Goal: Task Accomplishment & Management: Manage account settings

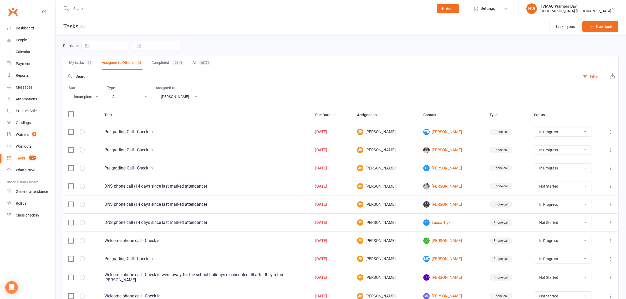
select select "incomplete"
select select "42939"
select select "started"
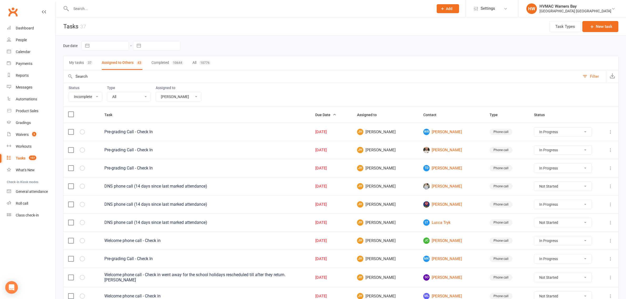
select select "started"
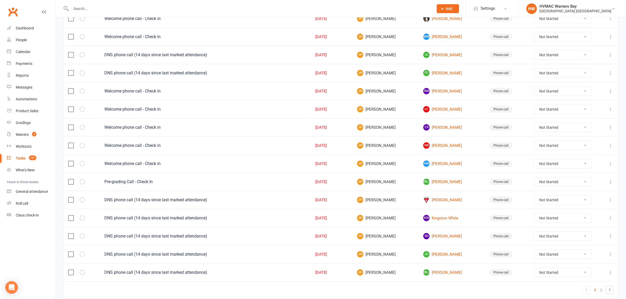
scroll to position [322, 0]
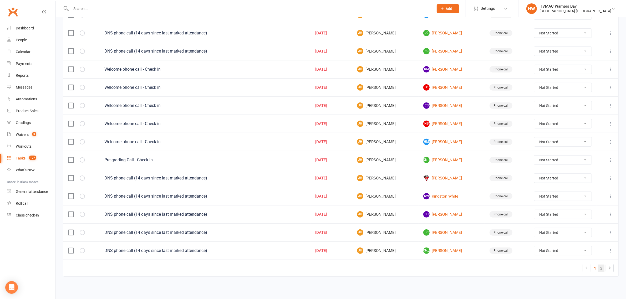
click at [601, 269] on link "2" at bounding box center [601, 268] width 6 height 7
select select "started"
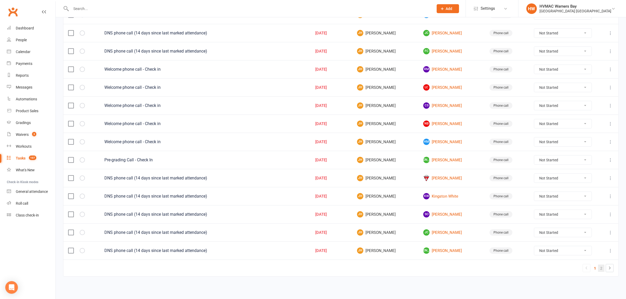
select select "started"
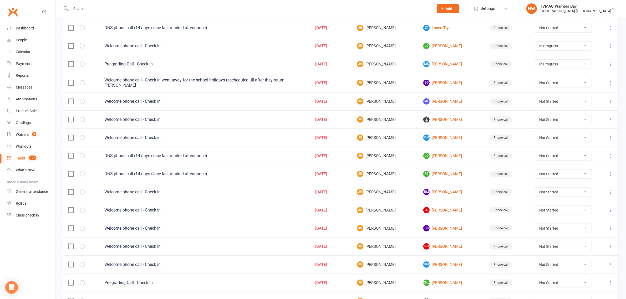
select select "started"
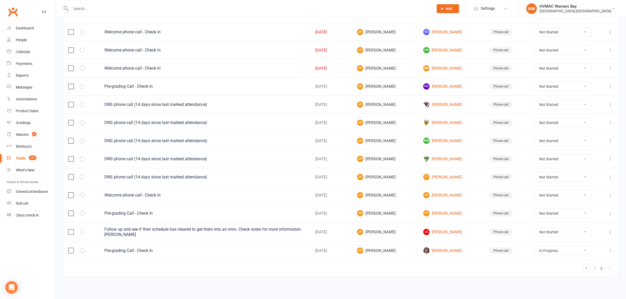
click at [541, 175] on select "Not Started In Progress Waiting Complete" at bounding box center [562, 177] width 57 height 9
click at [535, 173] on select "Not Started In Progress Waiting Complete" at bounding box center [562, 177] width 57 height 9
select select "unstarted"
select select "started"
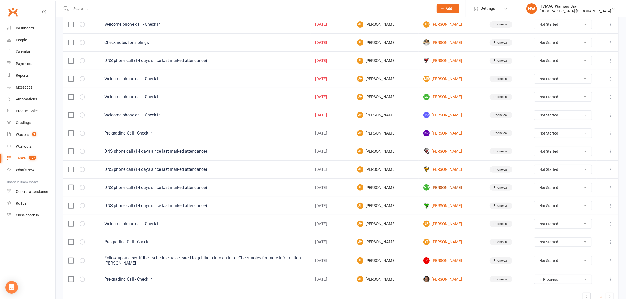
scroll to position [144, 0]
click at [573, 156] on select "Not Started In Progress Waiting Complete" at bounding box center [562, 151] width 57 height 9
click at [535, 150] on select "Not Started In Progress Waiting Complete" at bounding box center [562, 151] width 57 height 9
select select "unstarted"
select select "started"
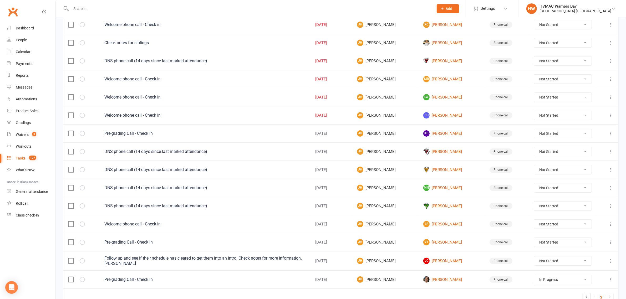
select select "started"
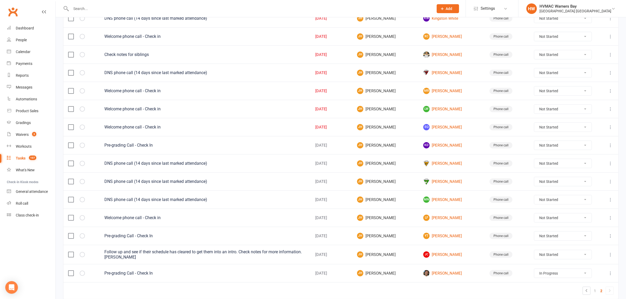
scroll to position [92, 0]
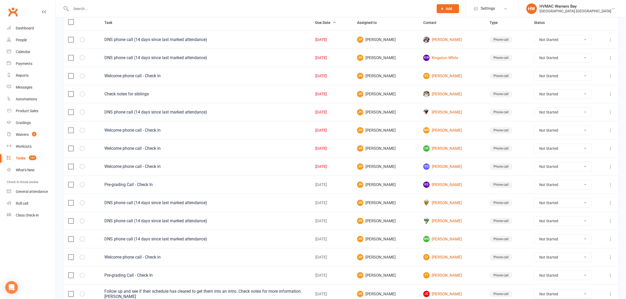
click at [545, 188] on select "Not Started In Progress Waiting Complete" at bounding box center [562, 184] width 57 height 9
click at [535, 183] on select "Not Started In Progress Waiting Complete" at bounding box center [562, 184] width 57 height 9
select select "unstarted"
select select "started"
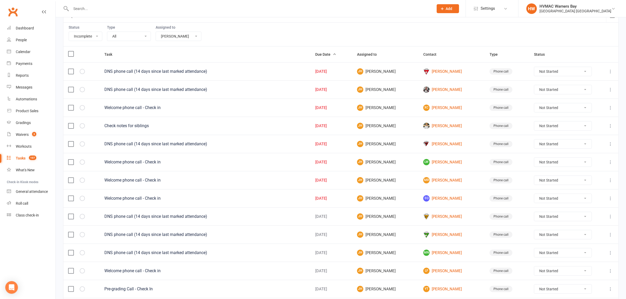
scroll to position [41, 0]
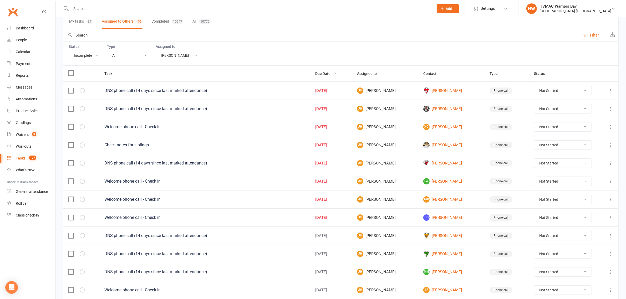
click at [541, 109] on select "Not Started In Progress Waiting Complete" at bounding box center [562, 108] width 57 height 9
click at [535, 105] on select "Not Started In Progress Waiting Complete" at bounding box center [562, 108] width 57 height 9
select select "unstarted"
select select "started"
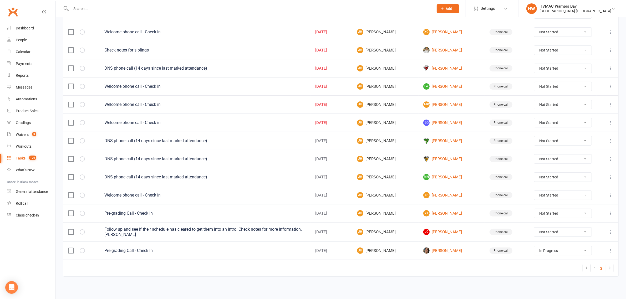
scroll to position [121, 0]
click at [562, 178] on select "Not Started In Progress Waiting Complete" at bounding box center [562, 177] width 57 height 9
click at [535, 173] on select "Not Started In Progress Waiting Complete" at bounding box center [562, 177] width 57 height 9
select select "unstarted"
select select "started"
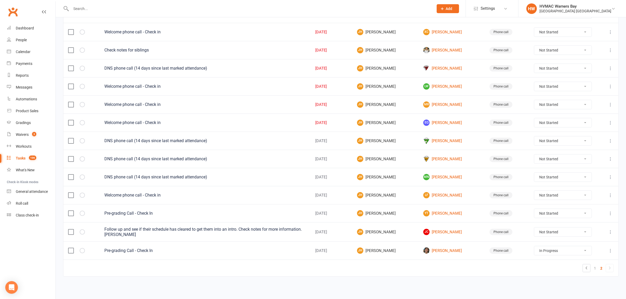
select select "started"
click at [546, 159] on select "Not Started In Progress Waiting Complete" at bounding box center [562, 159] width 57 height 9
click at [535, 155] on select "Not Started In Progress Waiting Complete" at bounding box center [562, 159] width 57 height 9
select select "unstarted"
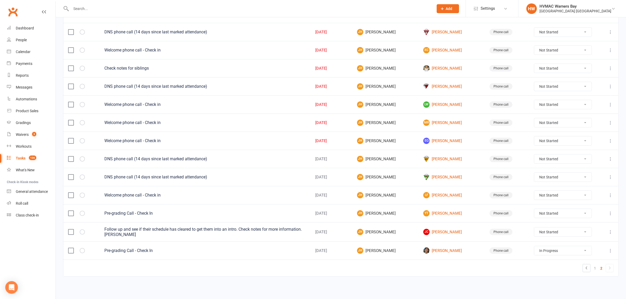
select select "started"
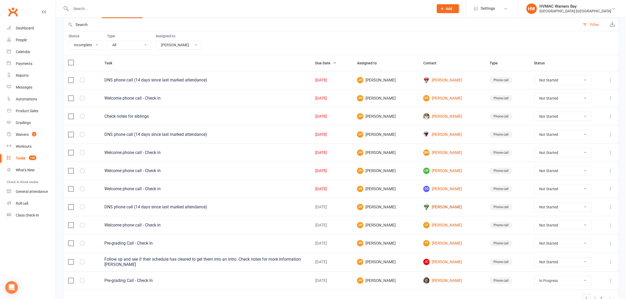
scroll to position [85, 0]
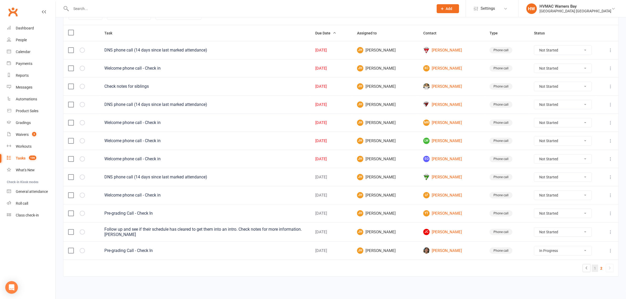
click at [595, 268] on link "1" at bounding box center [595, 268] width 6 height 7
select select "started"
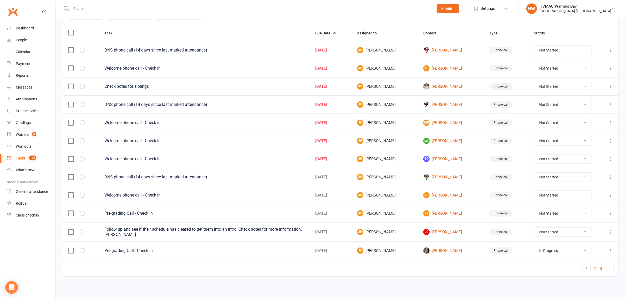
select select "started"
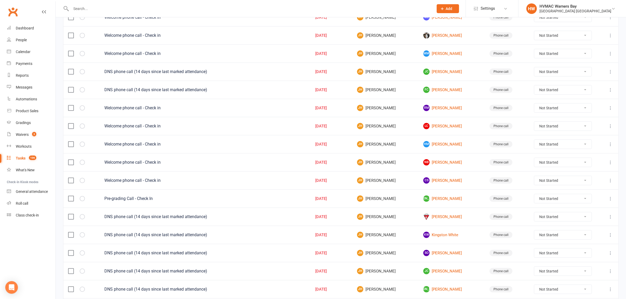
scroll to position [322, 0]
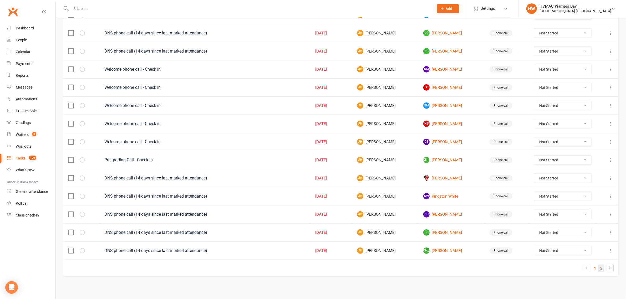
click at [601, 269] on link "2" at bounding box center [601, 268] width 6 height 7
select select "started"
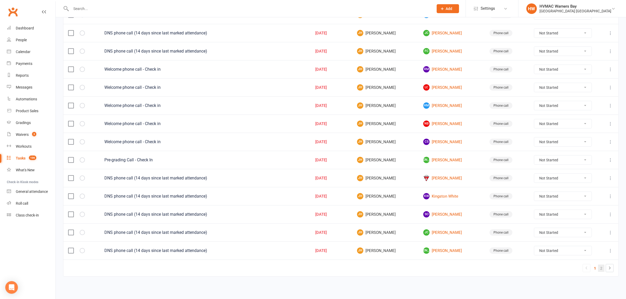
select select "started"
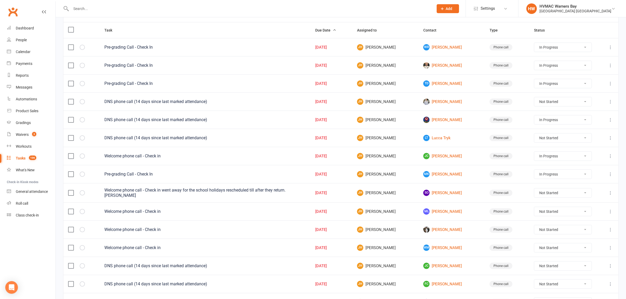
select select "started"
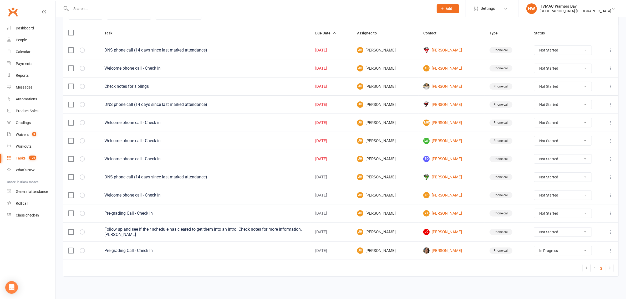
click at [554, 104] on select "Not Started In Progress Waiting Complete" at bounding box center [562, 104] width 57 height 9
click at [535, 100] on select "Not Started In Progress Waiting Complete" at bounding box center [562, 104] width 57 height 9
select select "unstarted"
select select "started"
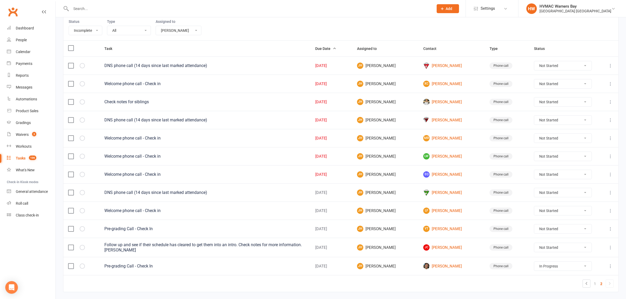
select select "started"
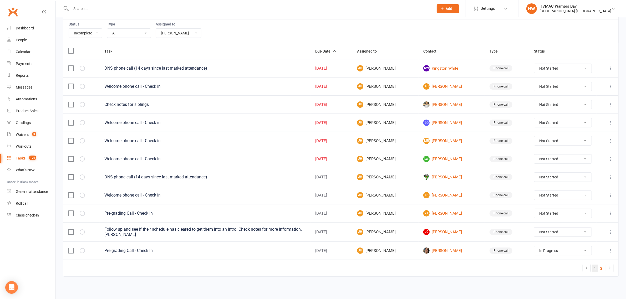
click at [597, 270] on link "1" at bounding box center [595, 268] width 6 height 7
select select "started"
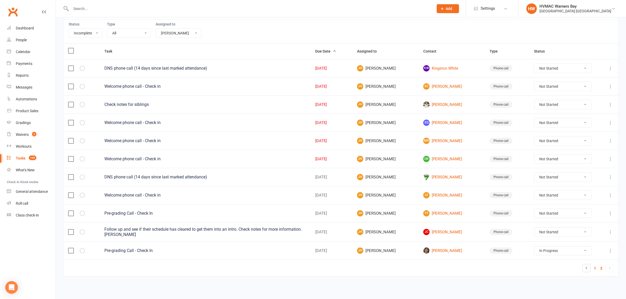
select select "started"
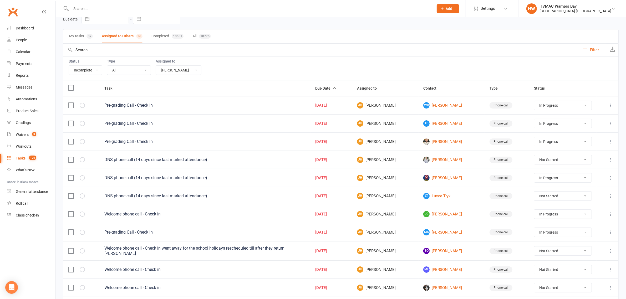
scroll to position [0, 0]
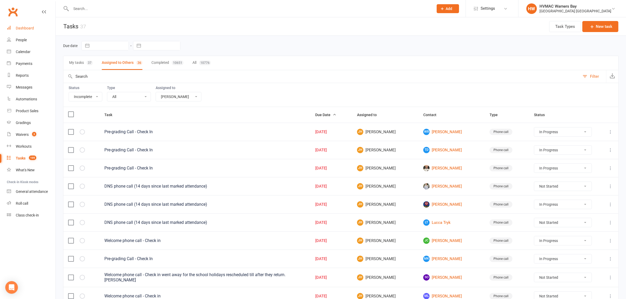
click at [18, 25] on link "Dashboard" at bounding box center [31, 28] width 49 height 12
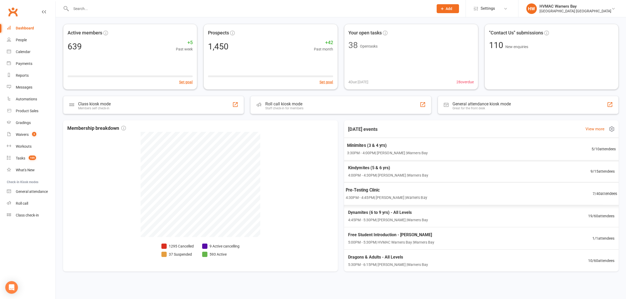
click at [383, 145] on span "Minimites (3 & 4 yrs)" at bounding box center [387, 145] width 81 height 7
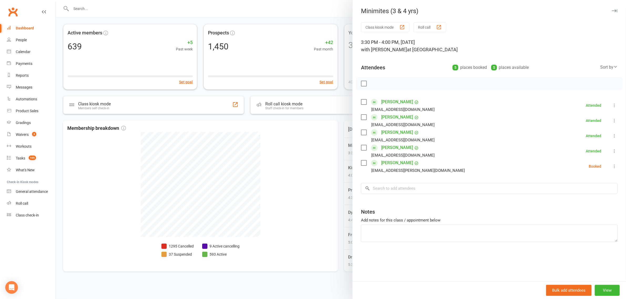
drag, startPoint x: 361, startPoint y: 162, endPoint x: 364, endPoint y: 136, distance: 26.4
click at [361, 162] on label at bounding box center [363, 162] width 5 height 5
click at [373, 83] on icon "button" at bounding box center [376, 84] width 6 height 6
click at [320, 144] on div at bounding box center [341, 149] width 570 height 299
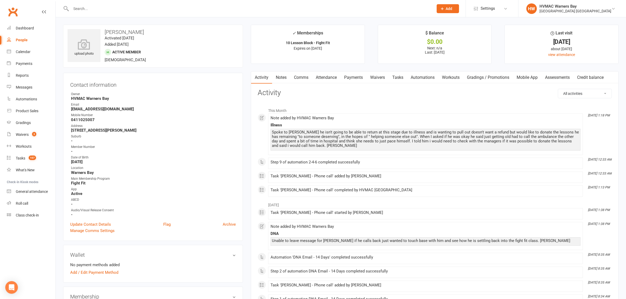
click at [284, 75] on link "Notes" at bounding box center [281, 78] width 18 height 12
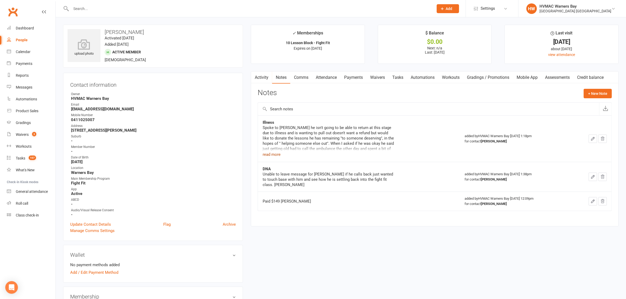
click at [279, 154] on button "read more" at bounding box center [272, 154] width 18 height 6
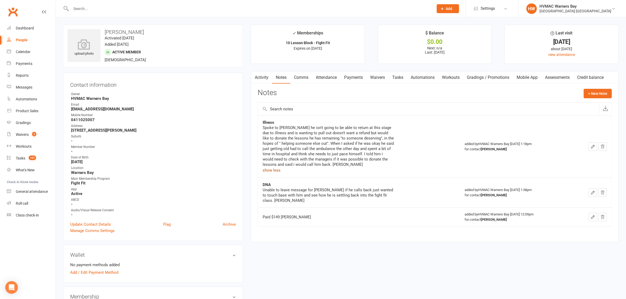
click at [274, 169] on button "show less" at bounding box center [272, 170] width 18 height 6
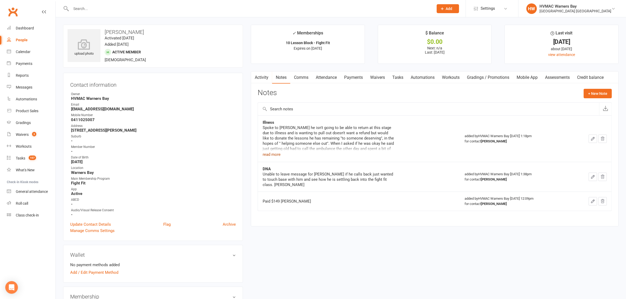
click at [270, 154] on button "read more" at bounding box center [272, 154] width 18 height 6
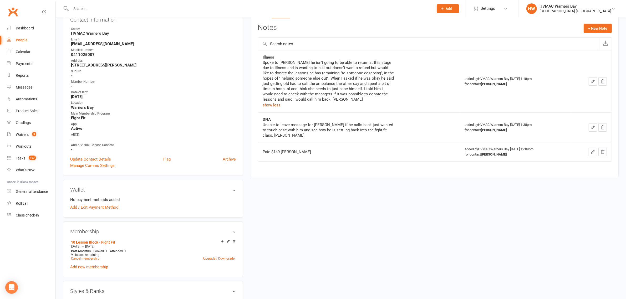
scroll to position [66, 0]
click at [277, 108] on button "show less" at bounding box center [272, 105] width 18 height 6
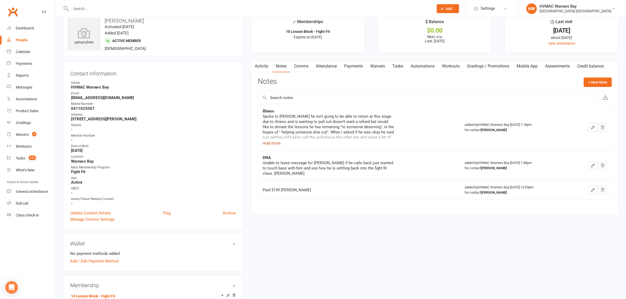
scroll to position [0, 0]
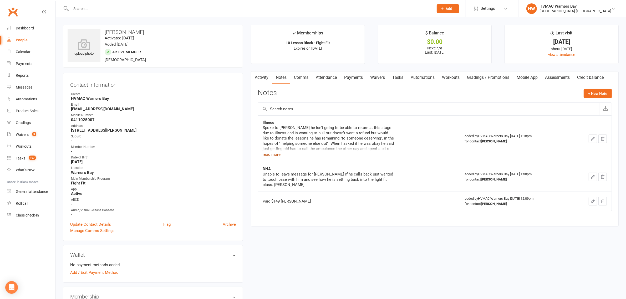
click at [268, 155] on button "read more" at bounding box center [272, 154] width 18 height 6
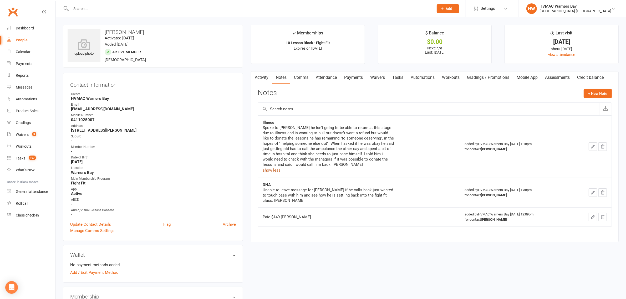
click at [274, 170] on button "show less" at bounding box center [272, 170] width 18 height 6
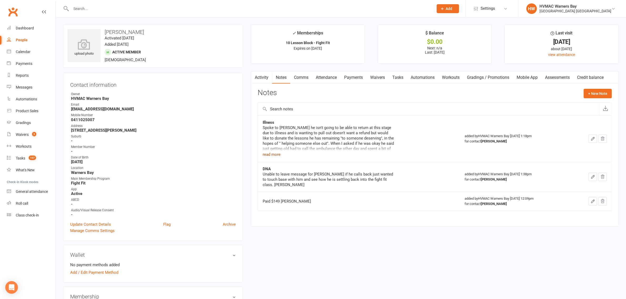
click at [269, 157] on button "read more" at bounding box center [272, 154] width 18 height 6
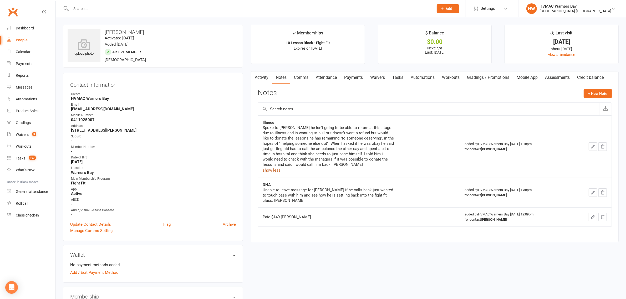
click at [268, 170] on button "show less" at bounding box center [272, 170] width 18 height 6
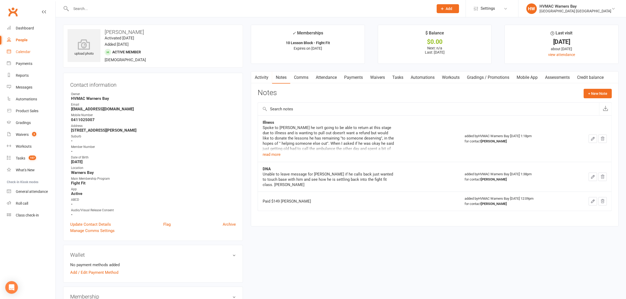
click at [25, 50] on div "Calendar" at bounding box center [23, 52] width 15 height 4
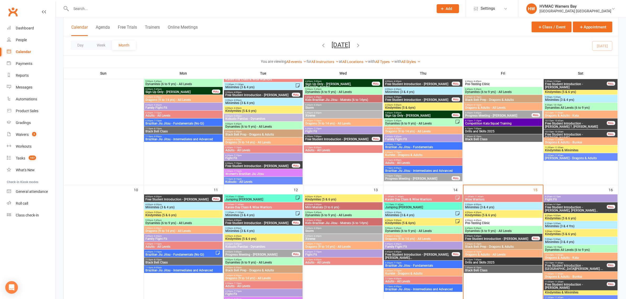
scroll to position [296, 0]
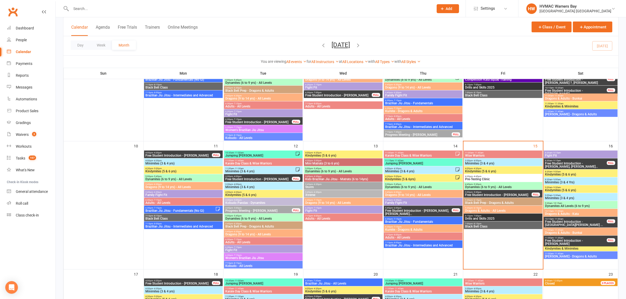
click at [479, 162] on span "Minimites (3 & 4 yrs)" at bounding box center [503, 163] width 77 height 3
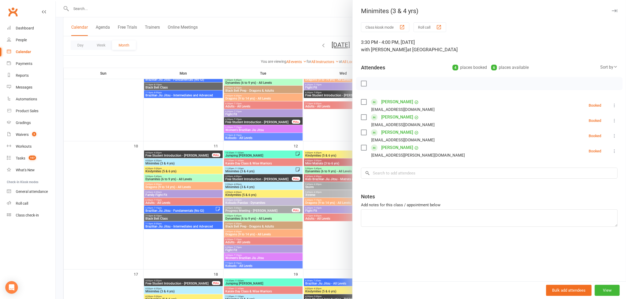
click at [308, 157] on div at bounding box center [341, 149] width 570 height 299
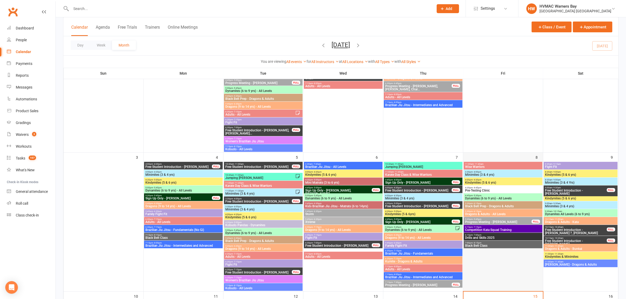
scroll to position [131, 0]
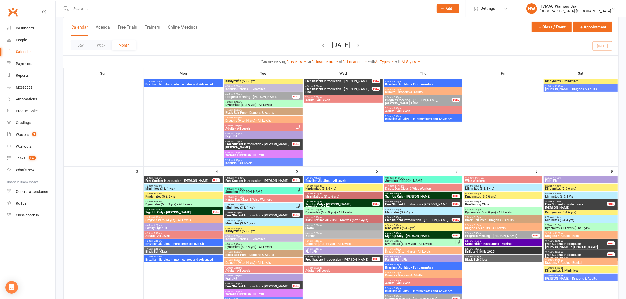
click at [503, 188] on span "Minimites (3 & 4 yrs)" at bounding box center [503, 188] width 77 height 3
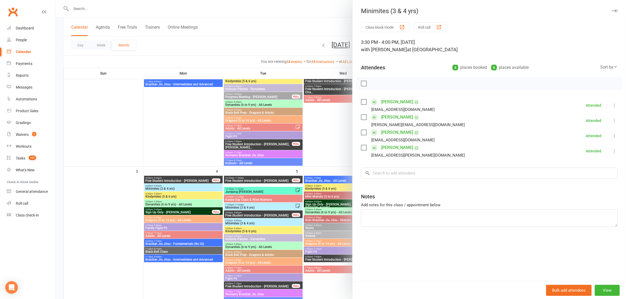
click at [276, 162] on div at bounding box center [341, 149] width 570 height 299
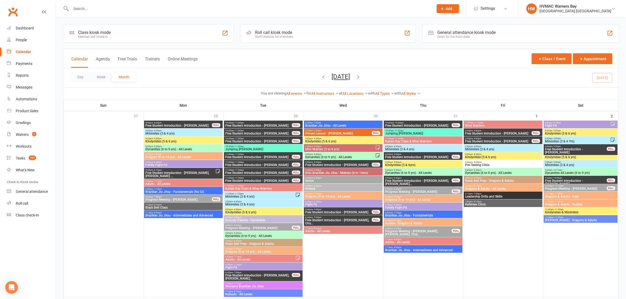
scroll to position [0, 0]
click at [566, 139] on span "8:30am - 9:00am" at bounding box center [577, 139] width 65 height 2
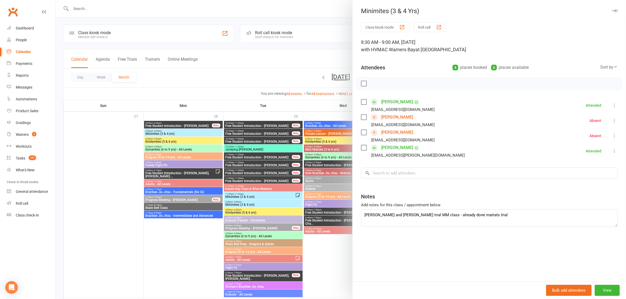
click at [326, 131] on div at bounding box center [341, 149] width 570 height 299
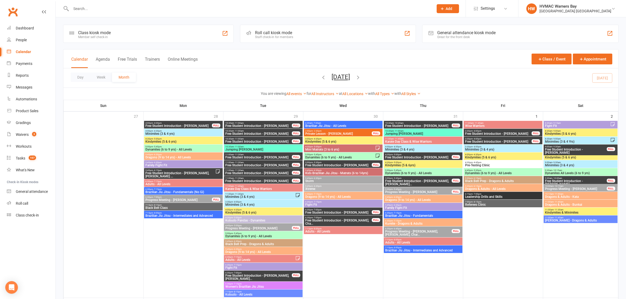
click at [563, 166] on span "Minimites (3 & 4 yrs)" at bounding box center [581, 165] width 72 height 3
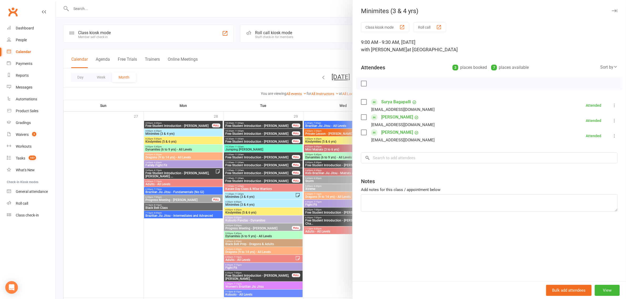
click at [272, 139] on div at bounding box center [341, 149] width 570 height 299
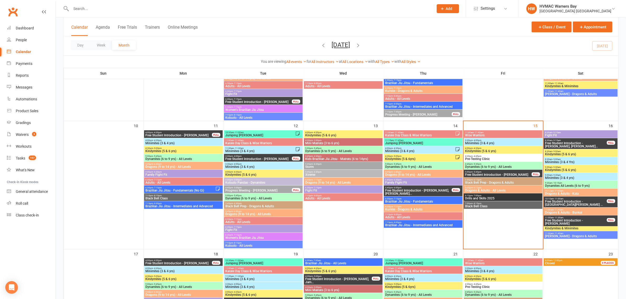
scroll to position [296, 0]
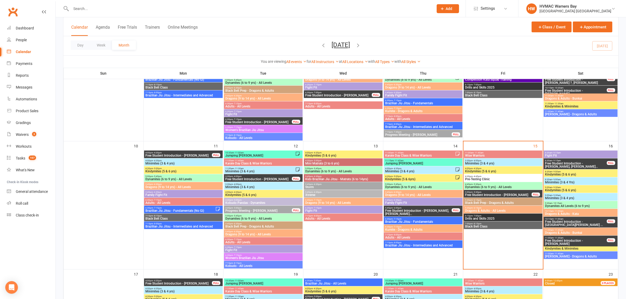
click at [477, 163] on span "Minimites (3 & 4 yrs)" at bounding box center [503, 163] width 77 height 3
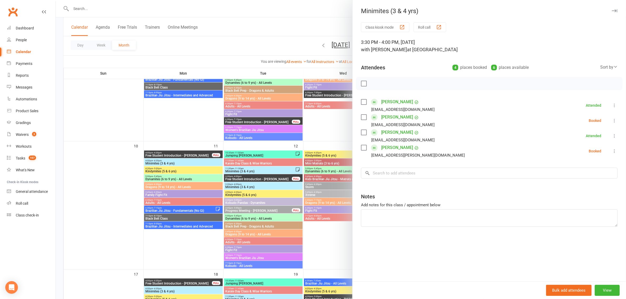
click at [230, 136] on div at bounding box center [341, 149] width 570 height 299
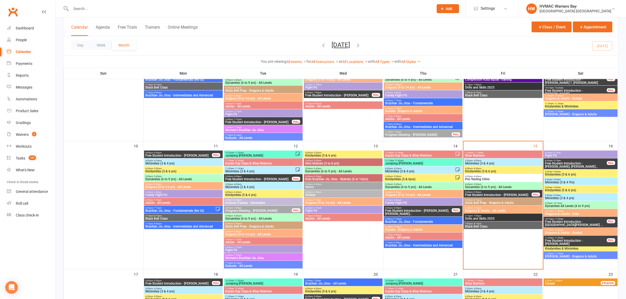
click at [501, 161] on span "3:30pm - 4:00pm" at bounding box center [503, 161] width 77 height 2
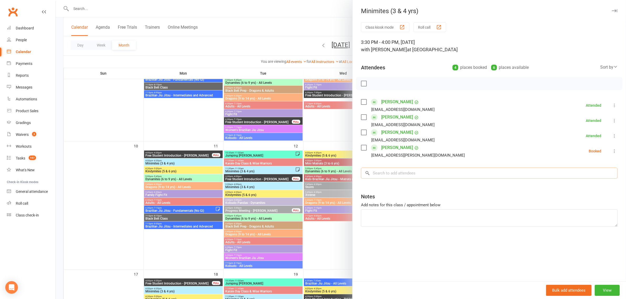
click at [387, 172] on input "search" at bounding box center [489, 173] width 257 height 11
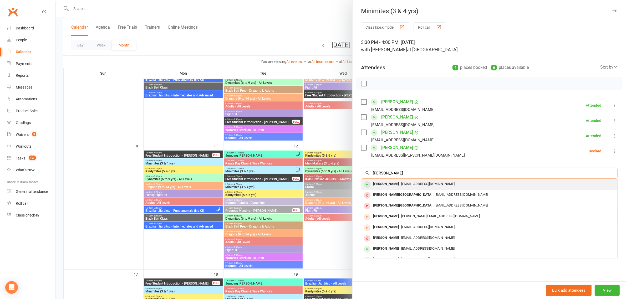
type input "everett"
click at [391, 184] on div "Everett Quinlan" at bounding box center [386, 184] width 30 height 8
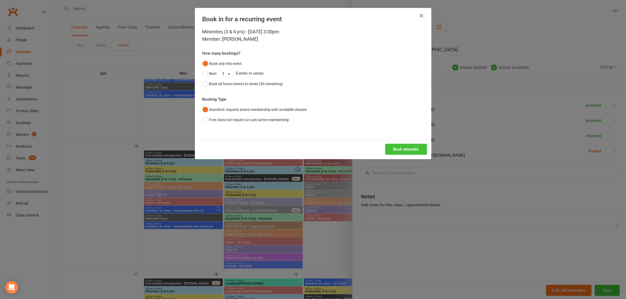
click at [398, 151] on button "Book attendee" at bounding box center [406, 149] width 42 height 11
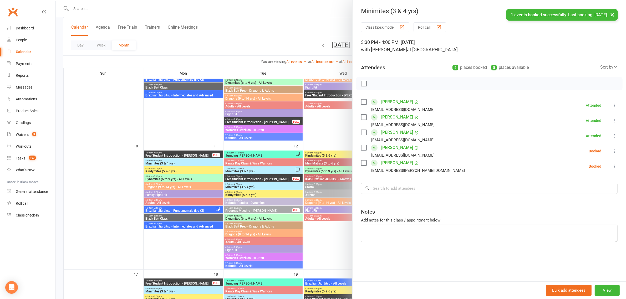
click at [288, 165] on div at bounding box center [341, 149] width 570 height 299
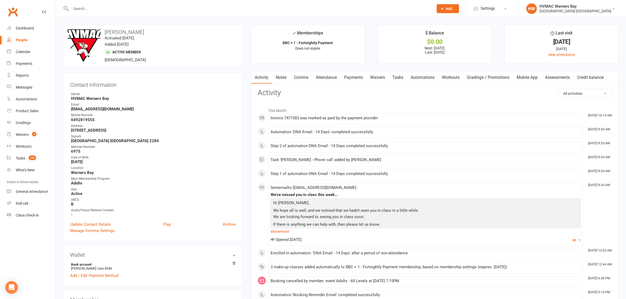
click at [327, 78] on link "Attendance" at bounding box center [326, 78] width 28 height 12
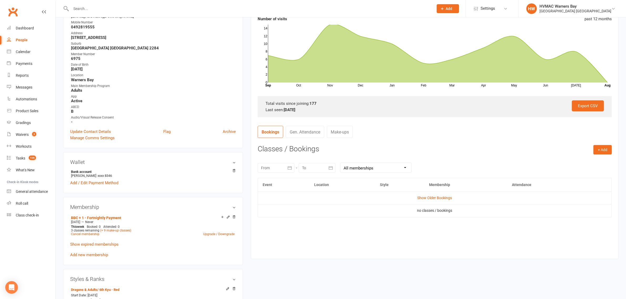
scroll to position [99, 0]
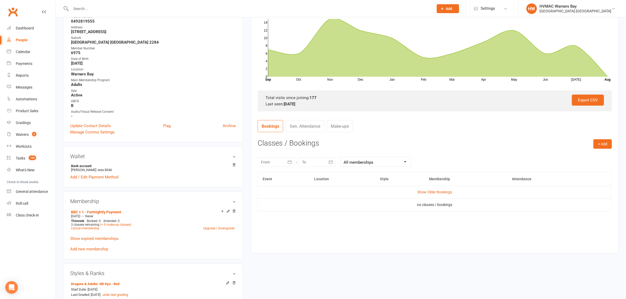
click at [260, 159] on div at bounding box center [276, 162] width 37 height 9
click at [264, 174] on icon "button" at bounding box center [266, 175] width 4 height 4
click at [304, 195] on button "01" at bounding box center [302, 194] width 11 height 9
type input "01 Jul 2025"
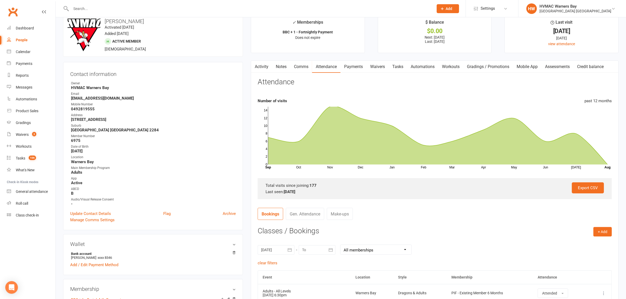
scroll to position [0, 0]
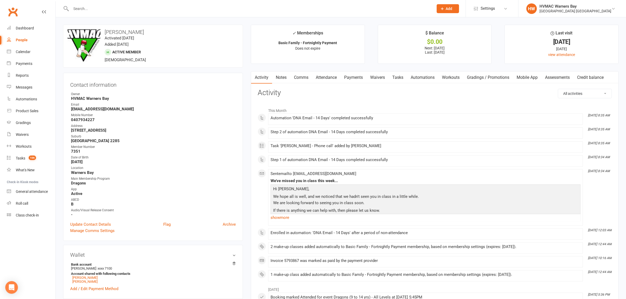
click at [107, 8] on input "text" at bounding box center [249, 8] width 361 height 7
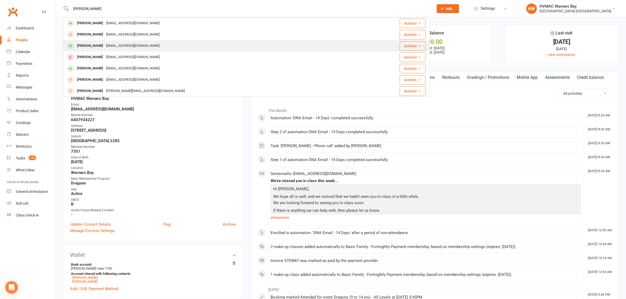
type input "leo"
click at [93, 49] on div "Leo Goura" at bounding box center [89, 46] width 29 height 8
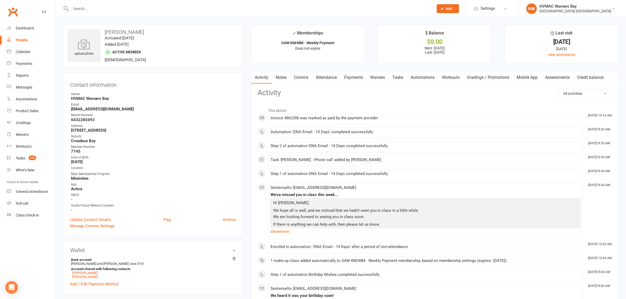
click at [333, 78] on link "Attendance" at bounding box center [326, 78] width 28 height 12
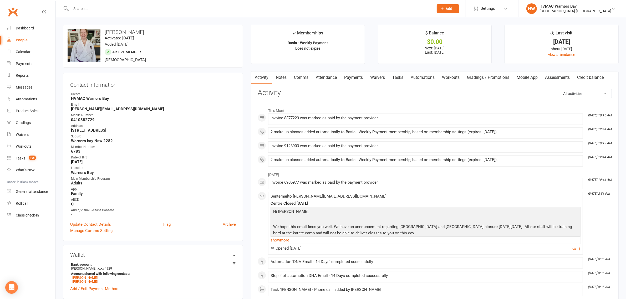
click at [328, 76] on link "Attendance" at bounding box center [326, 78] width 28 height 12
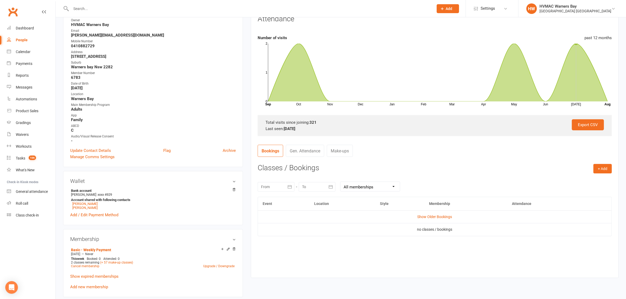
scroll to position [99, 0]
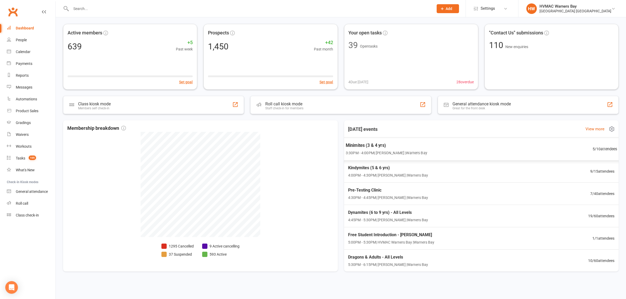
click at [381, 150] on span "3:30PM - 4:00PM | [PERSON_NAME] | [GEOGRAPHIC_DATA]" at bounding box center [387, 153] width 82 height 6
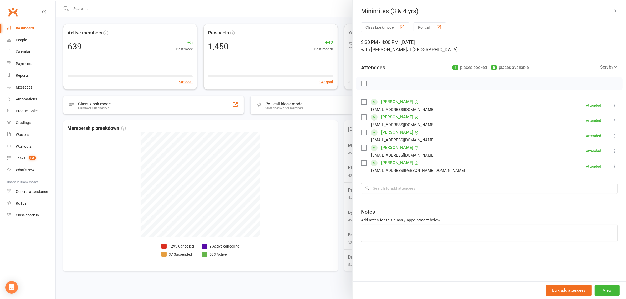
click at [301, 165] on div at bounding box center [341, 149] width 570 height 299
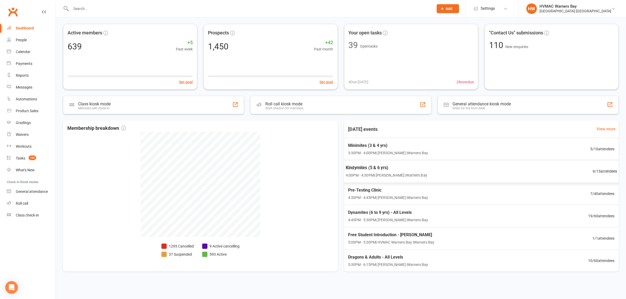
click at [372, 172] on div "Kindymites (5 & 6 yrs) 4:00PM - 4:30PM | Kelie Fisher | Warners Bay" at bounding box center [387, 172] width 82 height 14
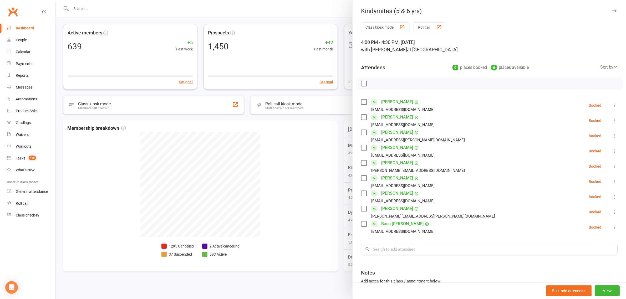
click at [324, 157] on div at bounding box center [341, 149] width 570 height 299
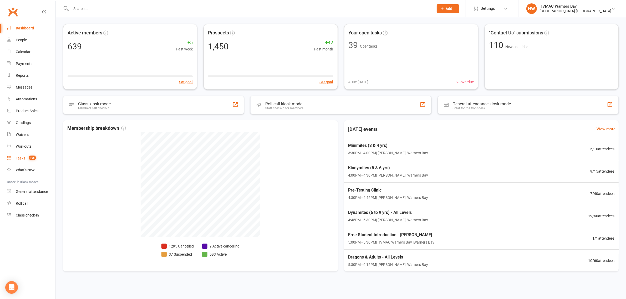
click at [32, 156] on span "105" at bounding box center [32, 158] width 7 height 4
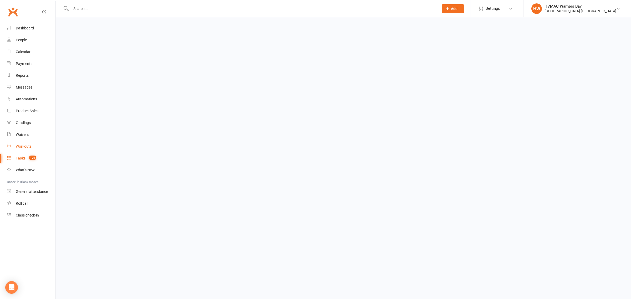
select select "incomplete"
select select "42939"
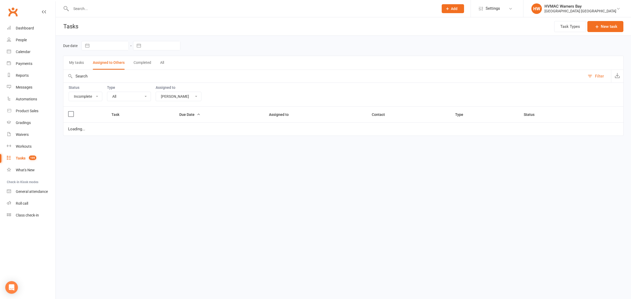
select select "started"
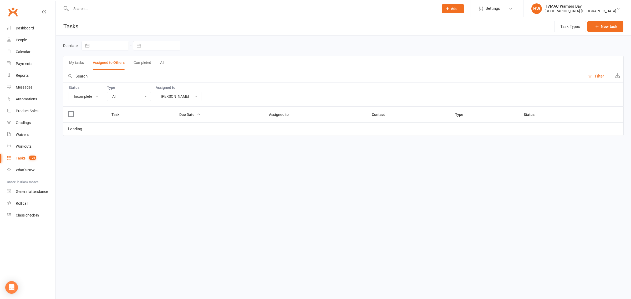
select select "started"
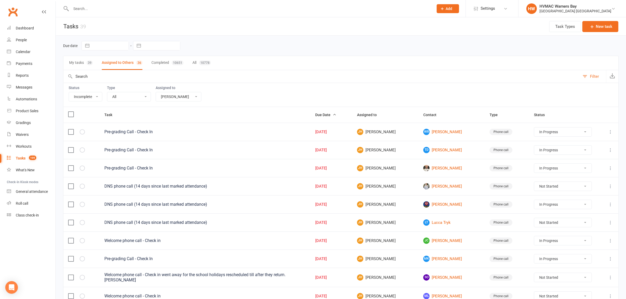
click at [90, 7] on input "text" at bounding box center [249, 8] width 361 height 7
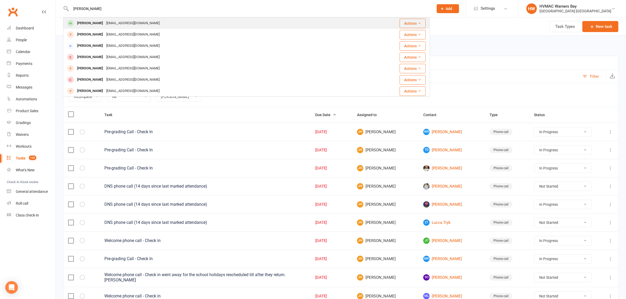
type input "george"
click at [105, 24] on div "kaoriyates@gmail.com" at bounding box center [133, 23] width 57 height 8
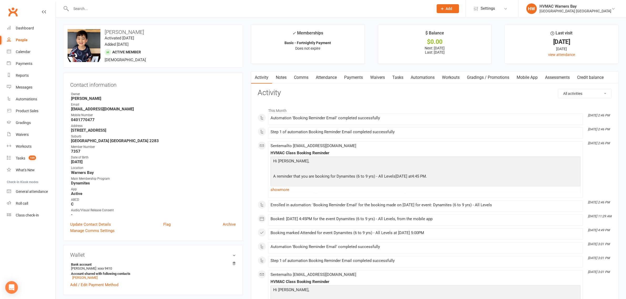
click at [381, 77] on link "Waivers" at bounding box center [378, 78] width 22 height 12
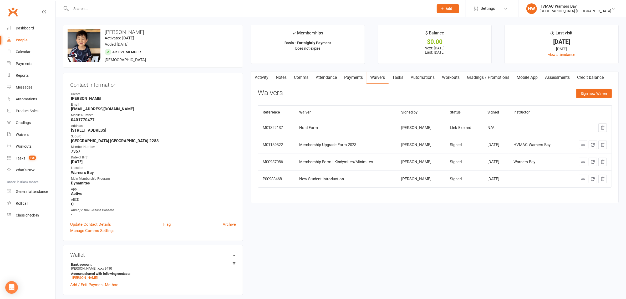
click at [398, 74] on link "Tasks" at bounding box center [398, 78] width 18 height 12
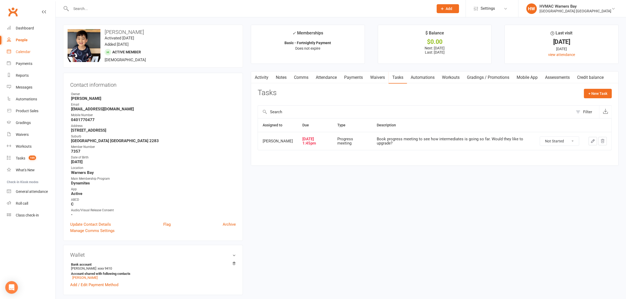
click at [22, 52] on div "Calendar" at bounding box center [23, 52] width 15 height 4
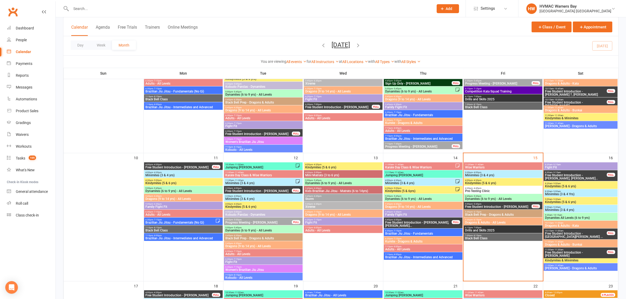
scroll to position [296, 0]
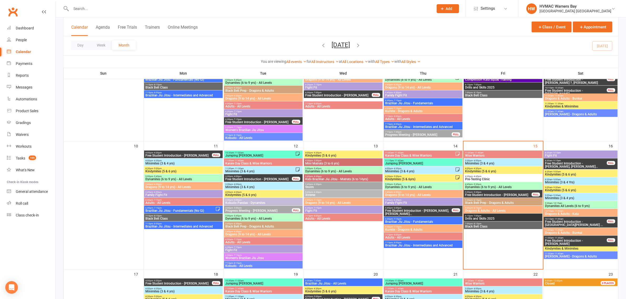
click at [497, 195] on span "Free Student Introduction - [PERSON_NAME]" at bounding box center [498, 195] width 67 height 3
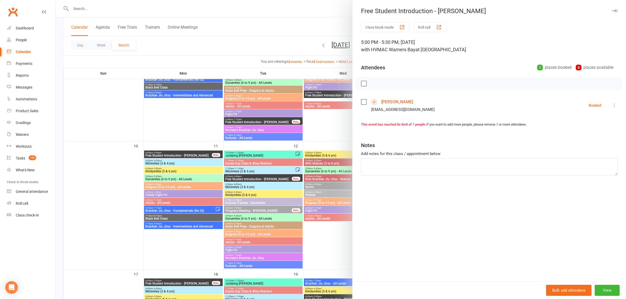
click at [404, 100] on link "Micah Mariasoosai" at bounding box center [397, 102] width 32 height 8
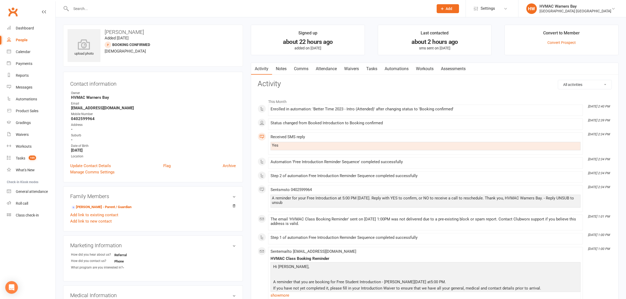
click at [357, 70] on link "Waivers" at bounding box center [352, 69] width 22 height 12
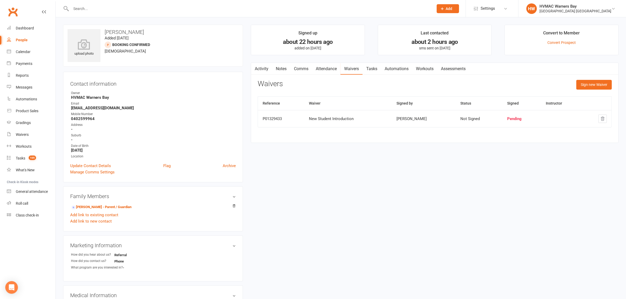
click at [279, 69] on link "Notes" at bounding box center [281, 69] width 18 height 12
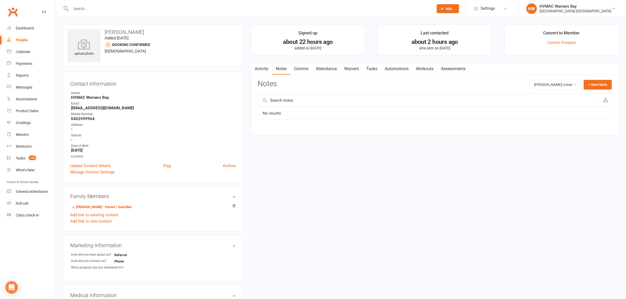
click at [267, 69] on link "Activity" at bounding box center [261, 69] width 21 height 12
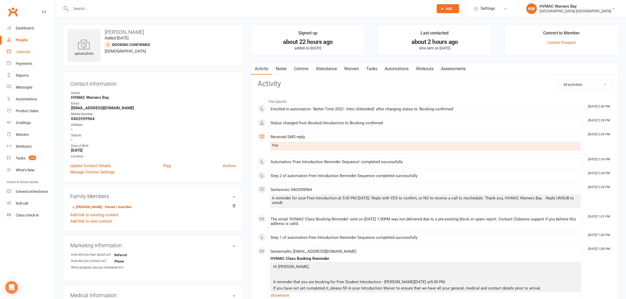
click at [17, 51] on div "Calendar" at bounding box center [23, 52] width 15 height 4
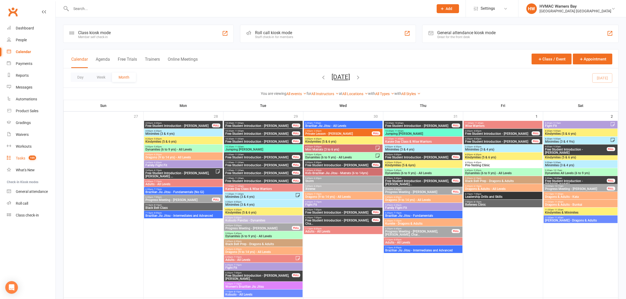
click at [23, 156] on div "Tasks" at bounding box center [20, 158] width 9 height 4
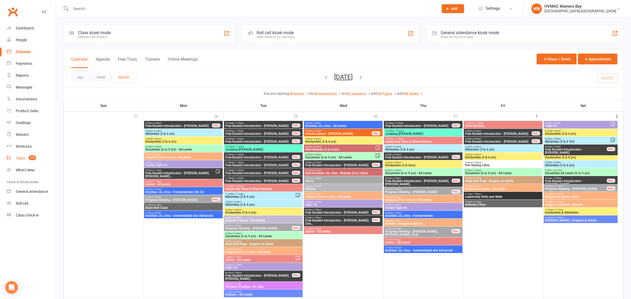
select select "incomplete"
select select "42939"
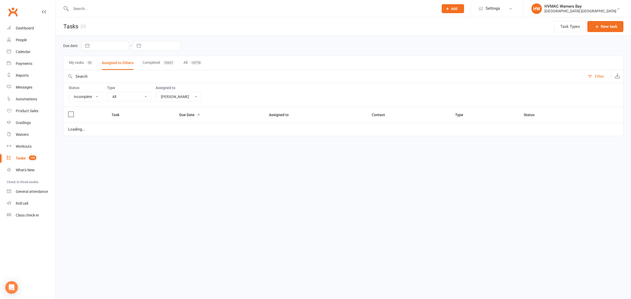
select select "started"
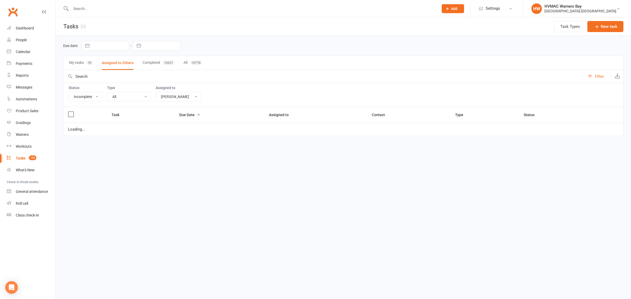
select select "started"
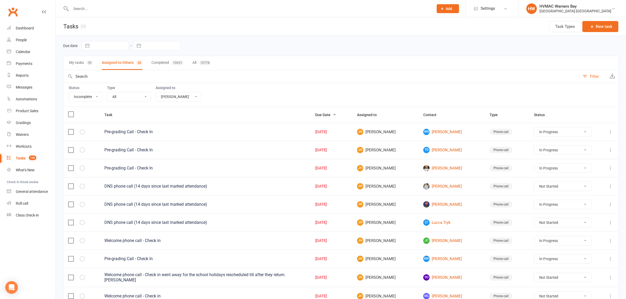
click at [186, 101] on select "All Me All other users Joel Holland Shalene Lowe Erin Talbut Kaia Hayes Warners…" at bounding box center [178, 96] width 45 height 9
select select
click at [157, 93] on select "All Me All other users Joel Holland Shalene Lowe Erin Talbut Kaia Hayes Warners…" at bounding box center [178, 96] width 45 height 9
select select "started"
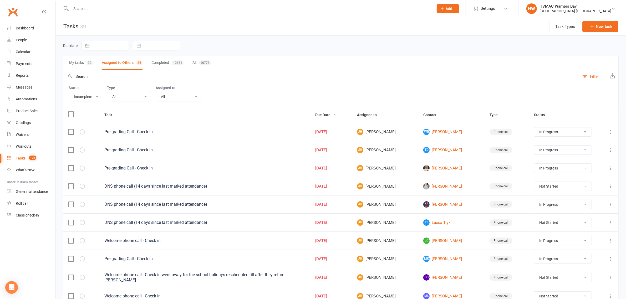
select select "started"
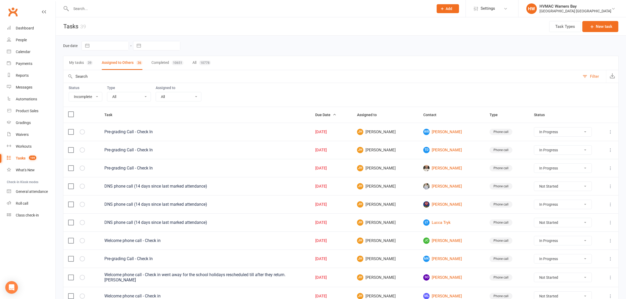
select select "started"
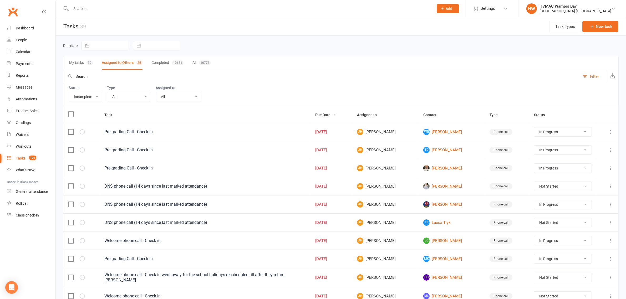
select select "started"
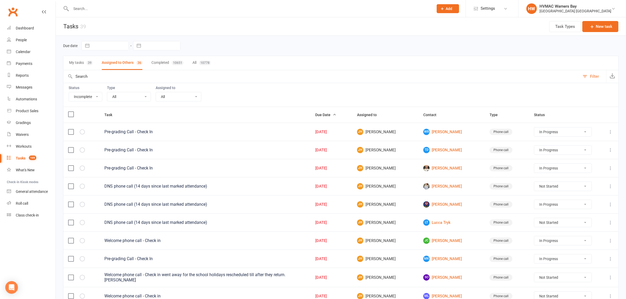
select select "started"
click at [181, 95] on select "All Me All other users Joel Holland Shalene Lowe Erin Talbut Kaia Hayes Warners…" at bounding box center [178, 96] width 45 height 9
select select "started"
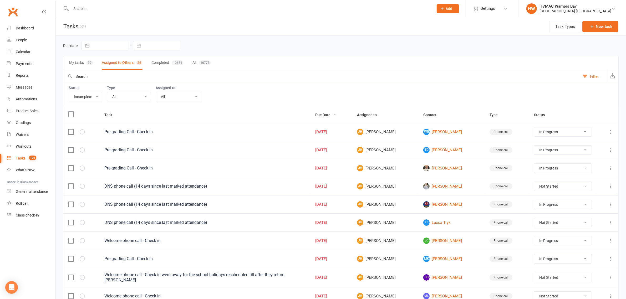
select select "started"
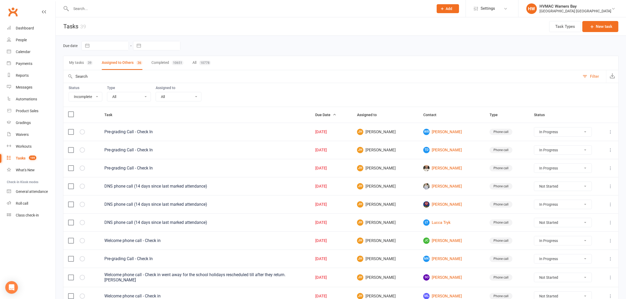
select select "started"
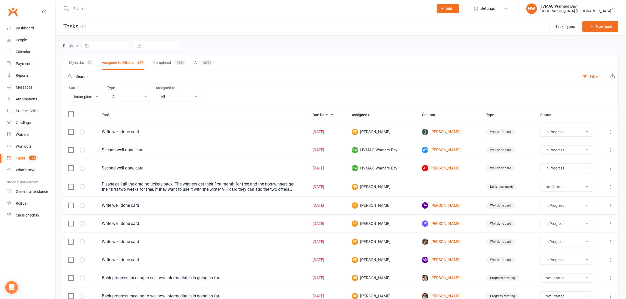
select select "-32395"
click at [157, 93] on select "All Me All other users Joel Holland Shalene Lowe Erin Talbut Kaia Hayes Warners…" at bounding box center [178, 96] width 45 height 9
select select "started"
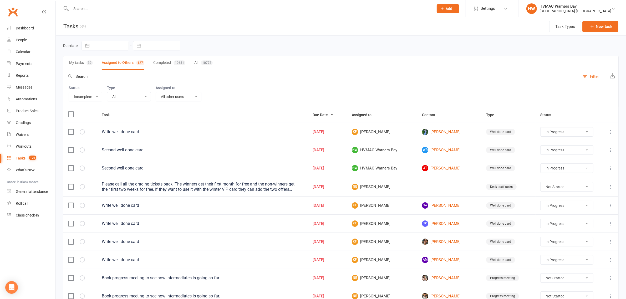
select select "started"
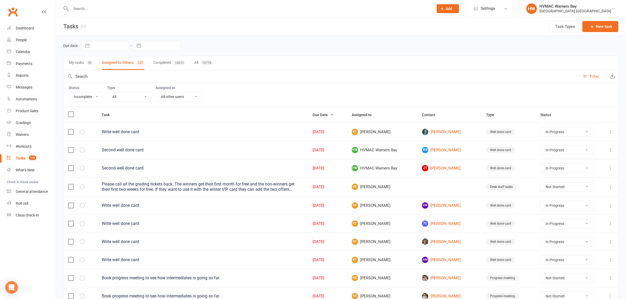
select select "started"
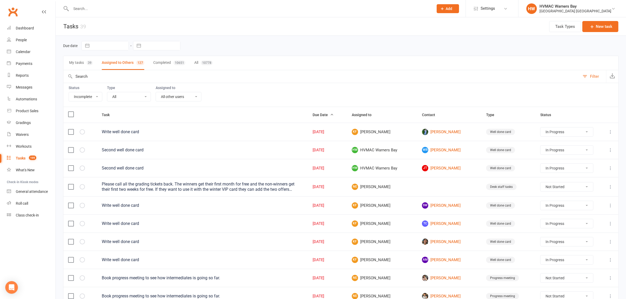
select select "started"
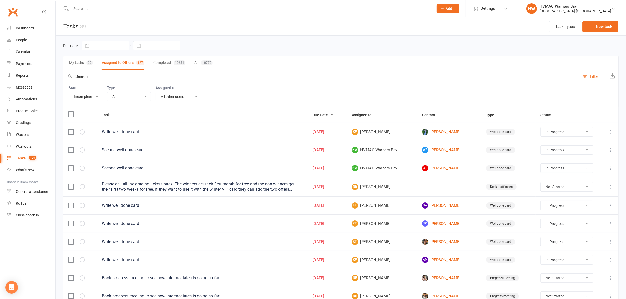
select select "started"
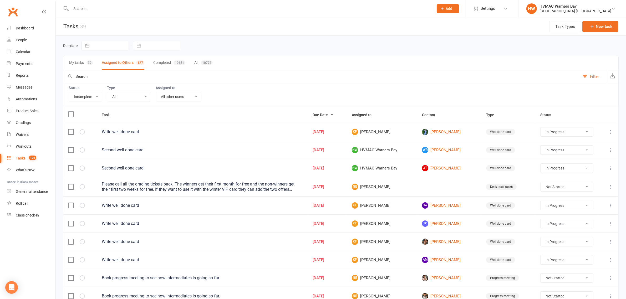
select select "started"
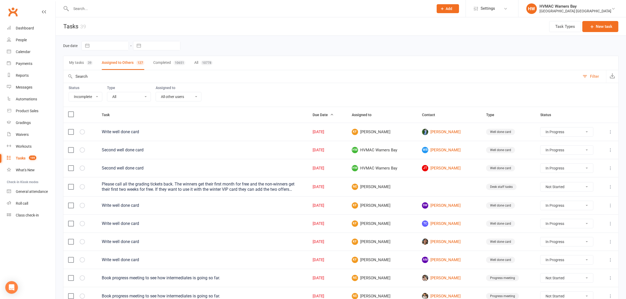
select select "started"
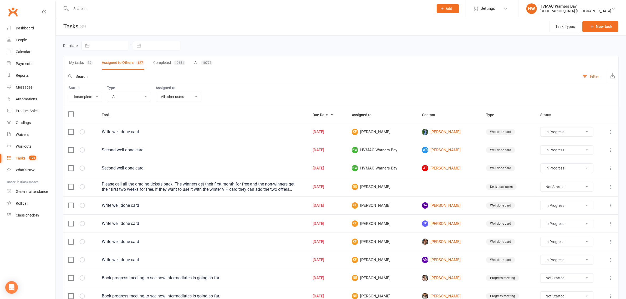
select select "started"
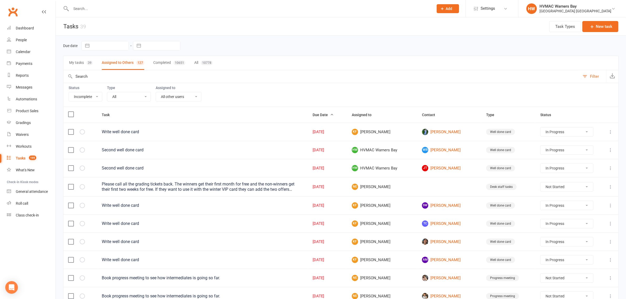
select select "started"
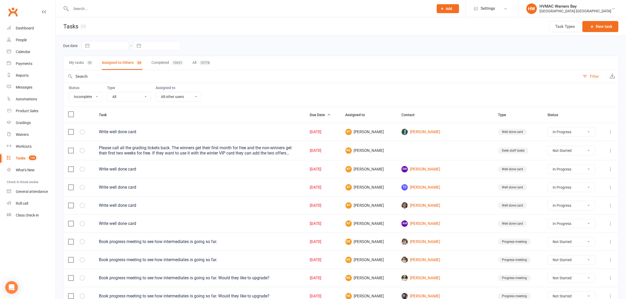
click at [83, 62] on button "My tasks 39" at bounding box center [81, 63] width 24 height 14
select select "started"
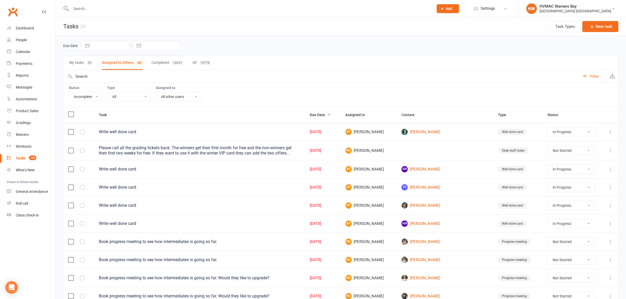
select select "started"
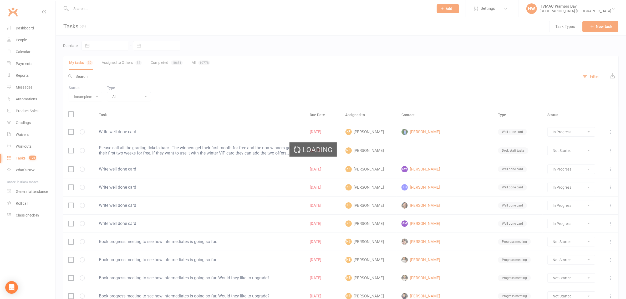
select select "started"
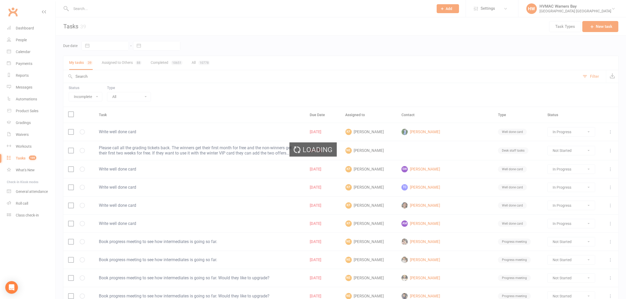
select select "started"
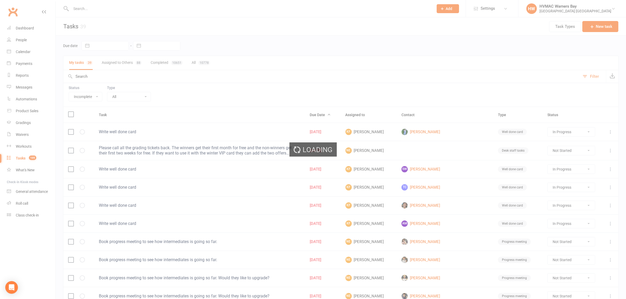
select select "started"
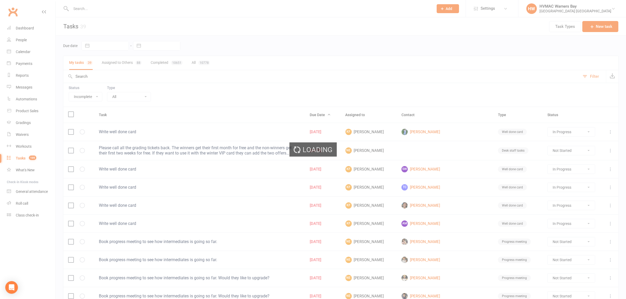
select select "started"
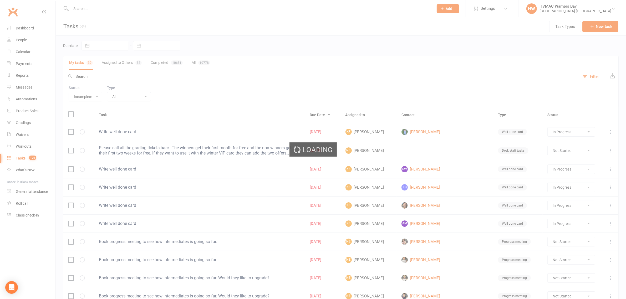
select select "started"
select select "waiting"
select select "started"
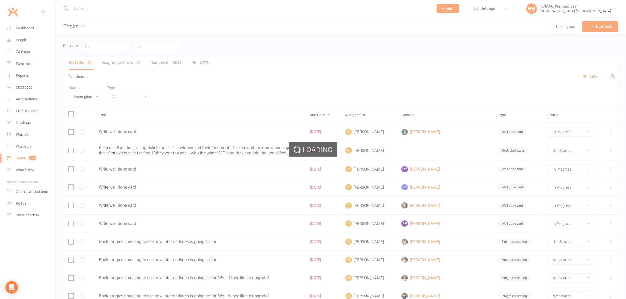
select select "started"
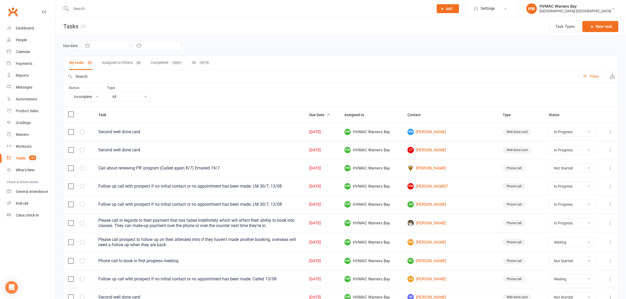
select select "started"
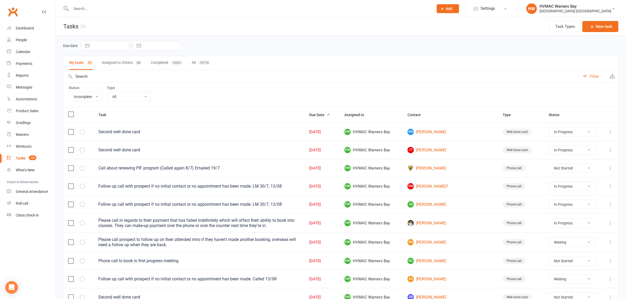
select select "waiting"
select select "started"
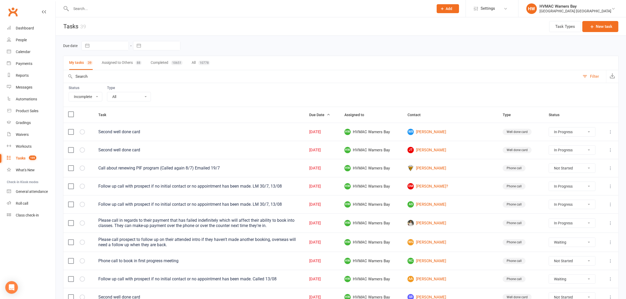
click at [90, 79] on input "text" at bounding box center [321, 76] width 517 height 13
type input "pro"
select select "started"
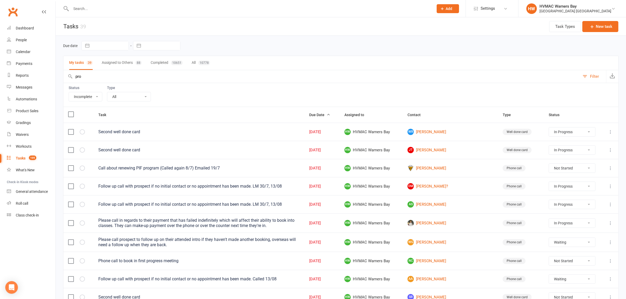
select select "started"
select select "waiting"
select select "started"
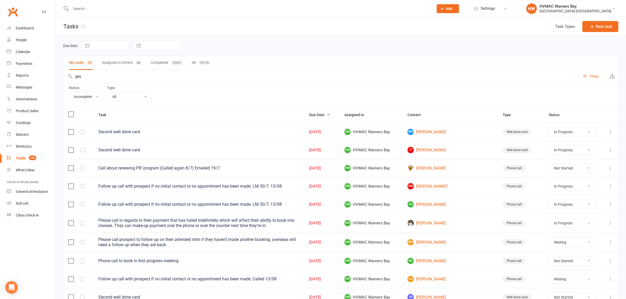
select select "started"
type input "pros"
select select "started"
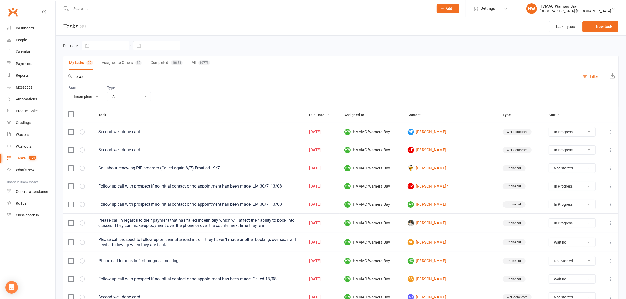
select select "started"
select select "waiting"
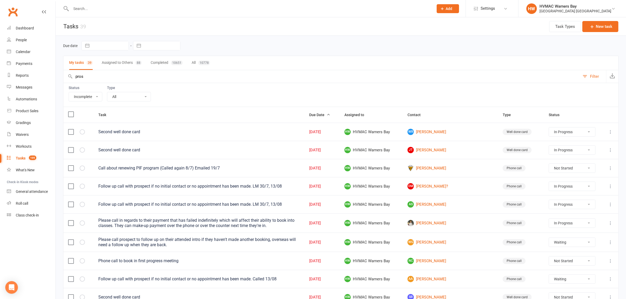
select select "started"
type input "prospe"
select select "started"
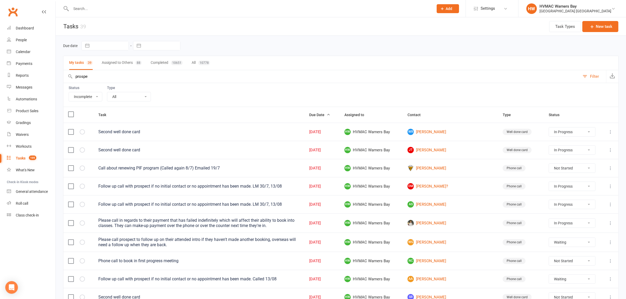
select select "started"
select select "waiting"
select select "started"
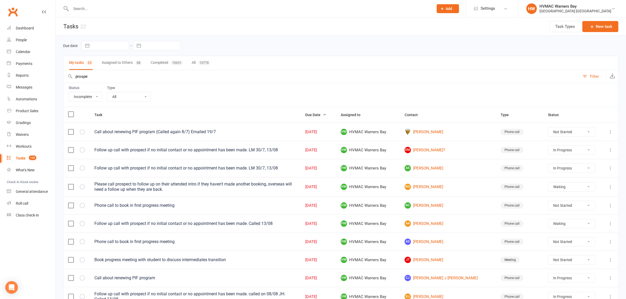
type input "prospec"
select select "started"
select select "waiting"
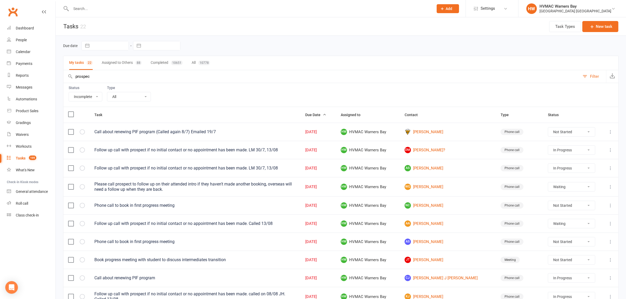
select select "started"
type input "prospect"
select select "started"
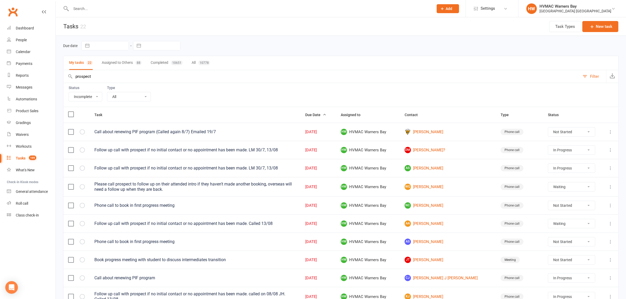
select select "waiting"
select select "started"
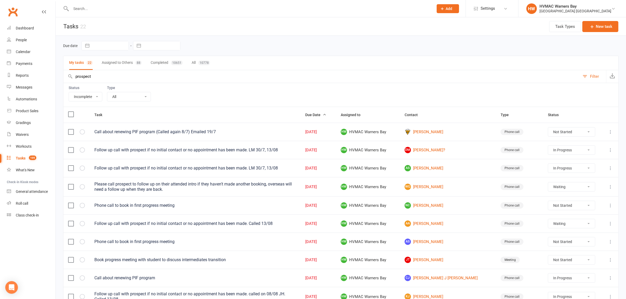
select select "started"
select select "waiting"
select select "started"
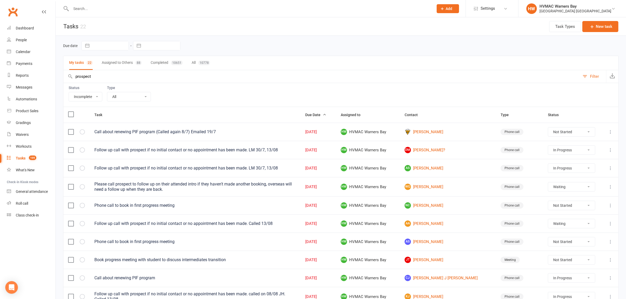
select select "started"
select select "waiting"
select select "started"
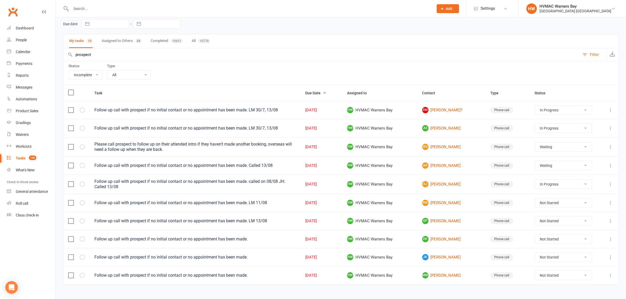
scroll to position [32, 0]
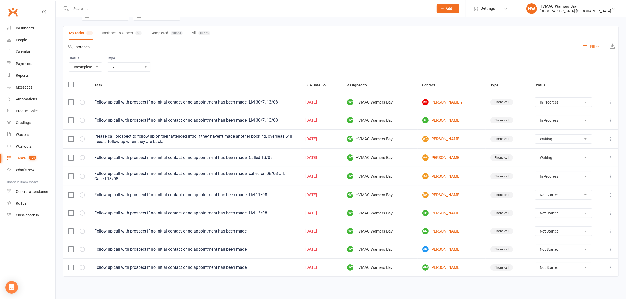
type input "prospect"
click at [565, 267] on select "Not Started In Progress Waiting Complete" at bounding box center [563, 267] width 57 height 9
click at [536, 263] on select "Not Started In Progress Waiting Complete" at bounding box center [563, 267] width 57 height 9
select select "unstarted"
select select "started"
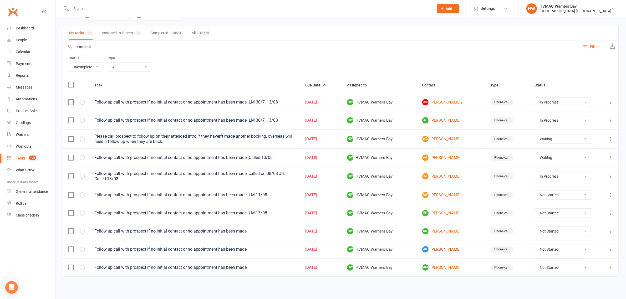
select select "started"
select select "waiting"
select select "started"
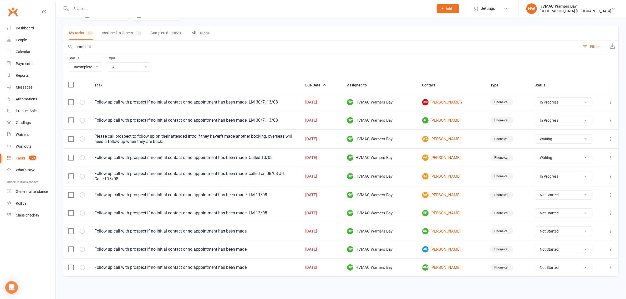
select select "started"
select select "waiting"
select select "started"
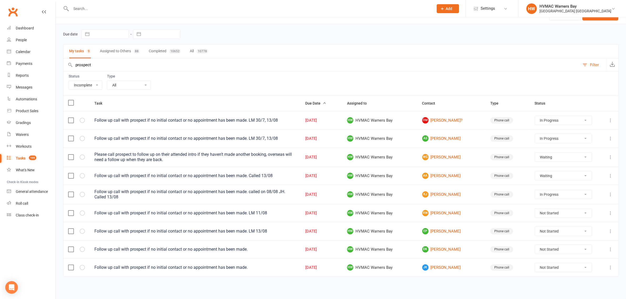
scroll to position [14, 0]
click at [437, 251] on link "DK Daniel Koutsoukos" at bounding box center [451, 249] width 59 height 6
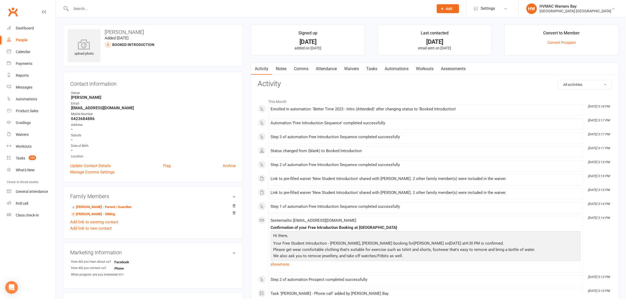
click at [316, 70] on link "Attendance" at bounding box center [326, 69] width 28 height 12
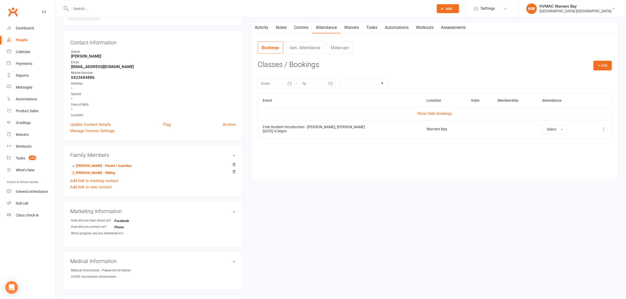
scroll to position [66, 0]
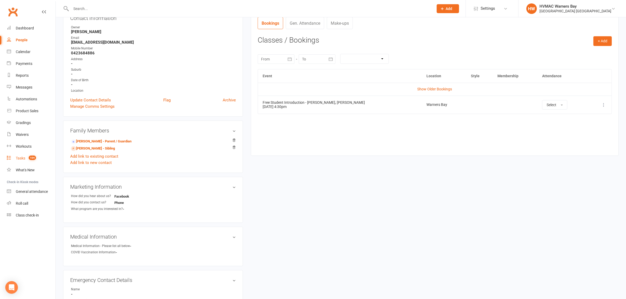
click at [19, 163] on link "Tasks 104" at bounding box center [31, 159] width 49 height 12
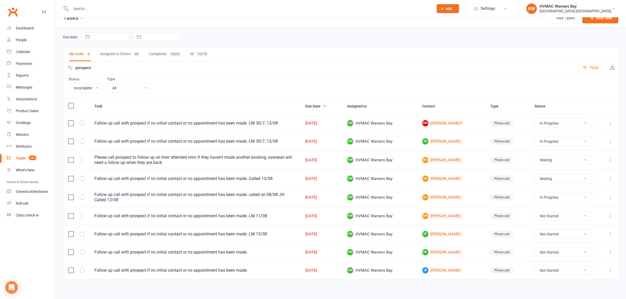
scroll to position [14, 0]
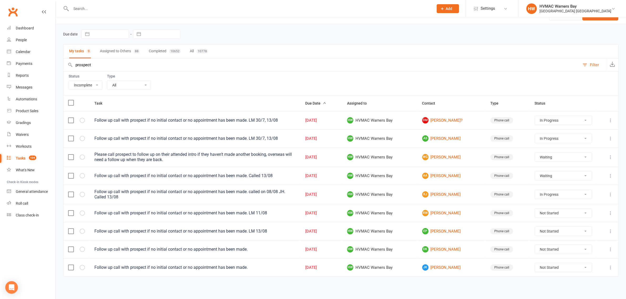
click at [558, 250] on select "Not Started In Progress Waiting Complete" at bounding box center [563, 249] width 57 height 9
click at [536, 245] on select "Not Started In Progress Waiting Complete" at bounding box center [563, 249] width 57 height 9
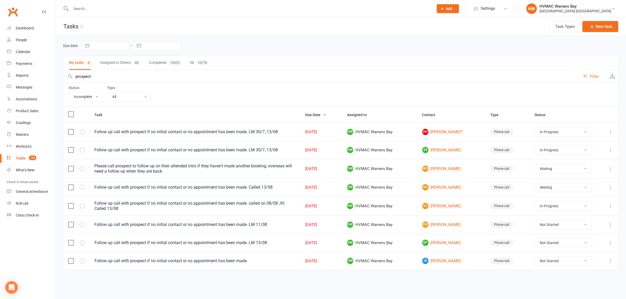
scroll to position [0, 0]
click at [555, 265] on select "Not Started In Progress Waiting Complete" at bounding box center [568, 261] width 58 height 9
click at [540, 259] on select "Not Started In Progress Waiting Complete" at bounding box center [568, 261] width 58 height 9
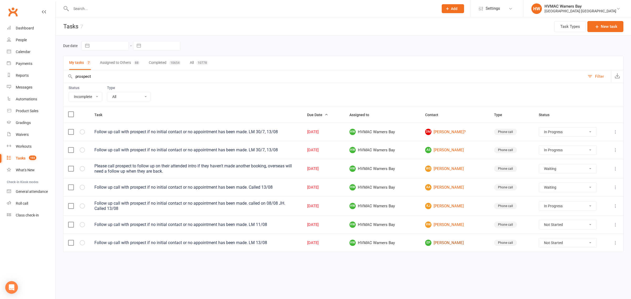
click at [447, 243] on link "EP Elias Power" at bounding box center [454, 243] width 59 height 6
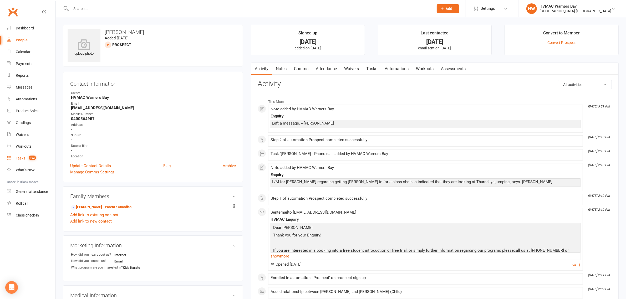
click at [23, 163] on link "Tasks 102" at bounding box center [31, 159] width 49 height 12
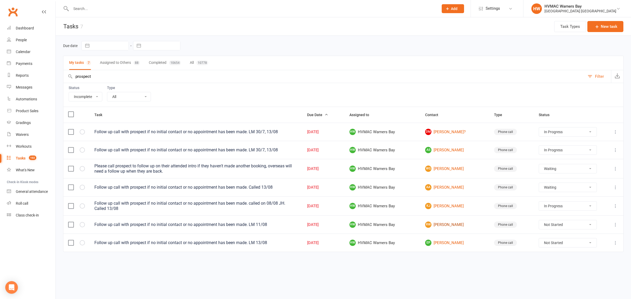
click at [443, 226] on link "RW Rocky Wagner" at bounding box center [454, 225] width 59 height 6
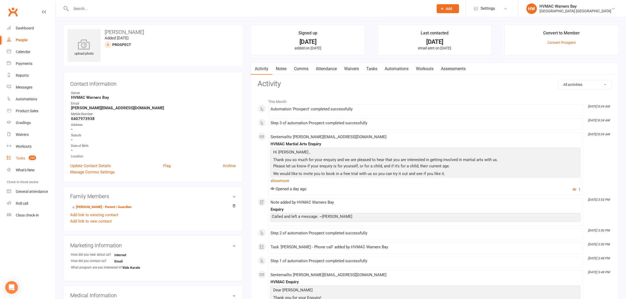
click at [28, 158] on count-badge "102" at bounding box center [31, 158] width 10 height 4
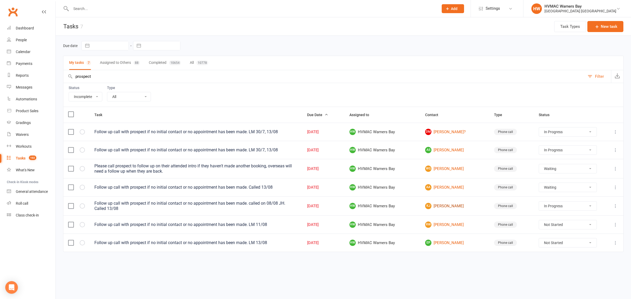
click at [450, 205] on link "KJ Kruz Johnson" at bounding box center [454, 206] width 59 height 6
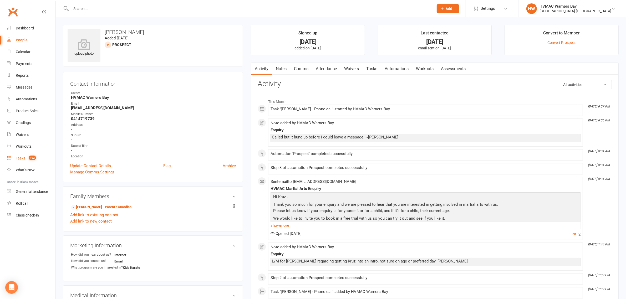
click at [21, 161] on link "Tasks 102" at bounding box center [31, 159] width 49 height 12
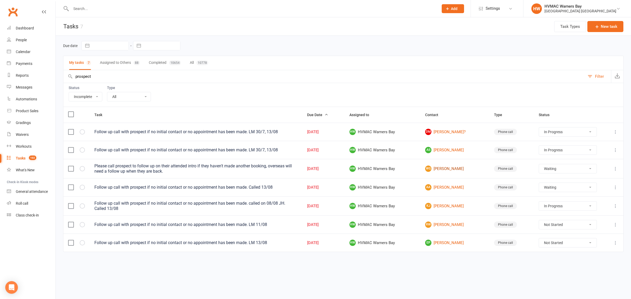
click at [450, 170] on link "WG William Gordon -Li" at bounding box center [454, 169] width 59 height 6
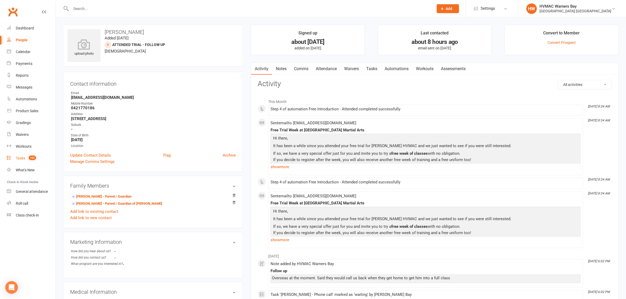
click at [20, 161] on link "Tasks 102" at bounding box center [31, 159] width 49 height 12
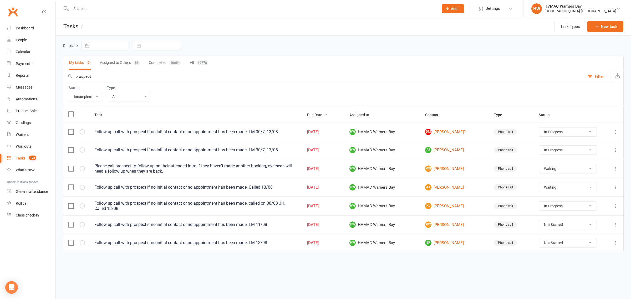
click at [453, 151] on link "AS Adam Sheran" at bounding box center [454, 150] width 59 height 6
click at [453, 130] on link "DM Dante Mamudi?" at bounding box center [454, 132] width 59 height 6
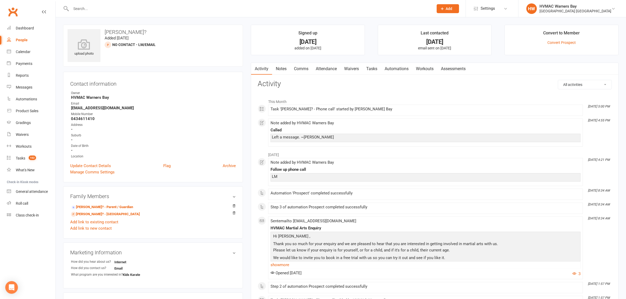
click at [283, 66] on link "Notes" at bounding box center [281, 69] width 18 height 12
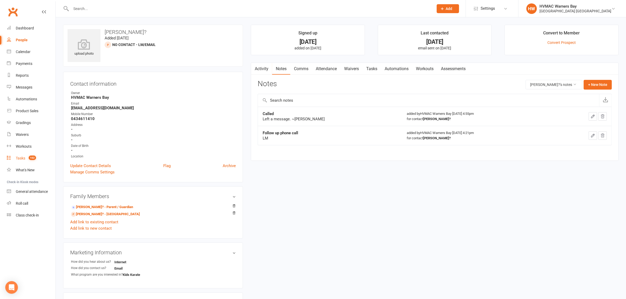
click at [22, 156] on div "Tasks" at bounding box center [20, 158] width 9 height 4
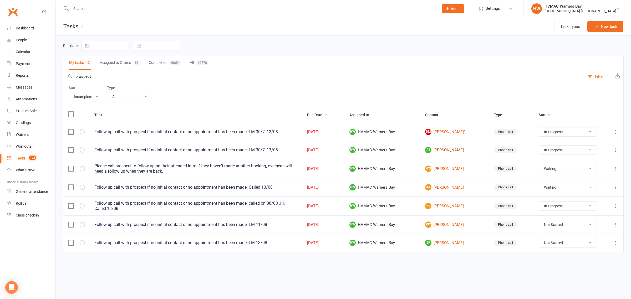
click at [448, 153] on link "AS Adam Sheran" at bounding box center [454, 150] width 59 height 6
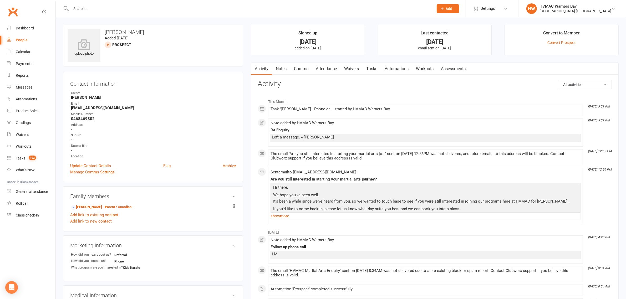
click at [280, 66] on link "Notes" at bounding box center [281, 69] width 18 height 12
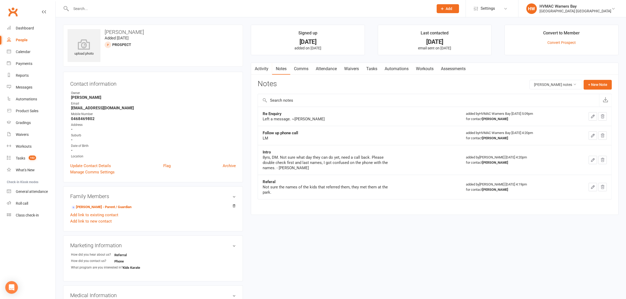
click at [7, 12] on link "Clubworx" at bounding box center [12, 11] width 13 height 13
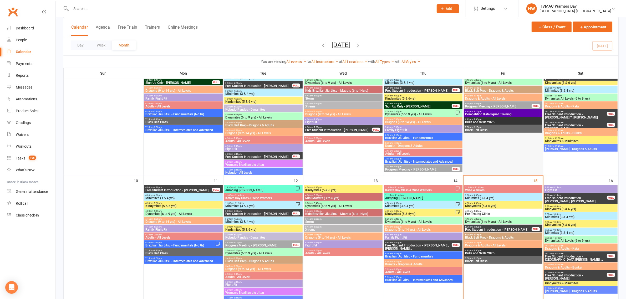
scroll to position [296, 0]
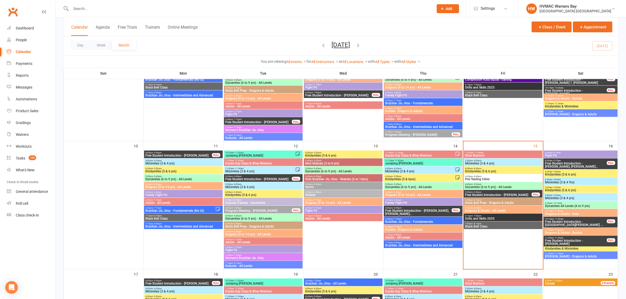
click at [479, 185] on span "- 5:30pm" at bounding box center [477, 184] width 9 height 2
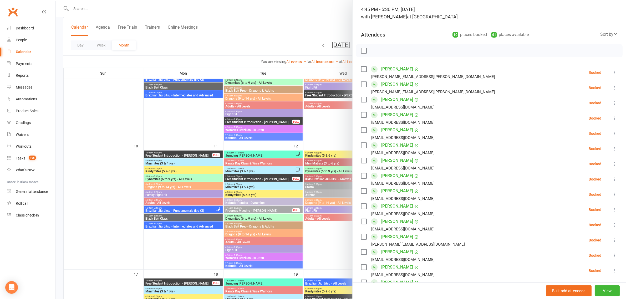
scroll to position [0, 0]
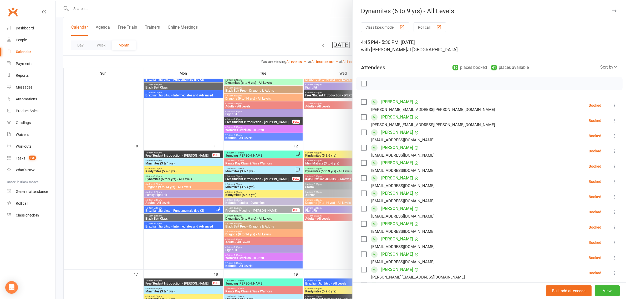
click at [322, 179] on div at bounding box center [341, 149] width 570 height 299
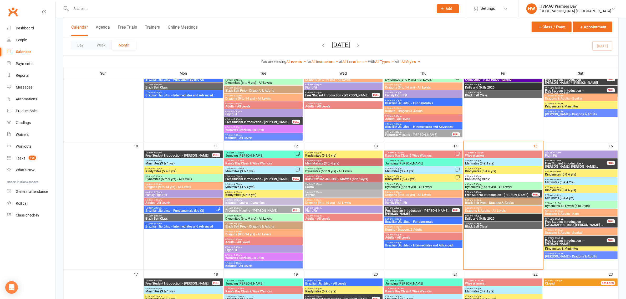
click at [481, 170] on span "Kindymites (5 & 6 yrs)" at bounding box center [503, 171] width 77 height 3
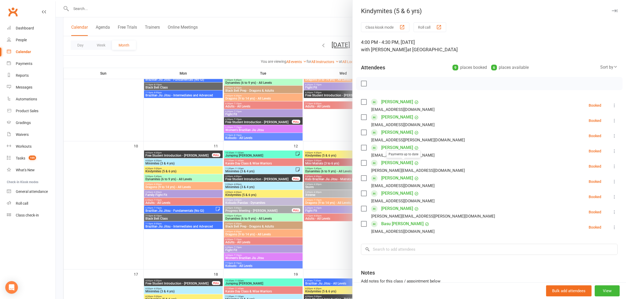
click at [286, 159] on div at bounding box center [341, 149] width 570 height 299
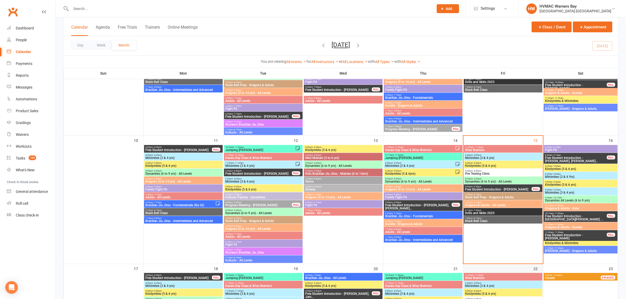
scroll to position [296, 0]
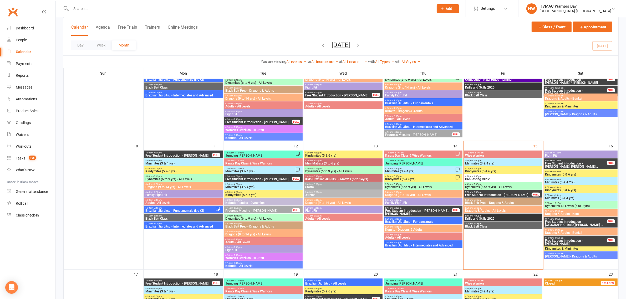
click at [474, 170] on span "Kindymites (5 & 6 yrs)" at bounding box center [503, 171] width 77 height 3
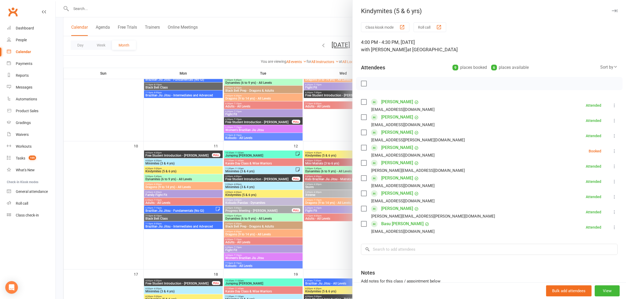
click at [287, 30] on div at bounding box center [341, 149] width 570 height 299
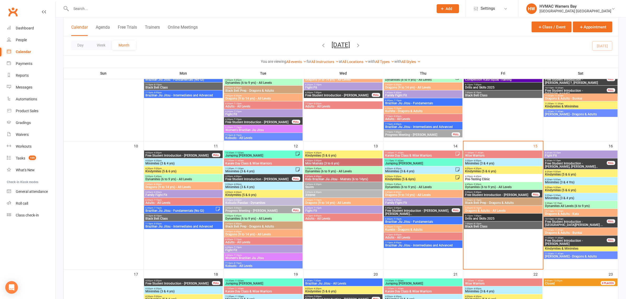
click at [483, 193] on span "5:00pm - 5:30pm" at bounding box center [498, 192] width 67 height 2
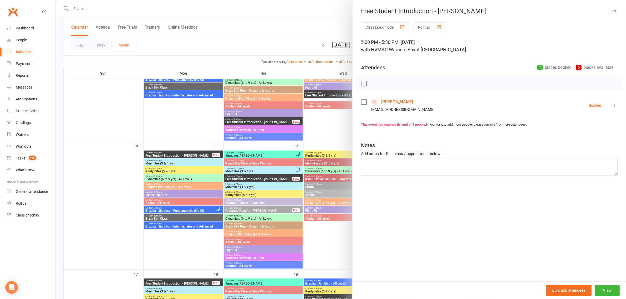
click at [313, 131] on div at bounding box center [341, 149] width 570 height 299
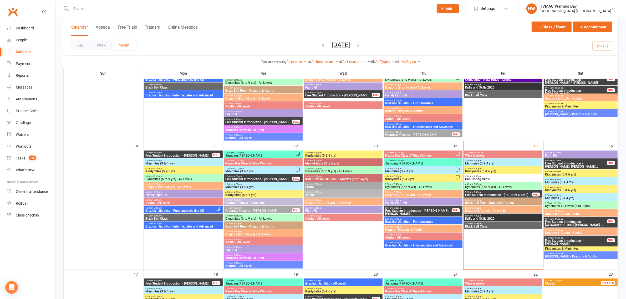
click at [77, 11] on input "text" at bounding box center [249, 8] width 361 height 7
click at [440, 169] on span "4:00pm - 4:30pm" at bounding box center [420, 169] width 70 height 2
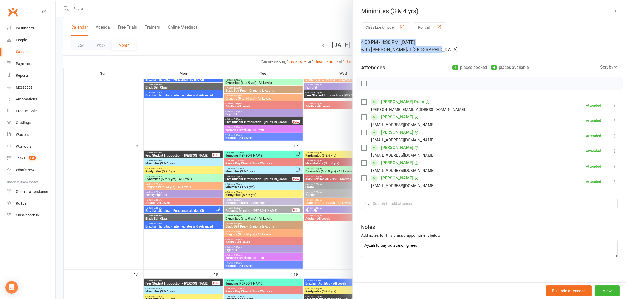
drag, startPoint x: 427, startPoint y: 48, endPoint x: 354, endPoint y: 41, distance: 73.1
click at [354, 41] on div "Class kiosk mode Roll call 4:00 PM - 4:30 PM, Thursday, August, 14, 2025 with A…" at bounding box center [489, 152] width 273 height 261
click at [358, 44] on div "Class kiosk mode Roll call 4:00 PM - 4:30 PM, Thursday, August, 14, 2025 with A…" at bounding box center [489, 152] width 273 height 261
drag, startPoint x: 376, startPoint y: 45, endPoint x: 430, endPoint y: 52, distance: 54.1
click at [430, 52] on div "Class kiosk mode Roll call 4:00 PM - 4:30 PM, Thursday, August, 14, 2025 with A…" at bounding box center [489, 152] width 273 height 261
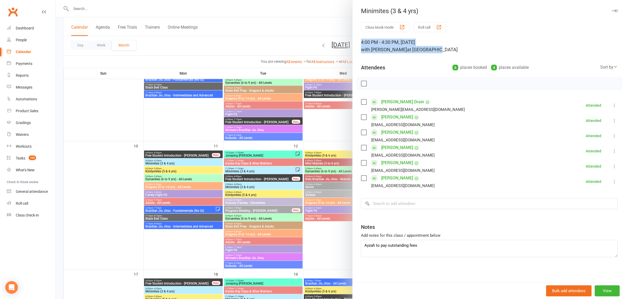
click at [430, 52] on div "4:00 PM - 4:30 PM, Thursday, August, 14, 2025 with Anna Hayes at Warners Bay" at bounding box center [489, 46] width 257 height 15
drag, startPoint x: 430, startPoint y: 52, endPoint x: 353, endPoint y: 39, distance: 78.6
click at [353, 39] on div "Class kiosk mode Roll call 4:00 PM - 4:30 PM, Thursday, August, 14, 2025 with A…" at bounding box center [489, 152] width 273 height 261
click at [361, 41] on div "4:00 PM - 4:30 PM, Thursday, August, 14, 2025 with Anna Hayes at Warners Bay" at bounding box center [489, 46] width 257 height 15
drag, startPoint x: 359, startPoint y: 41, endPoint x: 438, endPoint y: 52, distance: 79.6
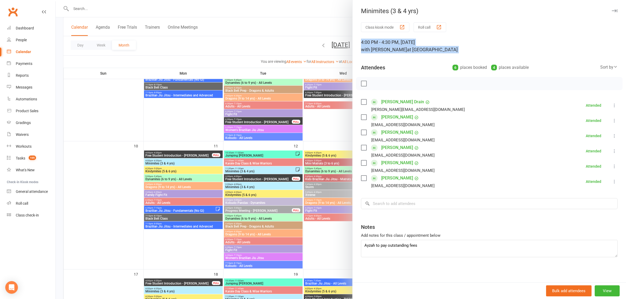
click at [438, 52] on div "4:00 PM - 4:30 PM, Thursday, August, 14, 2025 with Anna Hayes at Warners Bay" at bounding box center [489, 46] width 257 height 15
click at [438, 50] on div "4:00 PM - 4:30 PM, Thursday, August, 14, 2025 with Anna Hayes at Warners Bay" at bounding box center [489, 46] width 257 height 15
drag, startPoint x: 438, startPoint y: 50, endPoint x: 352, endPoint y: 41, distance: 87.1
click at [353, 41] on div "Class kiosk mode Roll call 4:00 PM - 4:30 PM, Thursday, August, 14, 2025 with A…" at bounding box center [489, 152] width 273 height 261
click at [356, 43] on div "Class kiosk mode Roll call 4:00 PM - 4:30 PM, Thursday, August, 14, 2025 with A…" at bounding box center [489, 152] width 273 height 261
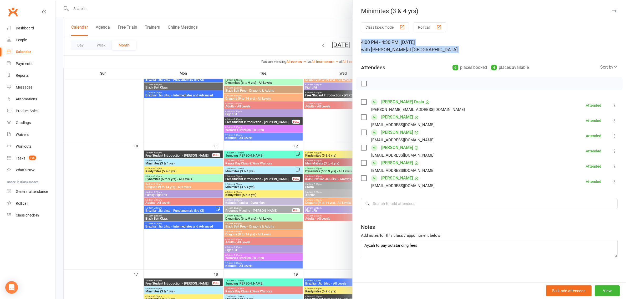
drag, startPoint x: 356, startPoint y: 43, endPoint x: 435, endPoint y: 53, distance: 79.5
click at [435, 53] on div "Class kiosk mode Roll call 4:00 PM - 4:30 PM, Thursday, August, 14, 2025 with A…" at bounding box center [489, 152] width 273 height 261
click at [430, 51] on div "4:00 PM - 4:30 PM, Thursday, August, 14, 2025 with Anna Hayes at Warners Bay" at bounding box center [489, 46] width 257 height 15
drag, startPoint x: 430, startPoint y: 51, endPoint x: 358, endPoint y: 42, distance: 72.5
click at [361, 42] on div "4:00 PM - 4:30 PM, Thursday, August, 14, 2025 with Anna Hayes at Warners Bay" at bounding box center [489, 46] width 257 height 15
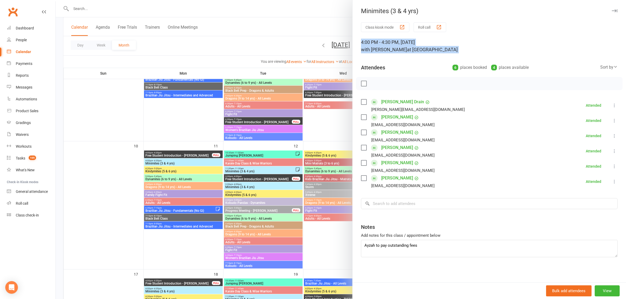
click at [361, 42] on div "4:00 PM - 4:30 PM, Thursday, August, 14, 2025 with Anna Hayes at Warners Bay" at bounding box center [489, 46] width 257 height 15
drag, startPoint x: 358, startPoint y: 42, endPoint x: 428, endPoint y: 49, distance: 70.2
click at [428, 49] on div "4:00 PM - 4:30 PM, Thursday, August, 14, 2025 with Anna Hayes at Warners Bay" at bounding box center [489, 46] width 257 height 15
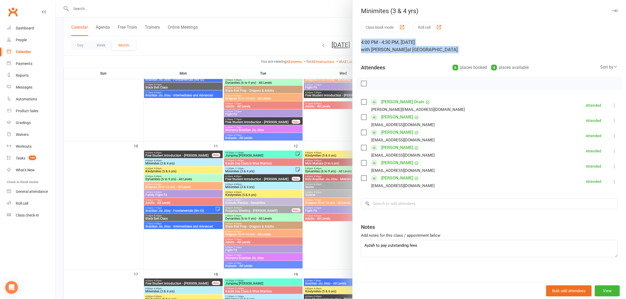
drag, startPoint x: 428, startPoint y: 49, endPoint x: 352, endPoint y: 39, distance: 76.3
click at [353, 39] on div "Class kiosk mode Roll call 4:00 PM - 4:30 PM, Thursday, August, 14, 2025 with A…" at bounding box center [489, 152] width 273 height 261
click at [356, 44] on div "Class kiosk mode Roll call 4:00 PM - 4:30 PM, Thursday, August, 14, 2025 with A…" at bounding box center [489, 152] width 273 height 261
drag, startPoint x: 356, startPoint y: 44, endPoint x: 425, endPoint y: 53, distance: 69.2
click at [425, 53] on div "Class kiosk mode Roll call 4:00 PM - 4:30 PM, Thursday, August, 14, 2025 with A…" at bounding box center [489, 152] width 273 height 261
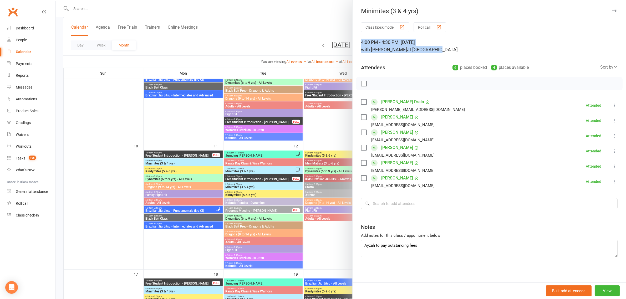
click at [431, 49] on div "4:00 PM - 4:30 PM, Thursday, August, 14, 2025 with Anna Hayes at Warners Bay" at bounding box center [489, 46] width 257 height 15
drag, startPoint x: 429, startPoint y: 50, endPoint x: 358, endPoint y: 40, distance: 72.2
click at [358, 40] on div "Class kiosk mode Roll call 4:00 PM - 4:30 PM, Thursday, August, 14, 2025 with A…" at bounding box center [489, 152] width 273 height 261
drag, startPoint x: 358, startPoint y: 40, endPoint x: 430, endPoint y: 50, distance: 73.2
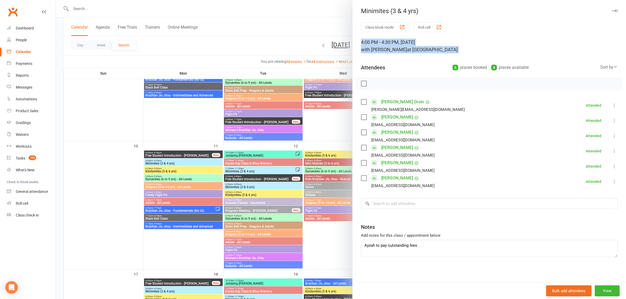
click at [430, 50] on div "Class kiosk mode Roll call 4:00 PM - 4:30 PM, Thursday, August, 14, 2025 with A…" at bounding box center [489, 152] width 273 height 261
click at [430, 50] on div "4:00 PM - 4:30 PM, Thursday, August, 14, 2025 with Anna Hayes at Warners Bay" at bounding box center [489, 46] width 257 height 15
click at [303, 131] on div at bounding box center [341, 149] width 570 height 299
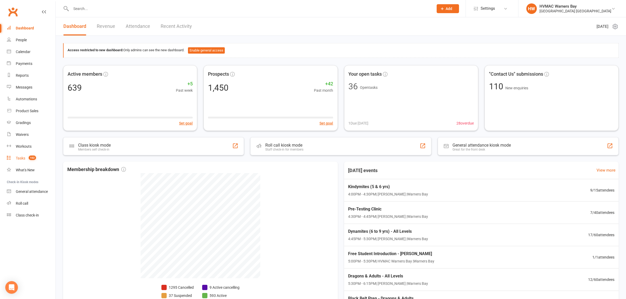
click at [28, 159] on count-badge "102" at bounding box center [31, 158] width 10 height 4
select select "incomplete"
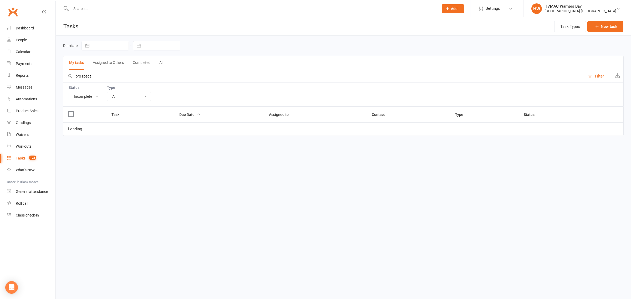
select select "started"
select select "waiting"
select select "started"
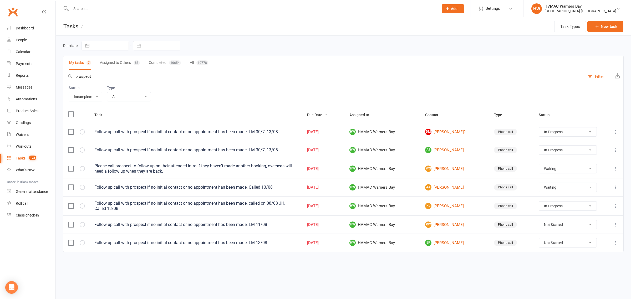
drag, startPoint x: 96, startPoint y: 75, endPoint x: 60, endPoint y: 73, distance: 36.4
click at [60, 73] on div "Due date Navigate forward to interact with the calendar and select a date. Pres…" at bounding box center [343, 151] width 575 height 231
select select "started"
select select "waiting"
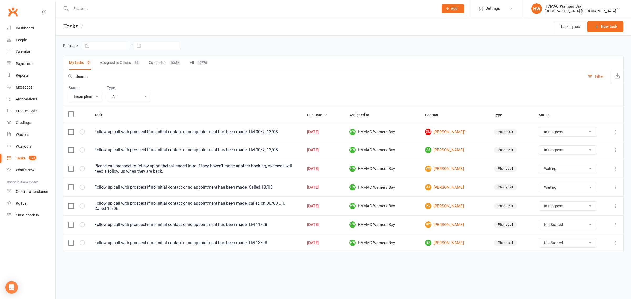
select select "waiting"
select select "started"
select select "waiting"
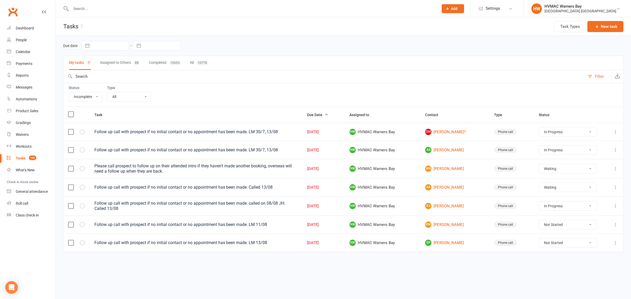
select select "waiting"
select select "started"
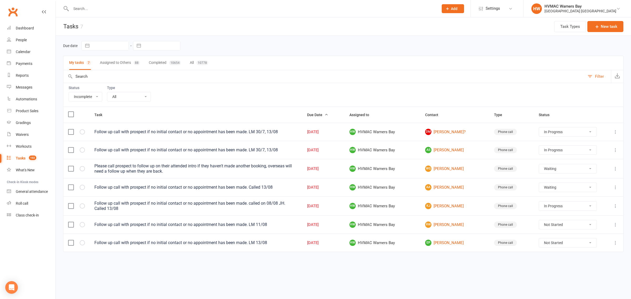
select select "started"
select select "waiting"
select select "started"
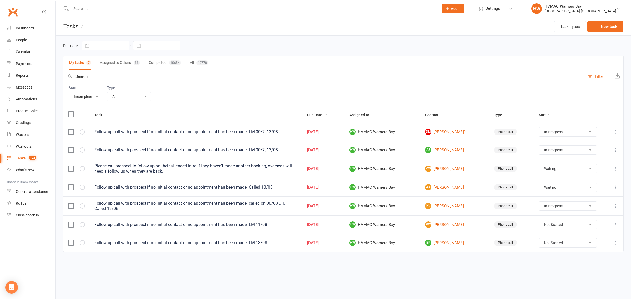
select select "started"
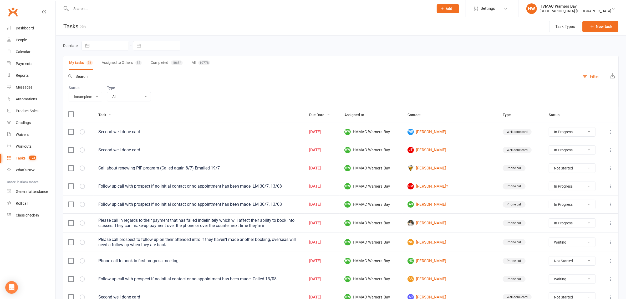
click at [106, 116] on span "Task" at bounding box center [105, 115] width 14 height 4
select select "started"
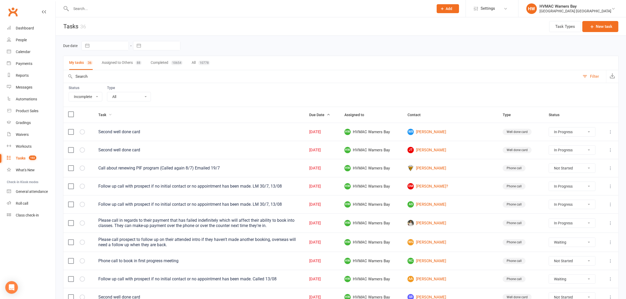
select select "started"
select select "waiting"
select select "started"
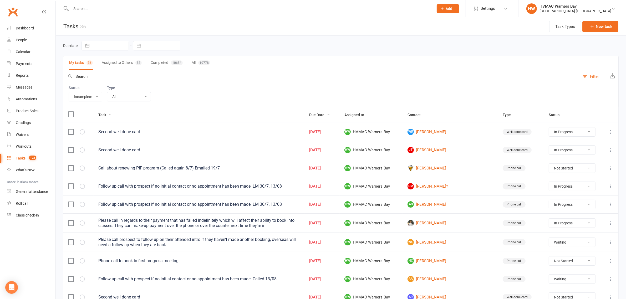
select select "started"
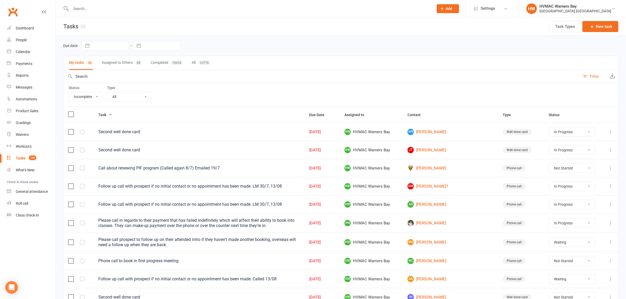
select select "started"
select select "waiting"
select select "started"
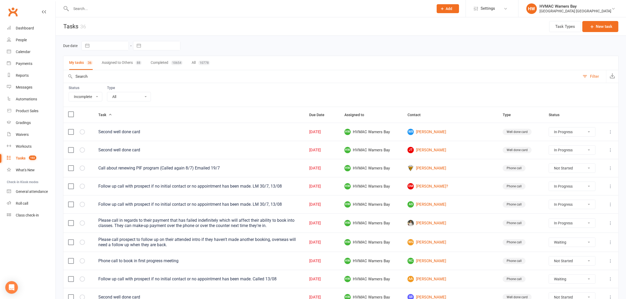
select select "started"
select select "waiting"
select select "started"
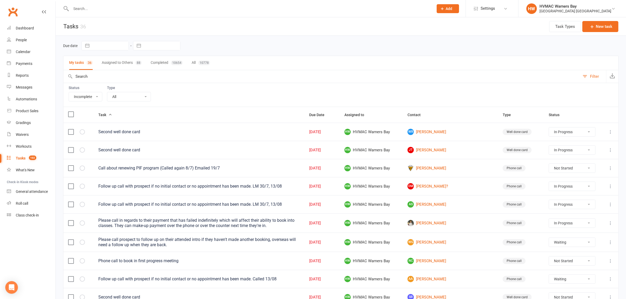
select select "started"
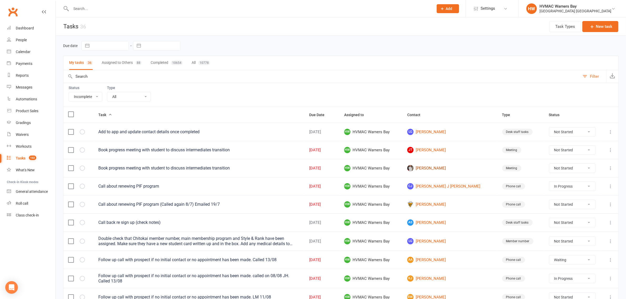
click at [446, 168] on link "[PERSON_NAME]" at bounding box center [449, 168] width 85 height 6
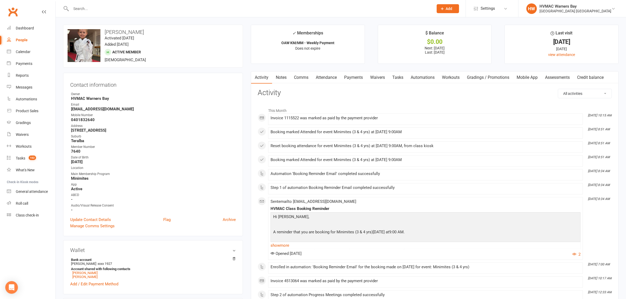
click at [351, 80] on link "Payments" at bounding box center [354, 78] width 26 height 12
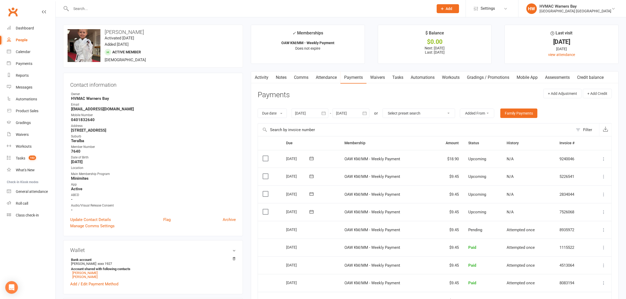
click at [379, 79] on link "Waivers" at bounding box center [378, 78] width 22 height 12
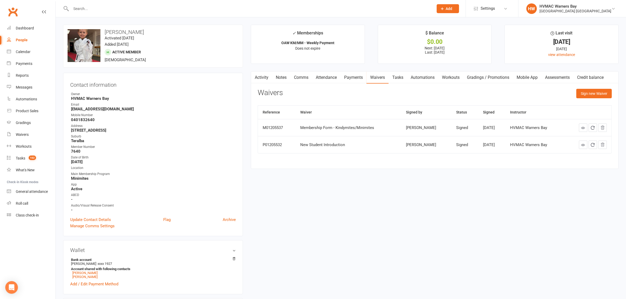
click at [399, 75] on link "Tasks" at bounding box center [398, 78] width 18 height 12
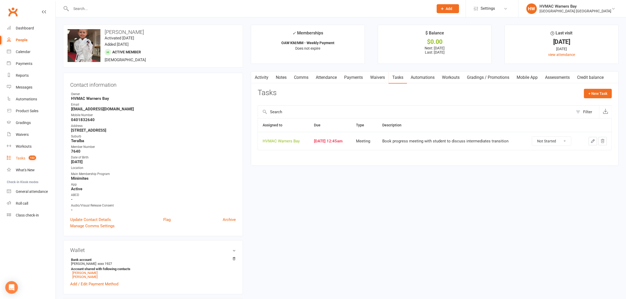
click at [21, 155] on link "Tasks 102" at bounding box center [31, 159] width 49 height 12
select select "incomplete"
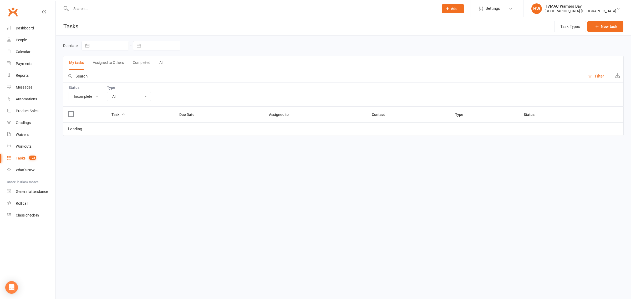
select select "started"
select select "waiting"
select select "started"
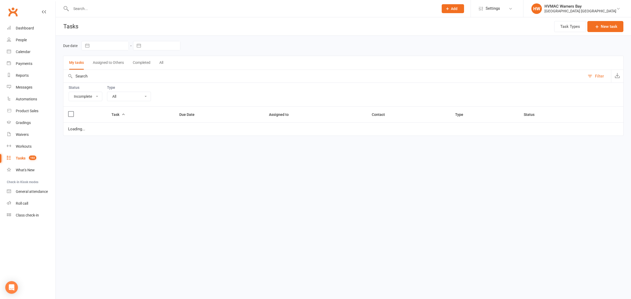
select select "started"
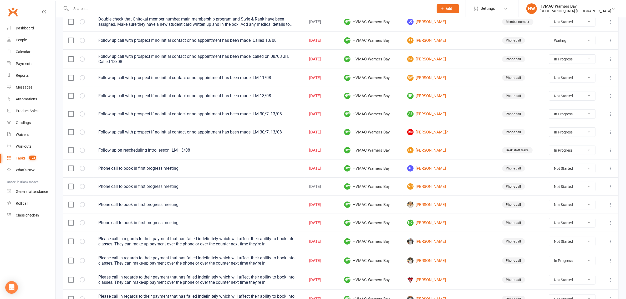
scroll to position [230, 0]
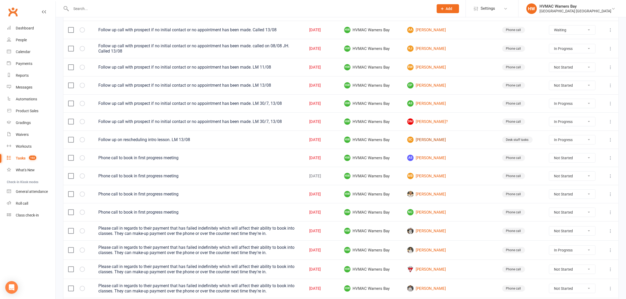
click at [454, 141] on link "SC [PERSON_NAME]" at bounding box center [449, 140] width 85 height 6
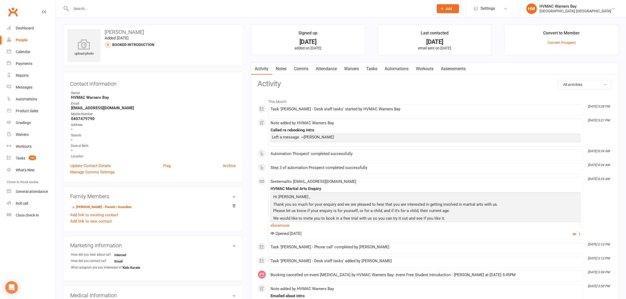
click at [279, 73] on link "Notes" at bounding box center [281, 69] width 18 height 12
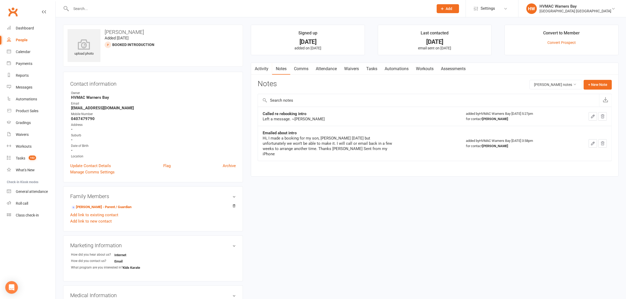
drag, startPoint x: 261, startPoint y: 134, endPoint x: 377, endPoint y: 150, distance: 117.6
click at [377, 150] on td "Emailed about intro Hi, I made a booking for my son, [PERSON_NAME] [DATE] but u…" at bounding box center [359, 143] width 203 height 35
click at [380, 150] on div "Hi, I made a booking for my son, [PERSON_NAME] [DATE] but unfortunately we won’…" at bounding box center [328, 146] width 131 height 21
click at [28, 161] on link "Tasks 102" at bounding box center [31, 159] width 49 height 12
select select "incomplete"
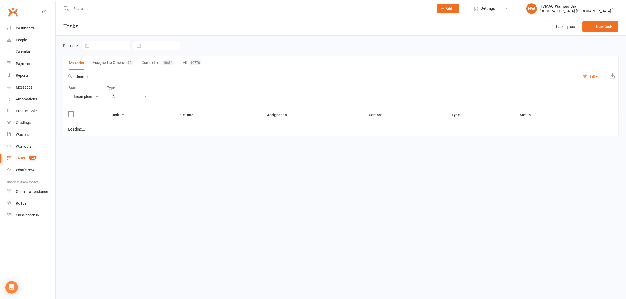
select select "started"
select select "waiting"
select select "started"
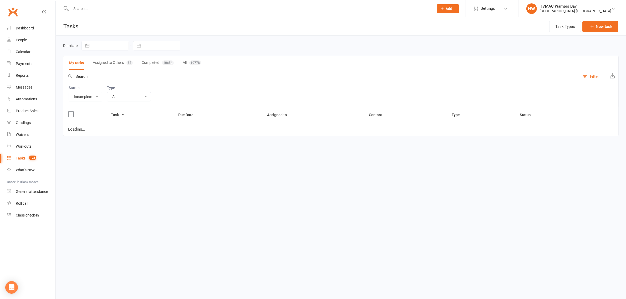
select select "started"
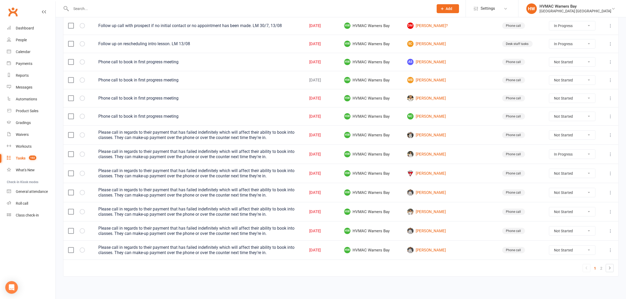
scroll to position [331, 0]
click at [600, 270] on link "2" at bounding box center [601, 268] width 6 height 7
select select "started"
select select "waiting"
select select "started"
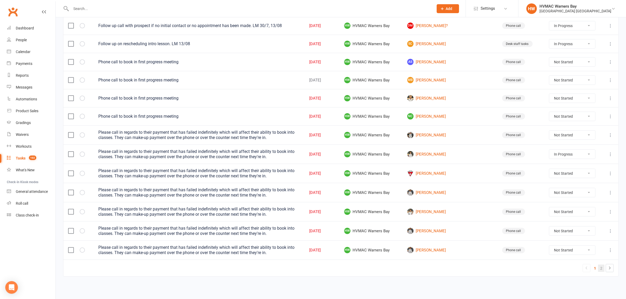
select select "started"
select select "waiting"
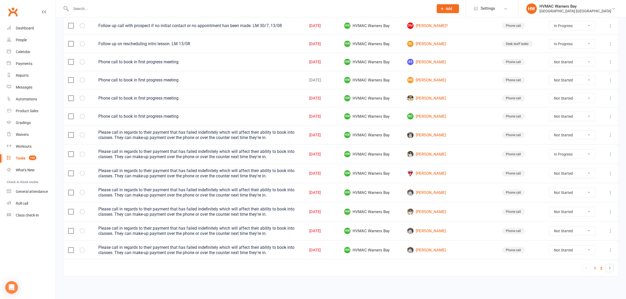
select select "started"
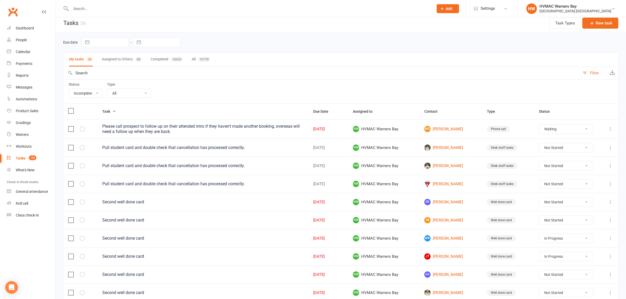
scroll to position [0, 0]
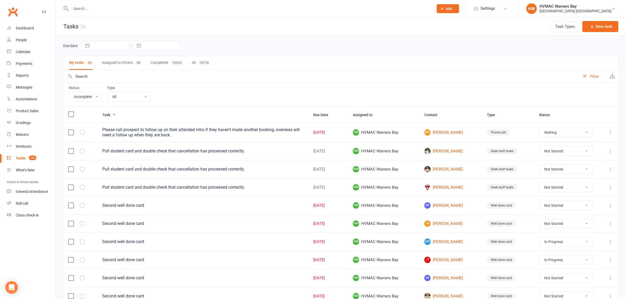
click at [119, 63] on button "Assigned to Others 88" at bounding box center [122, 63] width 40 height 14
select select "-32395"
select select "waiting"
select select "started"
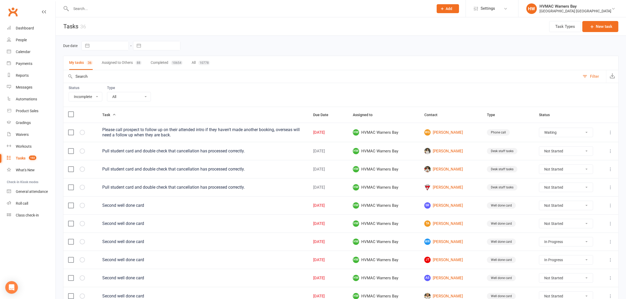
select select "started"
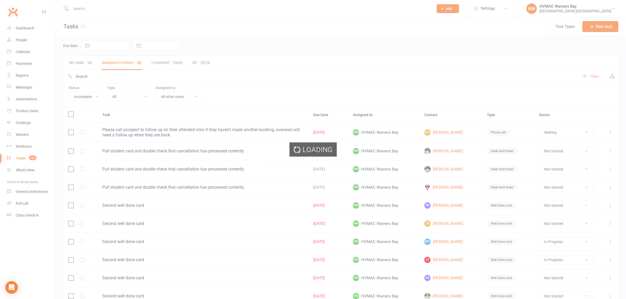
select select "waiting"
select select "started"
select select "waiting"
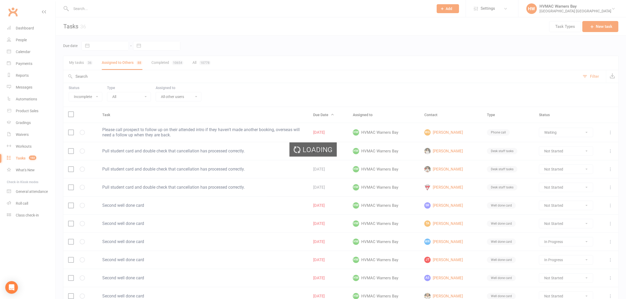
select select "started"
select select "waiting"
select select "started"
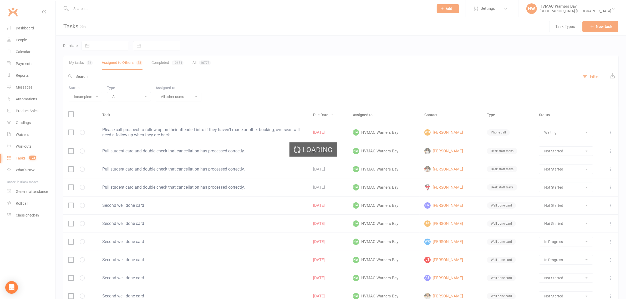
select select "started"
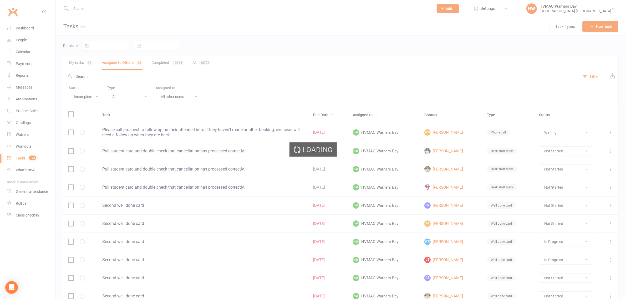
select select "started"
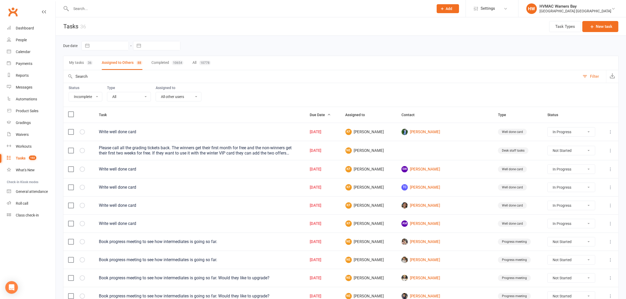
select select "started"
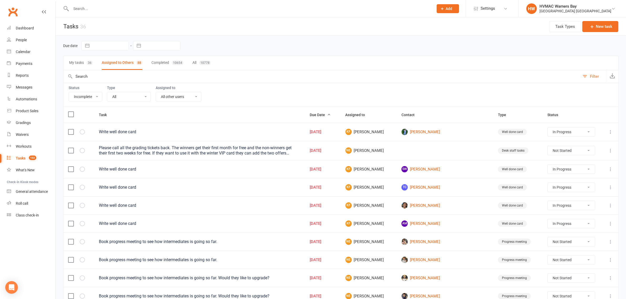
select select "started"
click at [360, 117] on span "Assigned to" at bounding box center [359, 115] width 26 height 4
select select "started"
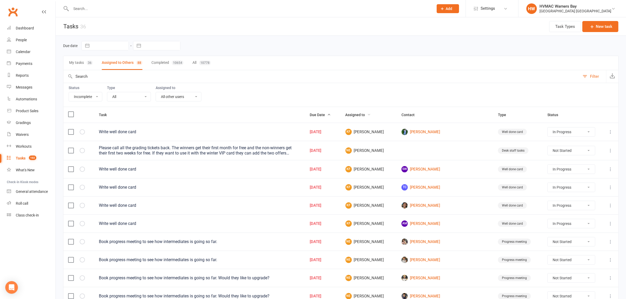
select select "started"
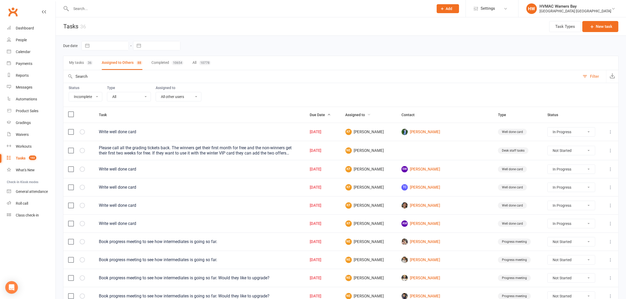
select select "started"
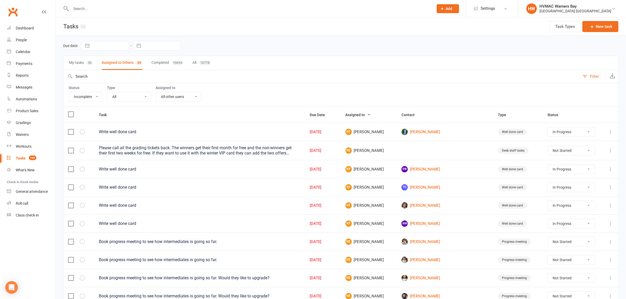
select select "started"
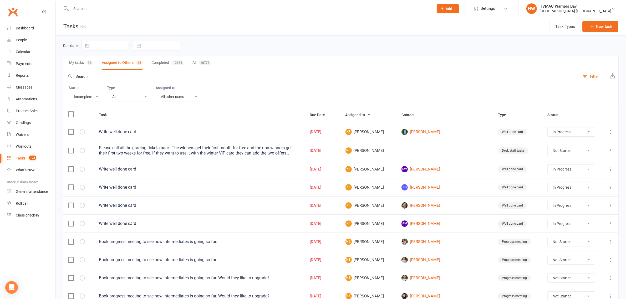
select select "started"
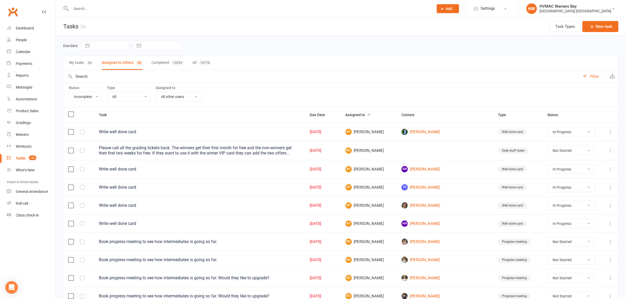
select select "started"
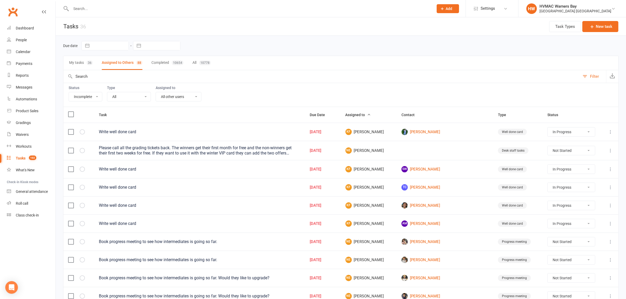
select select "started"
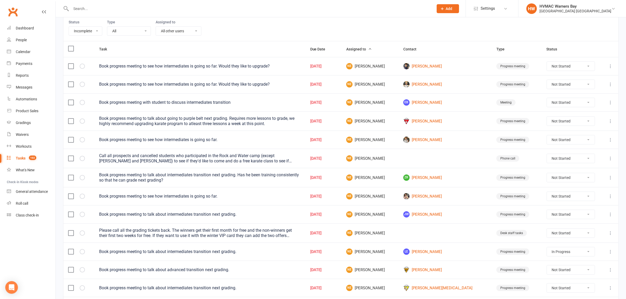
scroll to position [99, 0]
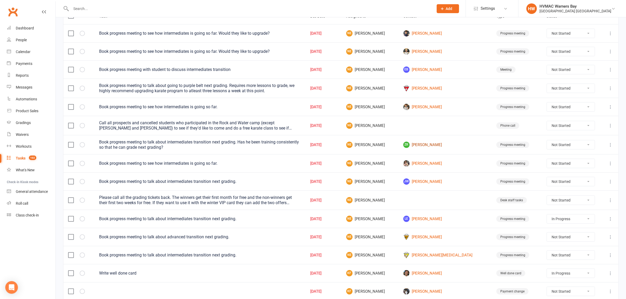
click at [433, 147] on link "ZR Zayn Reid-Shehzad" at bounding box center [445, 145] width 84 height 6
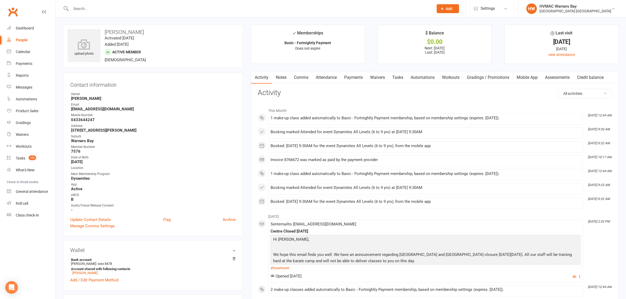
click at [326, 78] on link "Attendance" at bounding box center [326, 78] width 28 height 12
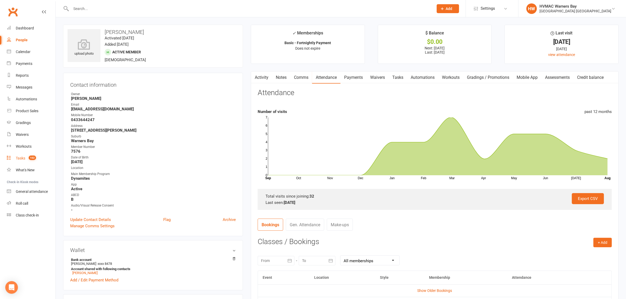
click at [23, 154] on link "Tasks 102" at bounding box center [31, 159] width 49 height 12
select select "incomplete"
select select "-32395"
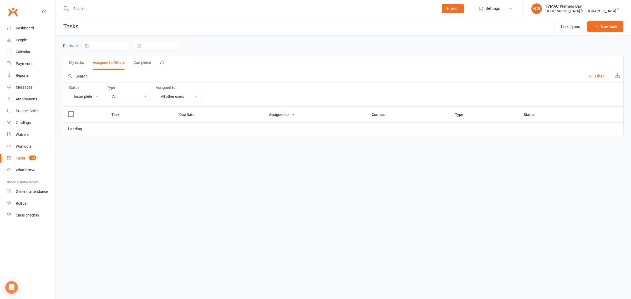
select select "started"
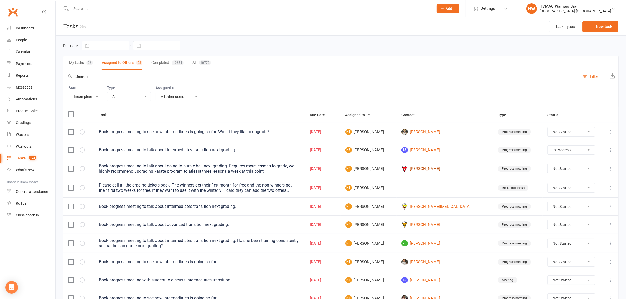
click at [440, 170] on link "[PERSON_NAME]" at bounding box center [445, 169] width 87 height 6
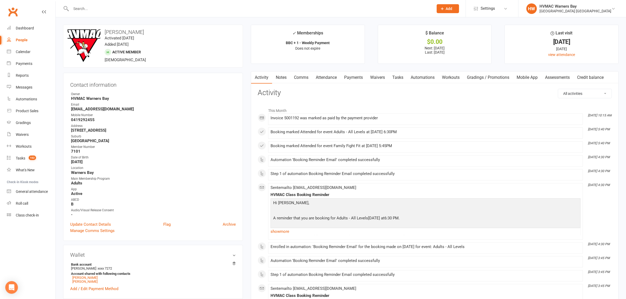
click at [322, 78] on link "Attendance" at bounding box center [326, 78] width 28 height 12
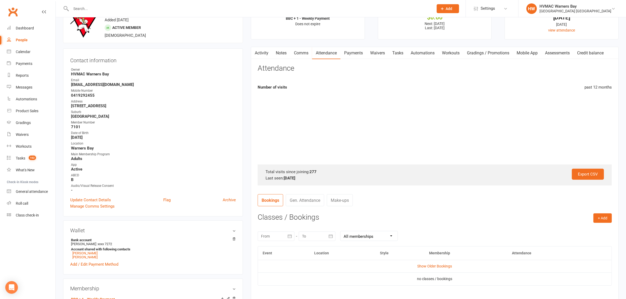
scroll to position [66, 0]
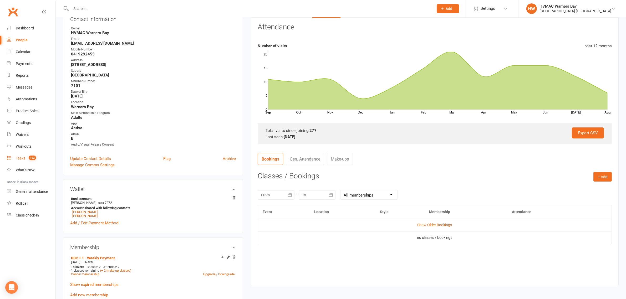
click at [26, 159] on link "Tasks 102" at bounding box center [31, 159] width 49 height 12
select select "incomplete"
select select "-32395"
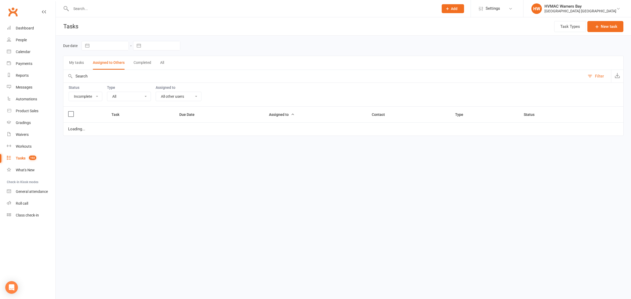
select select "started"
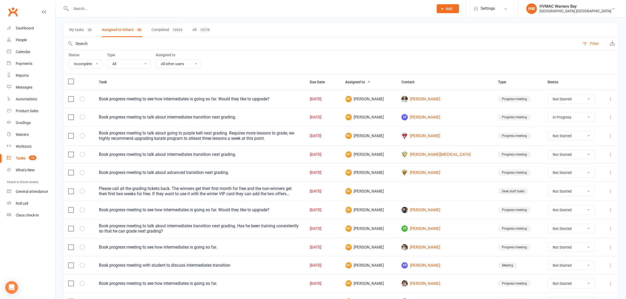
scroll to position [66, 0]
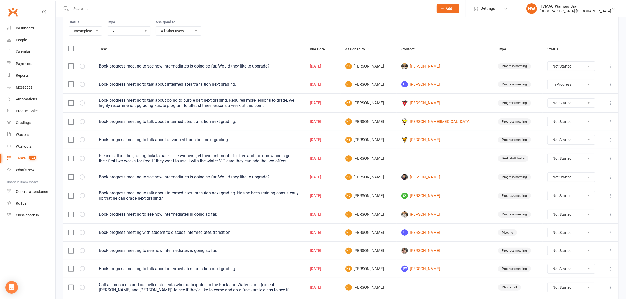
click at [91, 15] on div at bounding box center [246, 8] width 367 height 17
click at [89, 6] on input "text" at bounding box center [249, 8] width 361 height 7
paste input "0415148078"
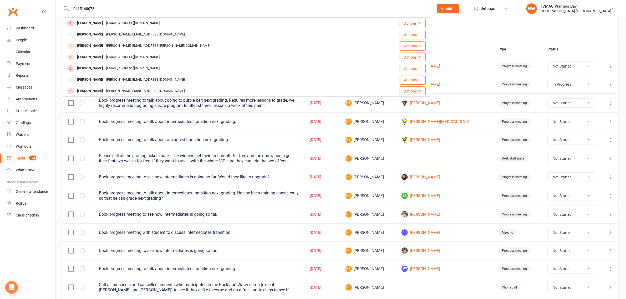
drag, startPoint x: 108, startPoint y: 9, endPoint x: 62, endPoint y: 9, distance: 45.8
click at [62, 9] on react-component "0415148078 Kristy Vasau kristyvasau@gmail.com Actions Emma Todd emma.fdc@outloo…" at bounding box center [215, 8] width 430 height 17
type input "indi_higgins"
click at [11, 5] on link "Clubworx" at bounding box center [12, 11] width 13 height 13
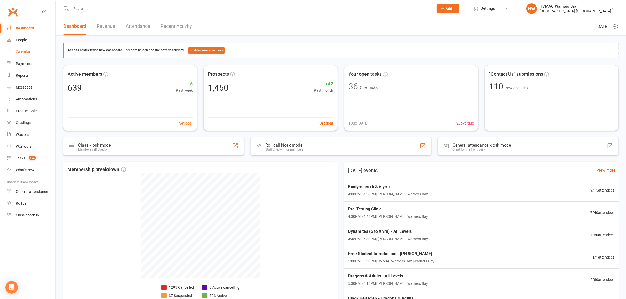
click at [20, 49] on link "Calendar" at bounding box center [31, 52] width 49 height 12
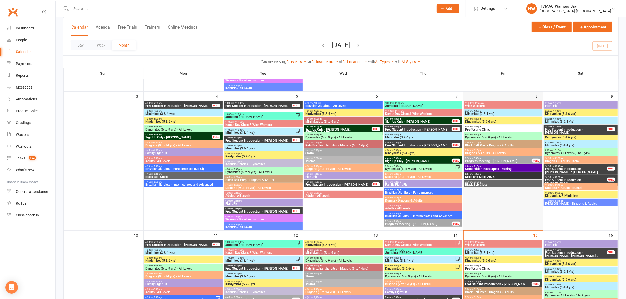
scroll to position [263, 0]
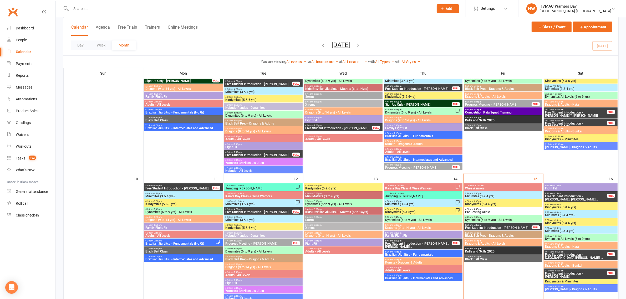
click at [500, 211] on span "Pre-Testing Clinic" at bounding box center [503, 212] width 77 height 3
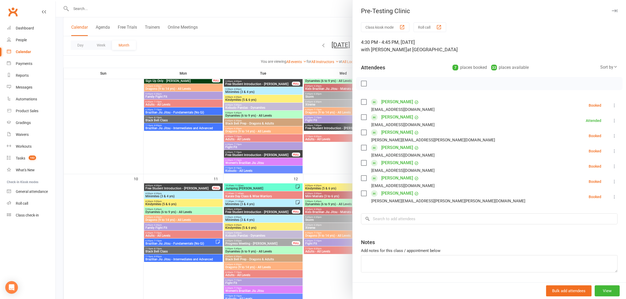
click at [314, 156] on div at bounding box center [341, 149] width 570 height 299
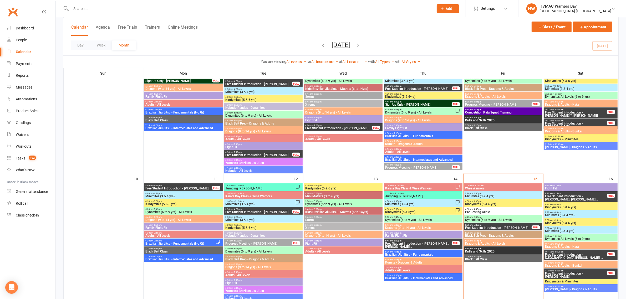
click at [82, 10] on input "text" at bounding box center [249, 8] width 361 height 7
click at [512, 215] on div "4:30pm - 4:45pm Pre-Testing Clinic" at bounding box center [503, 211] width 79 height 8
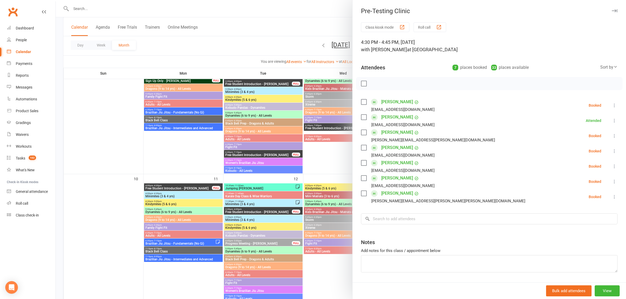
click at [299, 151] on div at bounding box center [341, 149] width 570 height 299
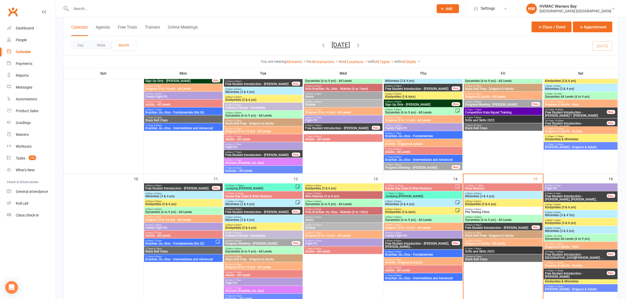
click at [506, 220] on span "Dynamites (6 to 9 yrs) - All Levels" at bounding box center [503, 220] width 77 height 3
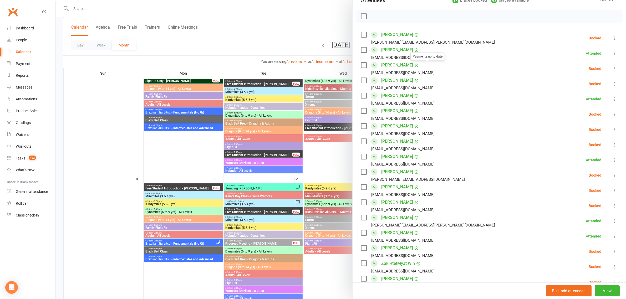
scroll to position [164, 0]
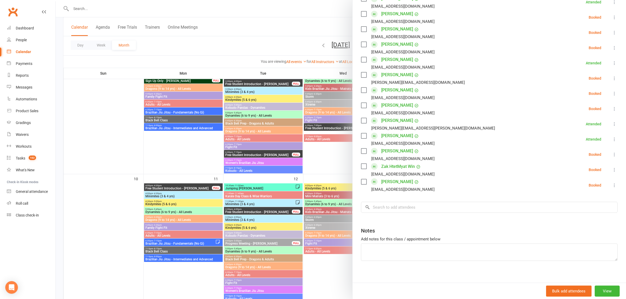
click at [332, 163] on div at bounding box center [341, 149] width 570 height 299
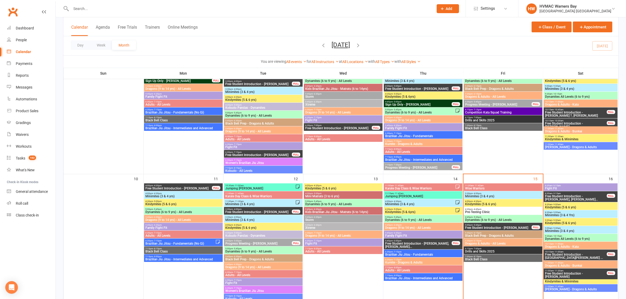
click at [516, 259] on span "Black Belt Class" at bounding box center [503, 259] width 77 height 3
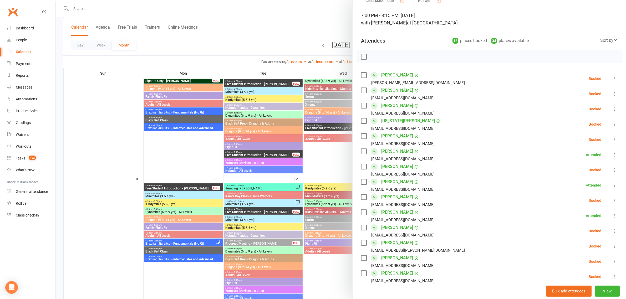
scroll to position [66, 0]
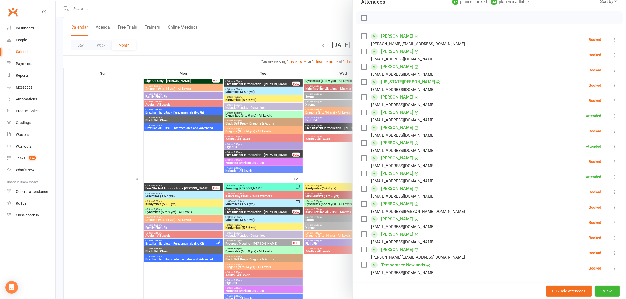
click at [327, 163] on div at bounding box center [341, 149] width 570 height 299
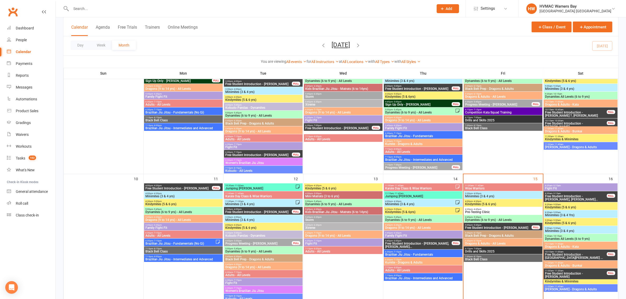
click at [490, 211] on span "Pre-Testing Clinic" at bounding box center [503, 212] width 77 height 3
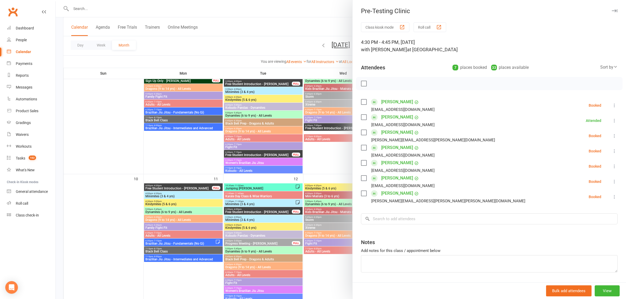
click at [361, 179] on label at bounding box center [363, 178] width 5 height 5
click at [361, 177] on label at bounding box center [363, 178] width 5 height 5
click at [336, 164] on div at bounding box center [341, 149] width 570 height 299
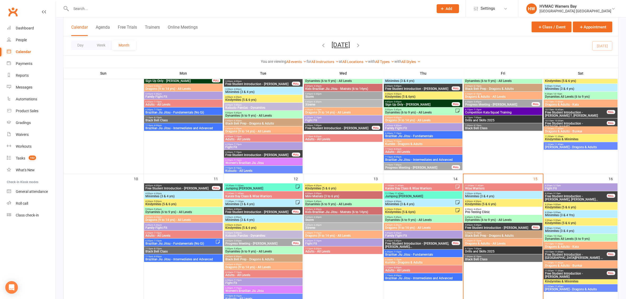
click at [483, 250] on span "Drills and Skills 2025" at bounding box center [503, 251] width 77 height 3
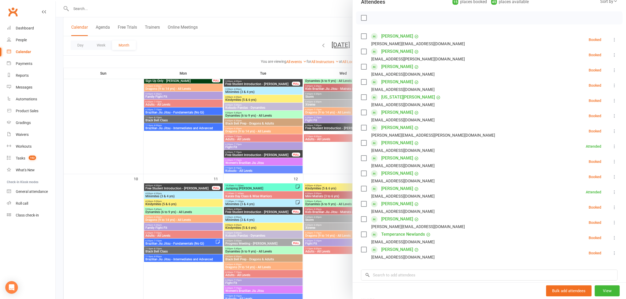
scroll to position [99, 0]
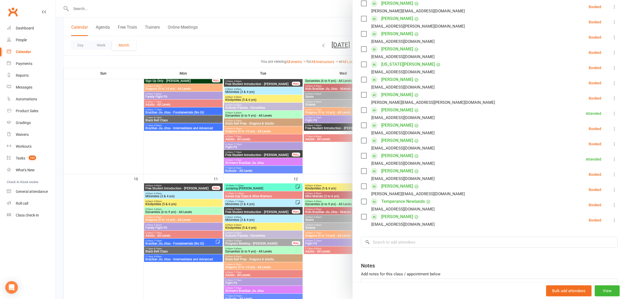
click at [246, 28] on div at bounding box center [341, 149] width 570 height 299
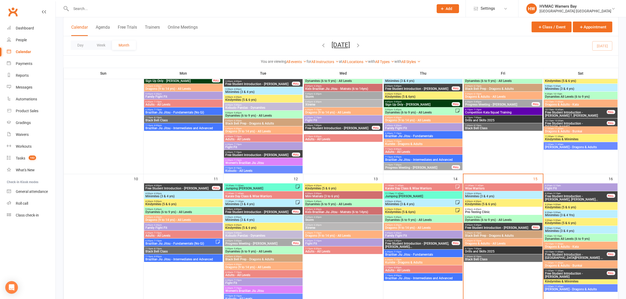
click at [490, 241] on span "5:30pm - 6:15pm" at bounding box center [503, 241] width 77 height 2
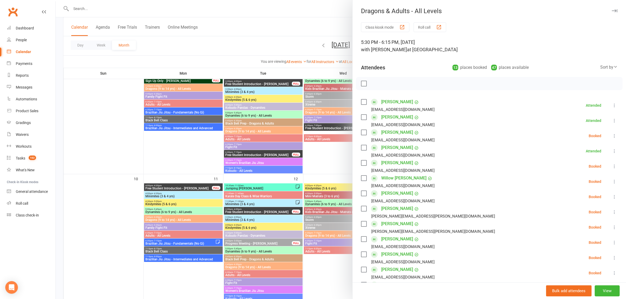
click at [325, 159] on div at bounding box center [341, 149] width 570 height 299
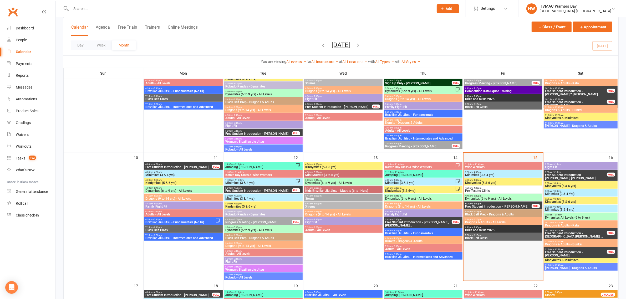
scroll to position [296, 0]
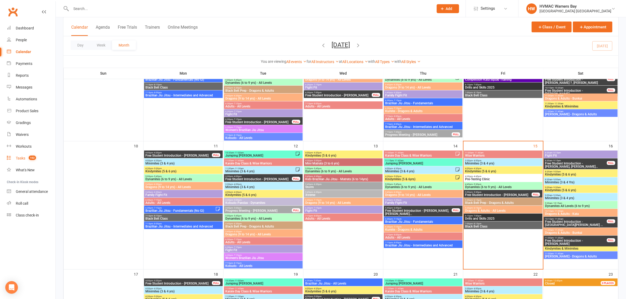
click at [24, 158] on div "Tasks" at bounding box center [20, 158] width 9 height 4
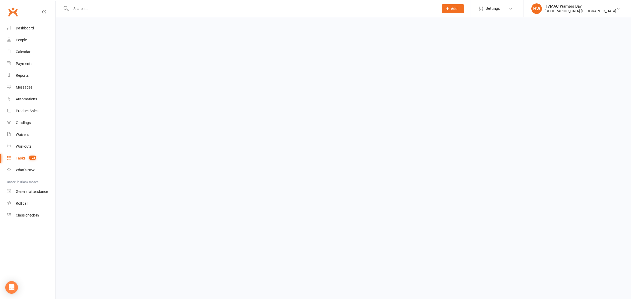
select select "incomplete"
select select "-32395"
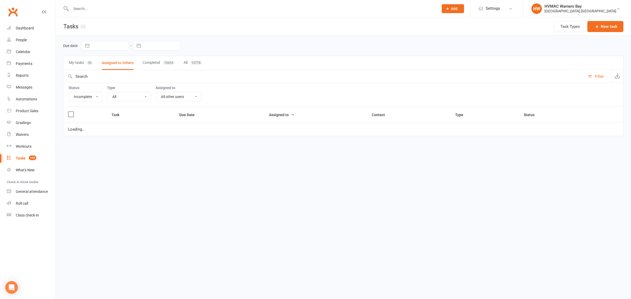
select select "started"
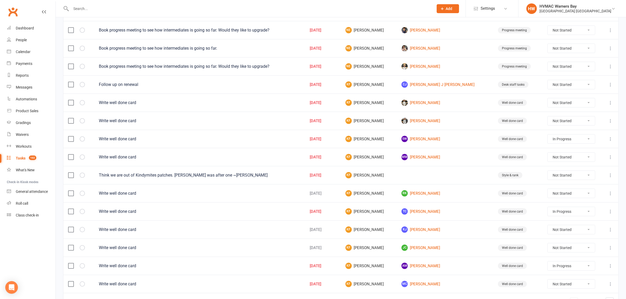
scroll to position [326, 0]
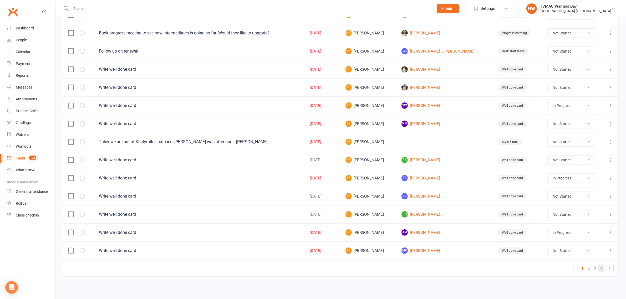
click at [600, 269] on link "4" at bounding box center [601, 268] width 6 height 7
select select "started"
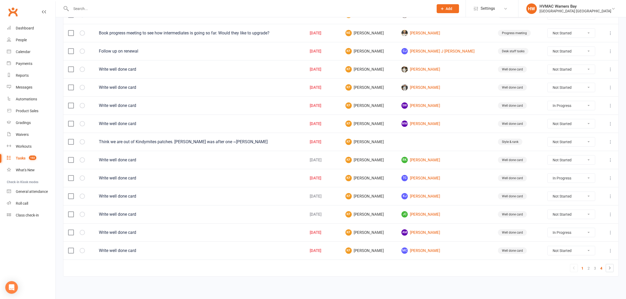
select select "started"
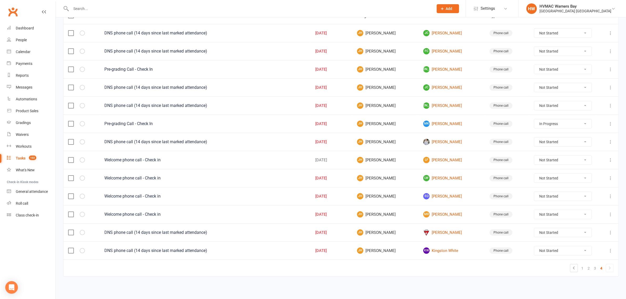
scroll to position [102, 0]
click at [434, 232] on link "[PERSON_NAME]" at bounding box center [451, 233] width 57 height 6
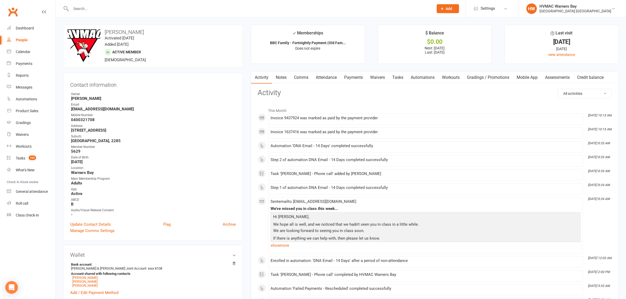
click at [347, 79] on link "Payments" at bounding box center [354, 78] width 26 height 12
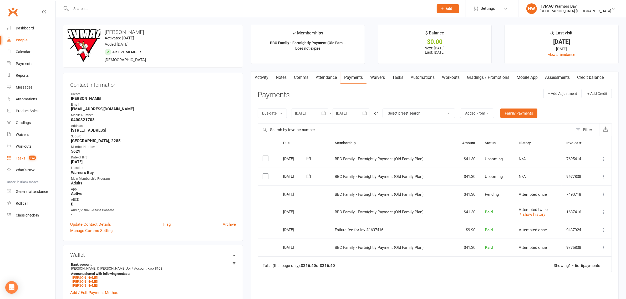
click at [22, 160] on div "Tasks" at bounding box center [20, 158] width 9 height 4
select select "incomplete"
select select "-32395"
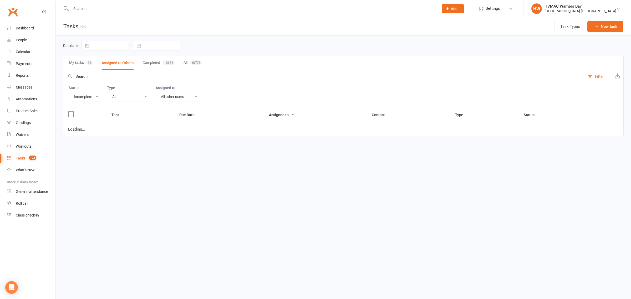
select select "started"
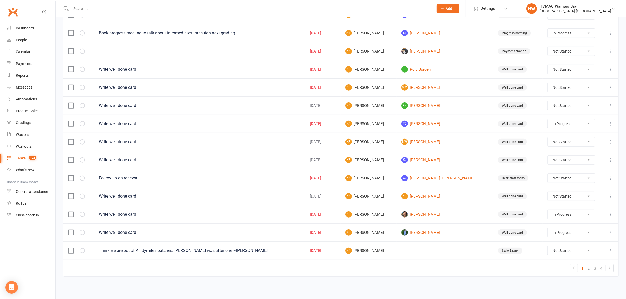
scroll to position [326, 0]
click at [590, 269] on link "2" at bounding box center [589, 268] width 6 height 7
select select "started"
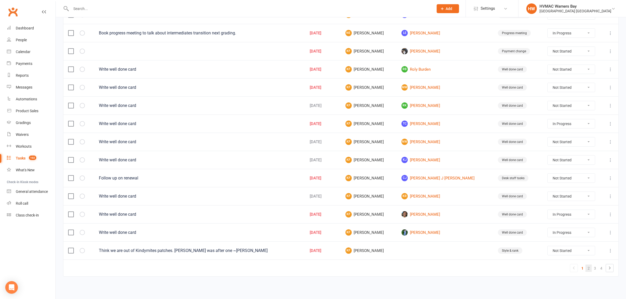
select select "started"
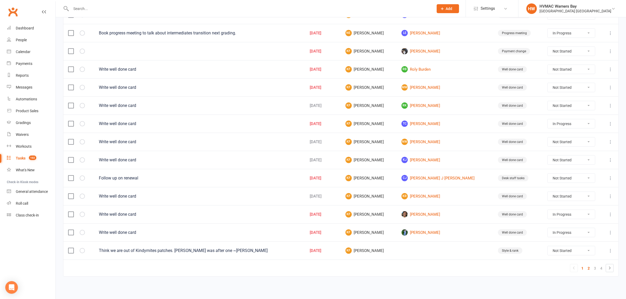
select select "started"
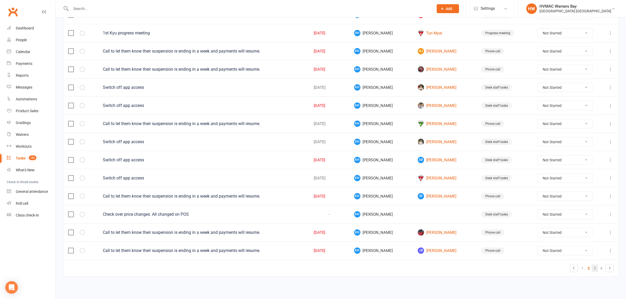
scroll to position [322, 0]
click at [429, 48] on link "[PERSON_NAME] [PERSON_NAME]" at bounding box center [445, 51] width 54 height 6
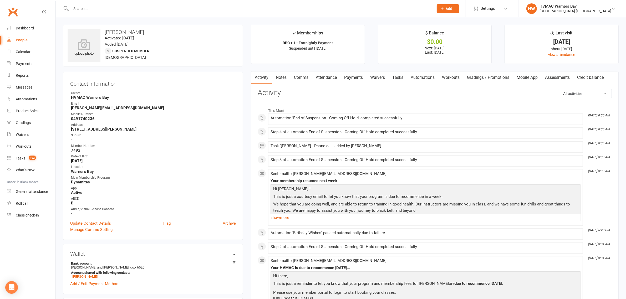
click at [376, 74] on link "Waivers" at bounding box center [378, 78] width 22 height 12
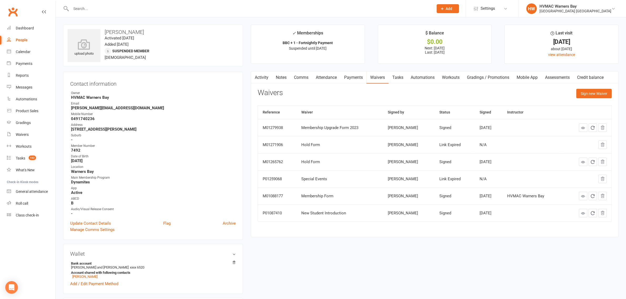
click at [334, 76] on link "Attendance" at bounding box center [326, 78] width 28 height 12
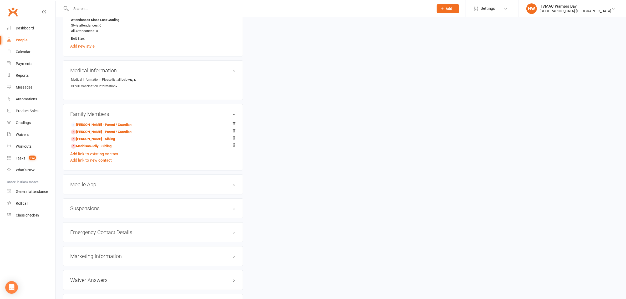
scroll to position [427, 0]
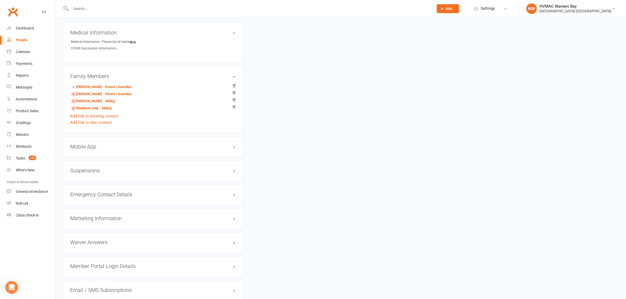
click at [83, 168] on div "Suspensions" at bounding box center [153, 171] width 180 height 20
click at [85, 169] on h3 "Suspensions" at bounding box center [153, 171] width 166 height 6
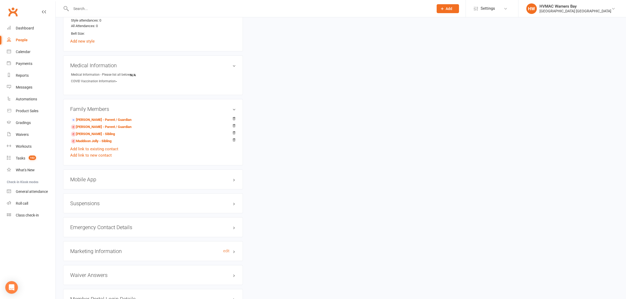
scroll to position [427, 0]
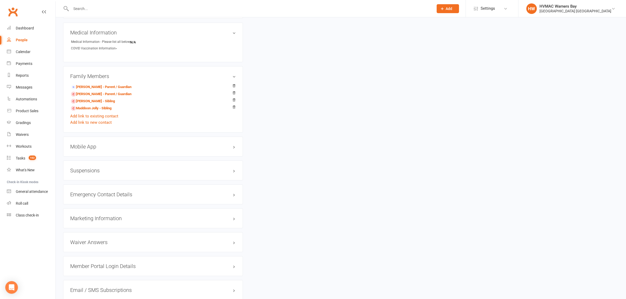
click at [80, 170] on h3 "Suspensions" at bounding box center [153, 171] width 166 height 6
click at [91, 170] on h3 "Suspensions" at bounding box center [153, 171] width 166 height 6
click at [21, 156] on link "Tasks 102" at bounding box center [31, 159] width 49 height 12
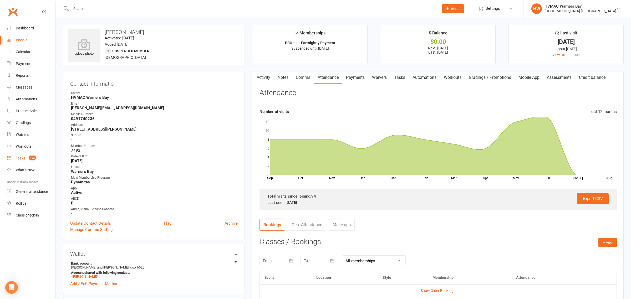
select select "incomplete"
select select "-32395"
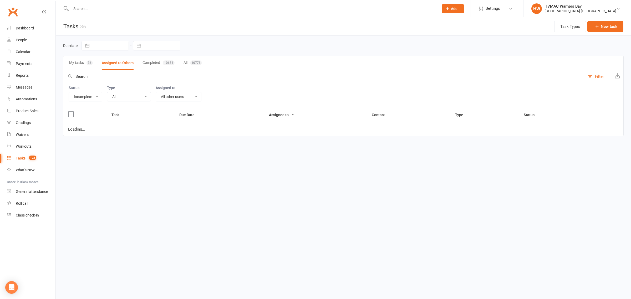
select select "started"
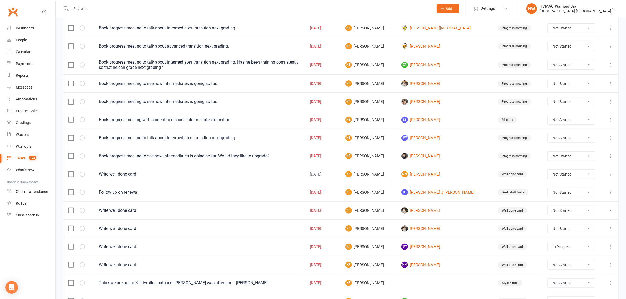
scroll to position [230, 0]
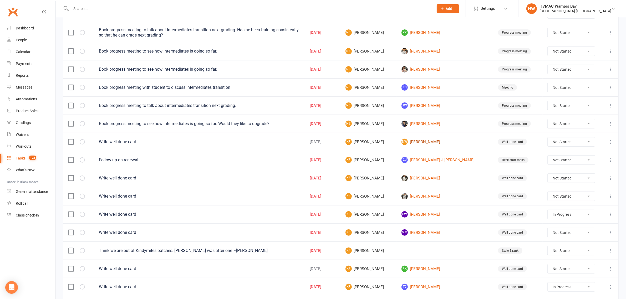
click at [433, 145] on link "NW [PERSON_NAME]" at bounding box center [445, 142] width 87 height 6
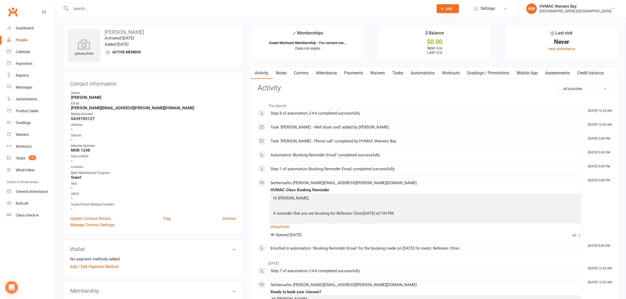
click at [407, 70] on link "Tasks" at bounding box center [398, 73] width 18 height 12
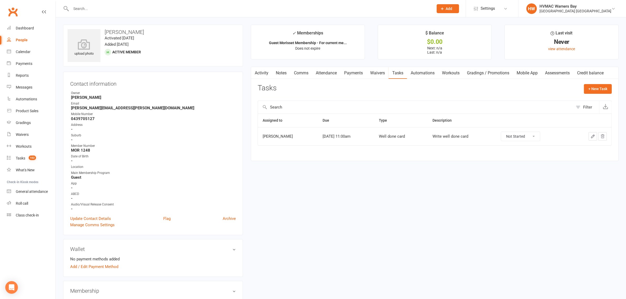
click at [599, 144] on td at bounding box center [591, 136] width 42 height 18
click at [604, 134] on button "button" at bounding box center [603, 136] width 8 height 8
click at [20, 155] on link "Tasks 102" at bounding box center [31, 159] width 49 height 12
select select "incomplete"
select select "-32395"
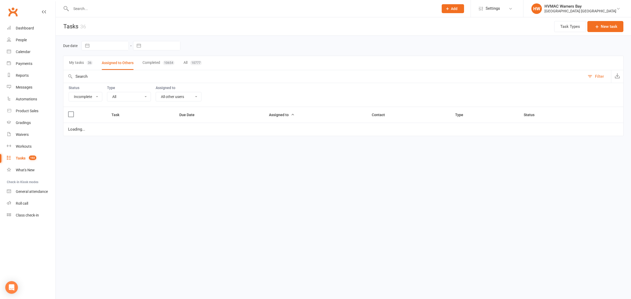
select select "started"
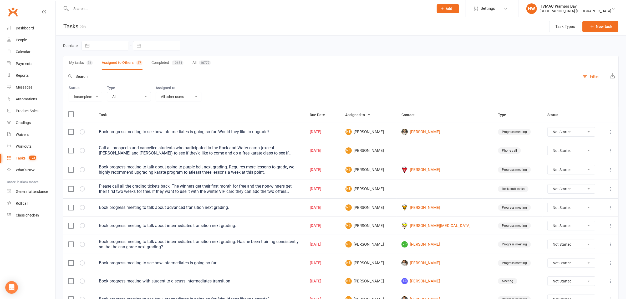
click at [85, 80] on input "text" at bounding box center [321, 76] width 517 height 13
click at [77, 7] on input "text" at bounding box center [249, 8] width 361 height 7
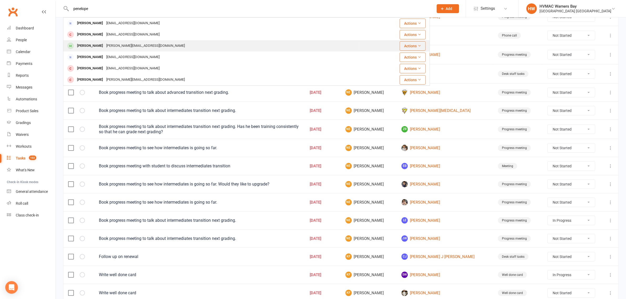
scroll to position [131, 0]
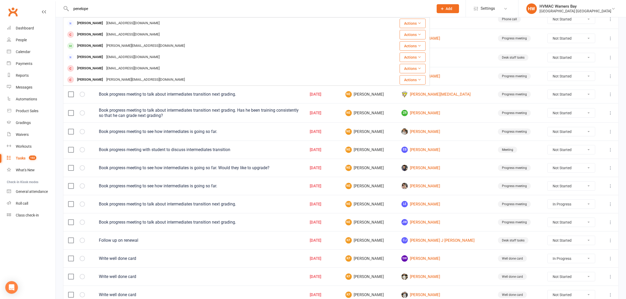
type input "penelope"
click at [449, 25] on td at bounding box center [445, 18] width 97 height 19
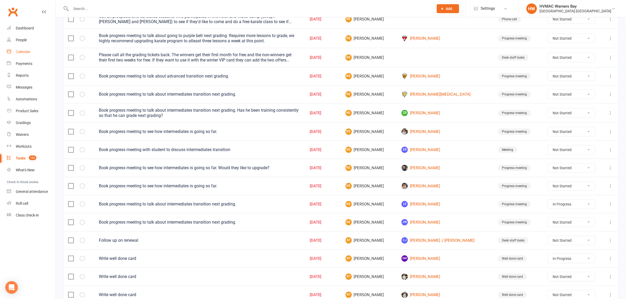
drag, startPoint x: 31, startPoint y: 53, endPoint x: 22, endPoint y: 55, distance: 8.7
click at [31, 53] on link "Calendar" at bounding box center [31, 52] width 49 height 12
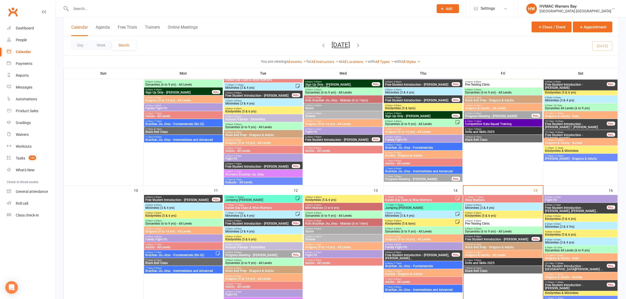
scroll to position [263, 0]
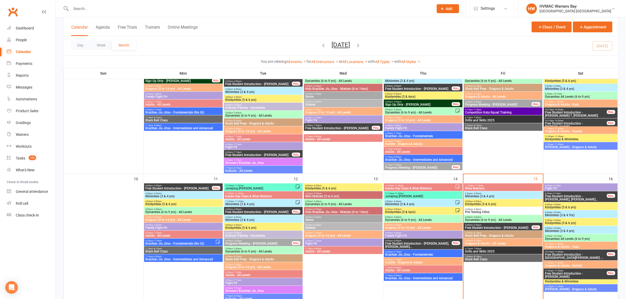
click at [489, 218] on span "4:45pm - 5:30pm" at bounding box center [503, 217] width 77 height 2
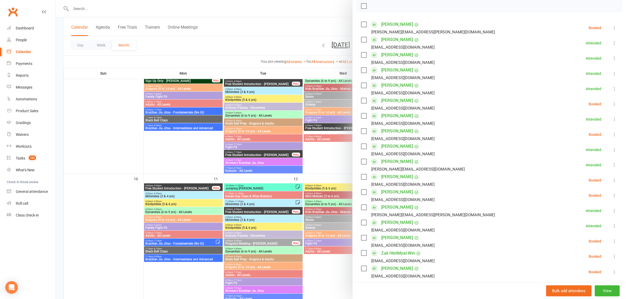
scroll to position [99, 0]
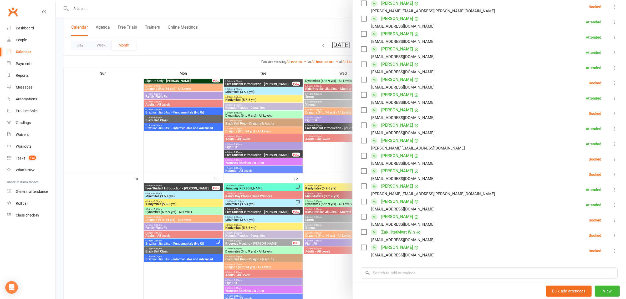
click at [401, 144] on link "[PERSON_NAME]" at bounding box center [397, 140] width 32 height 8
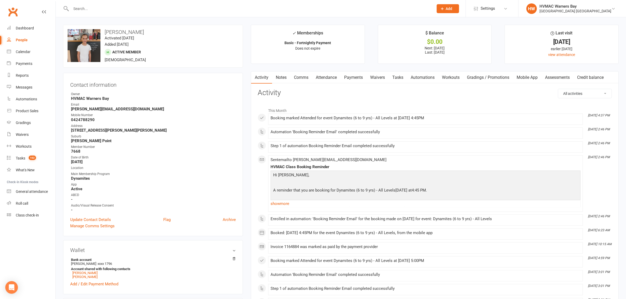
click at [119, 9] on input "text" at bounding box center [249, 8] width 361 height 7
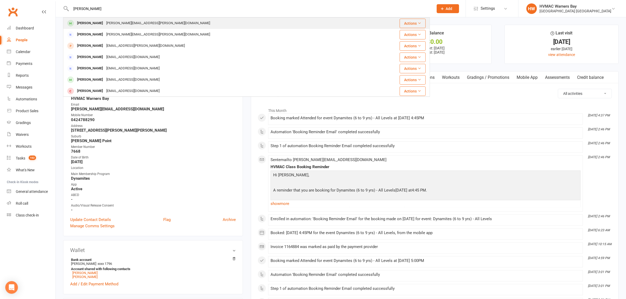
type input "[PERSON_NAME]"
click at [113, 24] on div "[PERSON_NAME][EMAIL_ADDRESS][PERSON_NAME][DOMAIN_NAME]" at bounding box center [158, 23] width 107 height 8
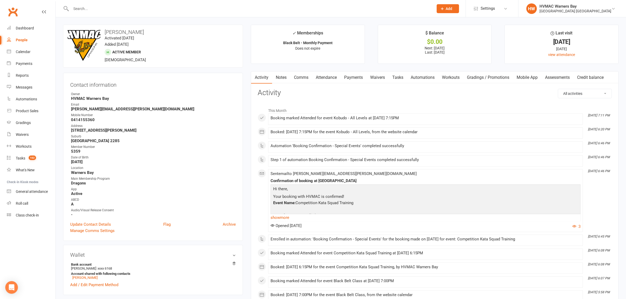
click at [362, 75] on link "Payments" at bounding box center [354, 78] width 26 height 12
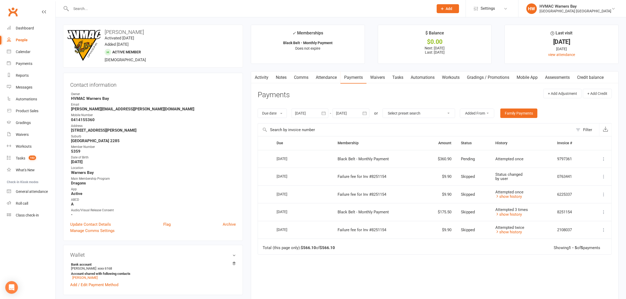
click at [287, 80] on link "Notes" at bounding box center [281, 78] width 18 height 12
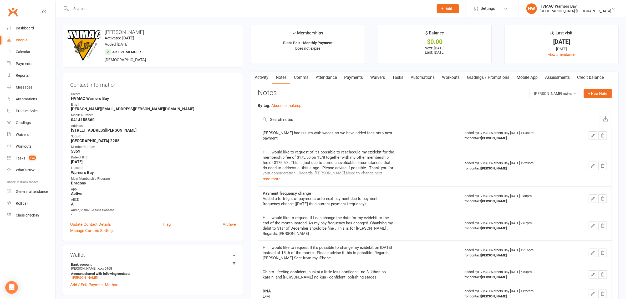
click at [354, 73] on link "Payments" at bounding box center [354, 78] width 26 height 12
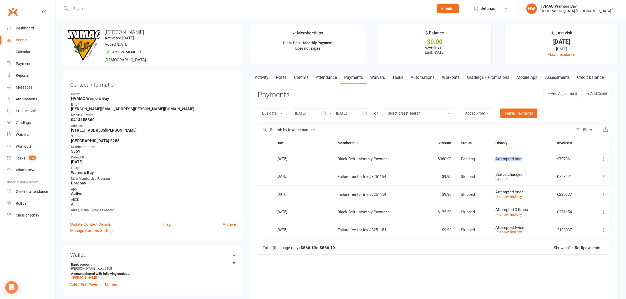
drag, startPoint x: 522, startPoint y: 158, endPoint x: 495, endPoint y: 159, distance: 27.4
click at [495, 159] on td "Attempted once" at bounding box center [522, 159] width 62 height 18
click at [525, 161] on div "Attempted once" at bounding box center [521, 159] width 52 height 4
drag, startPoint x: 460, startPoint y: 160, endPoint x: 475, endPoint y: 162, distance: 15.1
click at [475, 162] on td "Pending" at bounding box center [473, 159] width 34 height 18
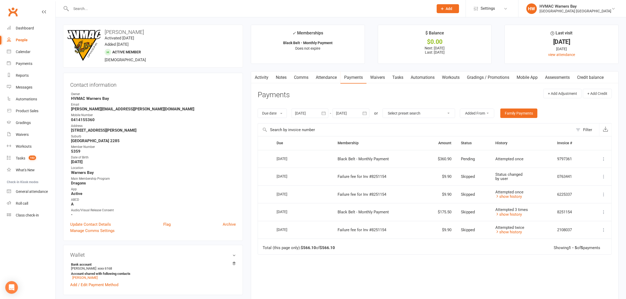
click at [476, 270] on div "Due Contact Membership Amount Status History Invoice # Select this [DATE] [PERS…" at bounding box center [435, 229] width 354 height 186
drag, startPoint x: 527, startPoint y: 161, endPoint x: 495, endPoint y: 163, distance: 32.4
click at [495, 163] on td "Attempted once" at bounding box center [522, 159] width 62 height 18
click at [510, 266] on div "Due Contact Membership Amount Status History Invoice # Select this [DATE] [PERS…" at bounding box center [435, 229] width 354 height 186
click at [279, 77] on link "Notes" at bounding box center [281, 78] width 18 height 12
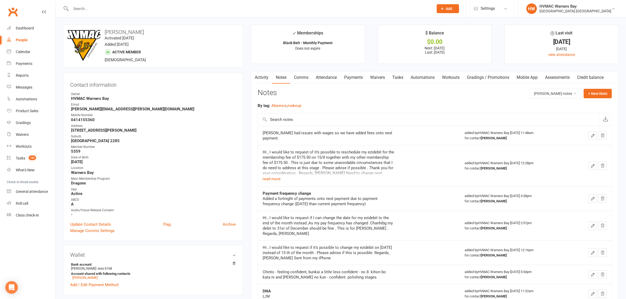
click at [395, 81] on link "Tasks" at bounding box center [398, 78] width 18 height 12
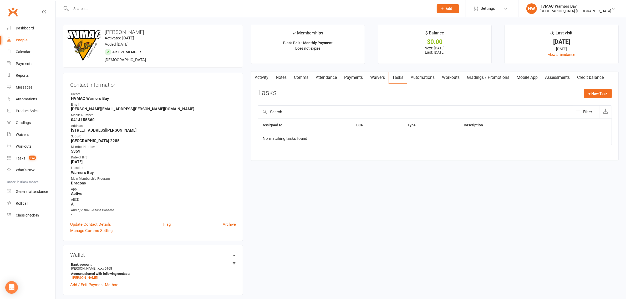
click at [282, 79] on link "Notes" at bounding box center [281, 78] width 18 height 12
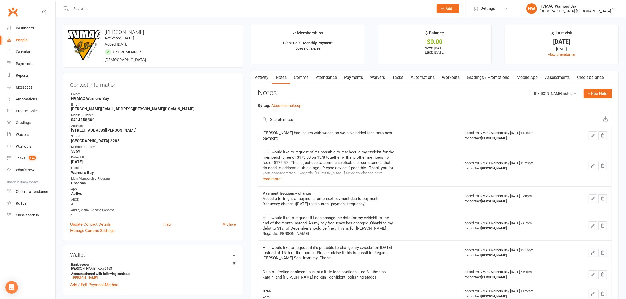
click at [352, 75] on link "Payments" at bounding box center [354, 78] width 26 height 12
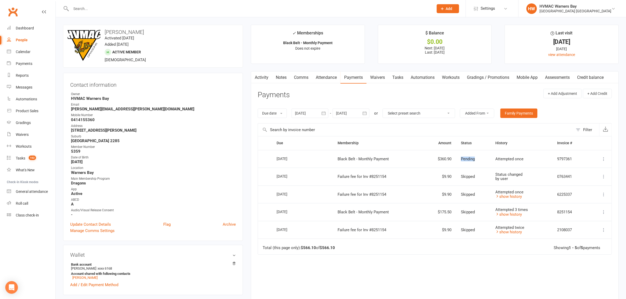
drag, startPoint x: 477, startPoint y: 165, endPoint x: 459, endPoint y: 163, distance: 17.7
click at [459, 163] on td "Pending" at bounding box center [473, 159] width 34 height 18
click at [477, 163] on td "Pending" at bounding box center [473, 159] width 34 height 18
click at [402, 78] on link "Tasks" at bounding box center [398, 78] width 18 height 12
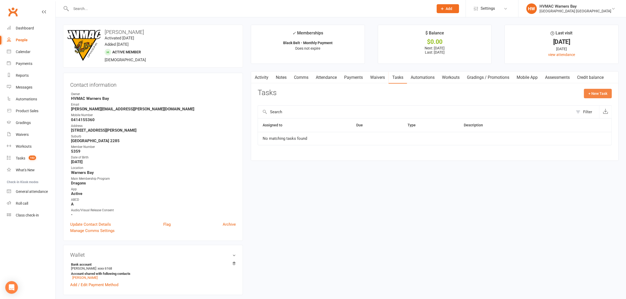
click at [592, 89] on button "+ New Task" at bounding box center [598, 93] width 28 height 9
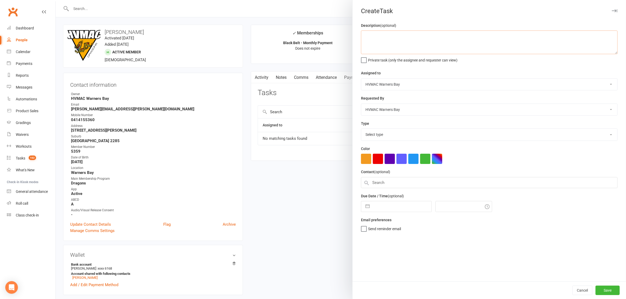
click at [377, 53] on textarea at bounding box center [489, 43] width 257 height 24
type textarea "Schedule to re-debit on the [DATE]"
click at [392, 205] on input "text" at bounding box center [401, 205] width 59 height 11
select select "6"
select select "2025"
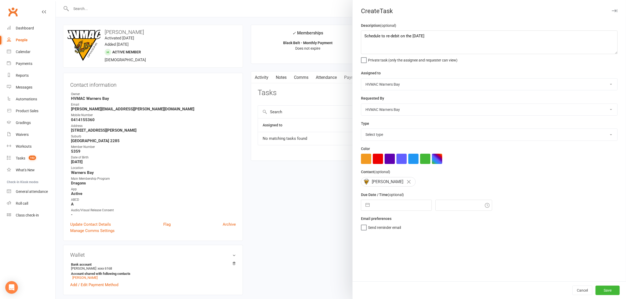
select select "7"
select select "2025"
select select "8"
select select "2025"
click at [379, 274] on td "18" at bounding box center [382, 275] width 10 height 10
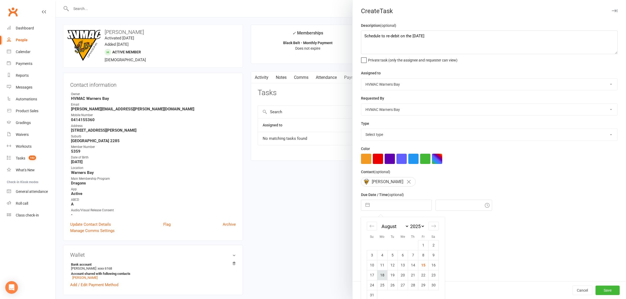
type input "[DATE]"
click at [435, 206] on input "4:45pm" at bounding box center [463, 205] width 57 height 11
click at [445, 258] on div "8:00am" at bounding box center [464, 259] width 56 height 8
type input "8:00am"
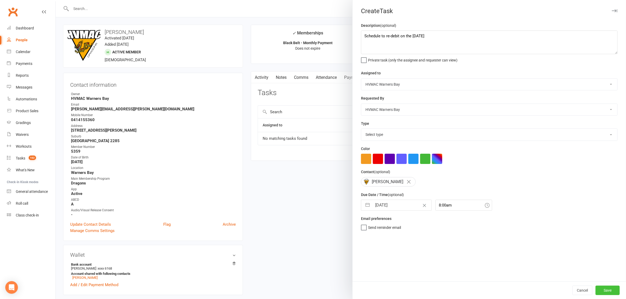
click at [602, 287] on button "Save" at bounding box center [608, 290] width 24 height 9
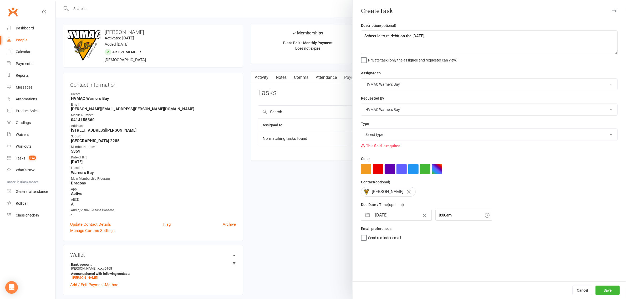
click at [376, 132] on select "Select type App Desk staff tasks E-mail Fyi Main membership Meeting Member numb…" at bounding box center [489, 135] width 256 height 12
select select "19229"
click at [361, 129] on select "Select type App Desk staff tasks E-mail Fyi Main membership Meeting Member numb…" at bounding box center [489, 135] width 256 height 12
click at [605, 290] on button "Save" at bounding box center [608, 290] width 24 height 9
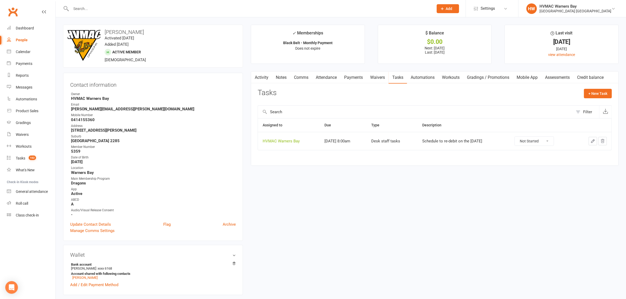
click at [590, 141] on button "button" at bounding box center [593, 141] width 8 height 8
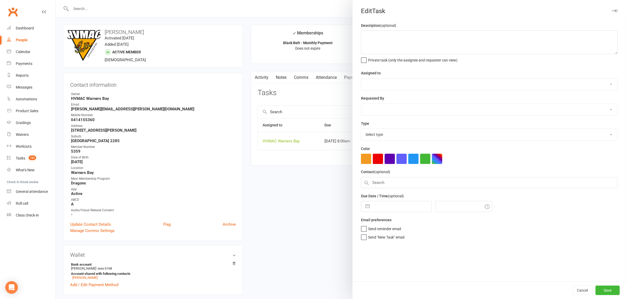
type textarea "Schedule to re-debit on the [DATE]"
select select "32395"
type input "[DATE]"
type input "8:00am"
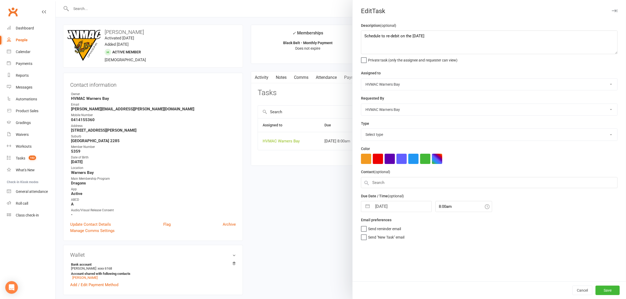
select select "19229"
click at [395, 85] on select "HVMAC Warners Bay [PERSON_NAME] [PERSON_NAME] [PERSON_NAME] [PERSON_NAME] Warne…" at bounding box center [489, 85] width 256 height 12
select select "43387"
click at [361, 79] on select "HVMAC Warners Bay [PERSON_NAME] [PERSON_NAME] [PERSON_NAME] [PERSON_NAME] Warne…" at bounding box center [489, 85] width 256 height 12
click at [597, 292] on button "Save" at bounding box center [608, 290] width 24 height 9
